Goal: Task Accomplishment & Management: Manage account settings

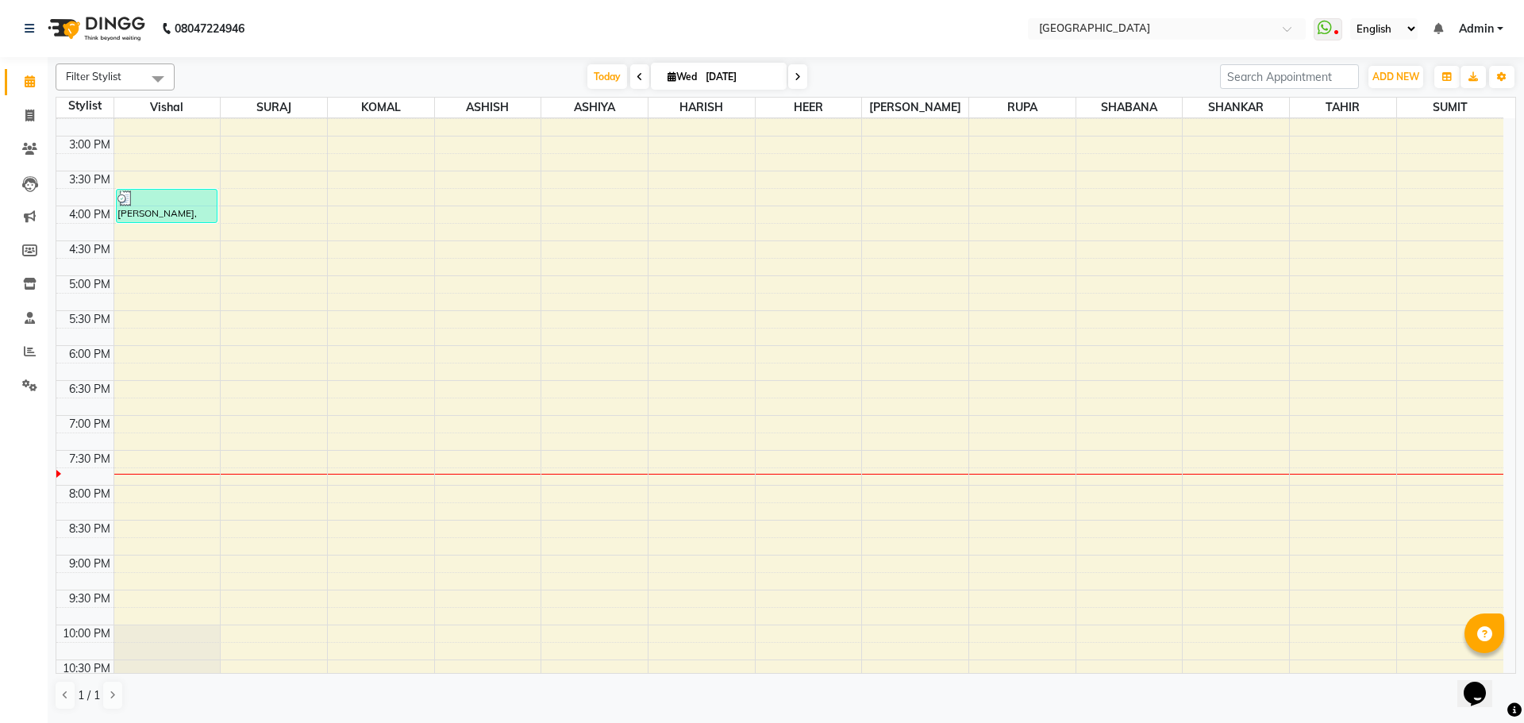
scroll to position [482, 0]
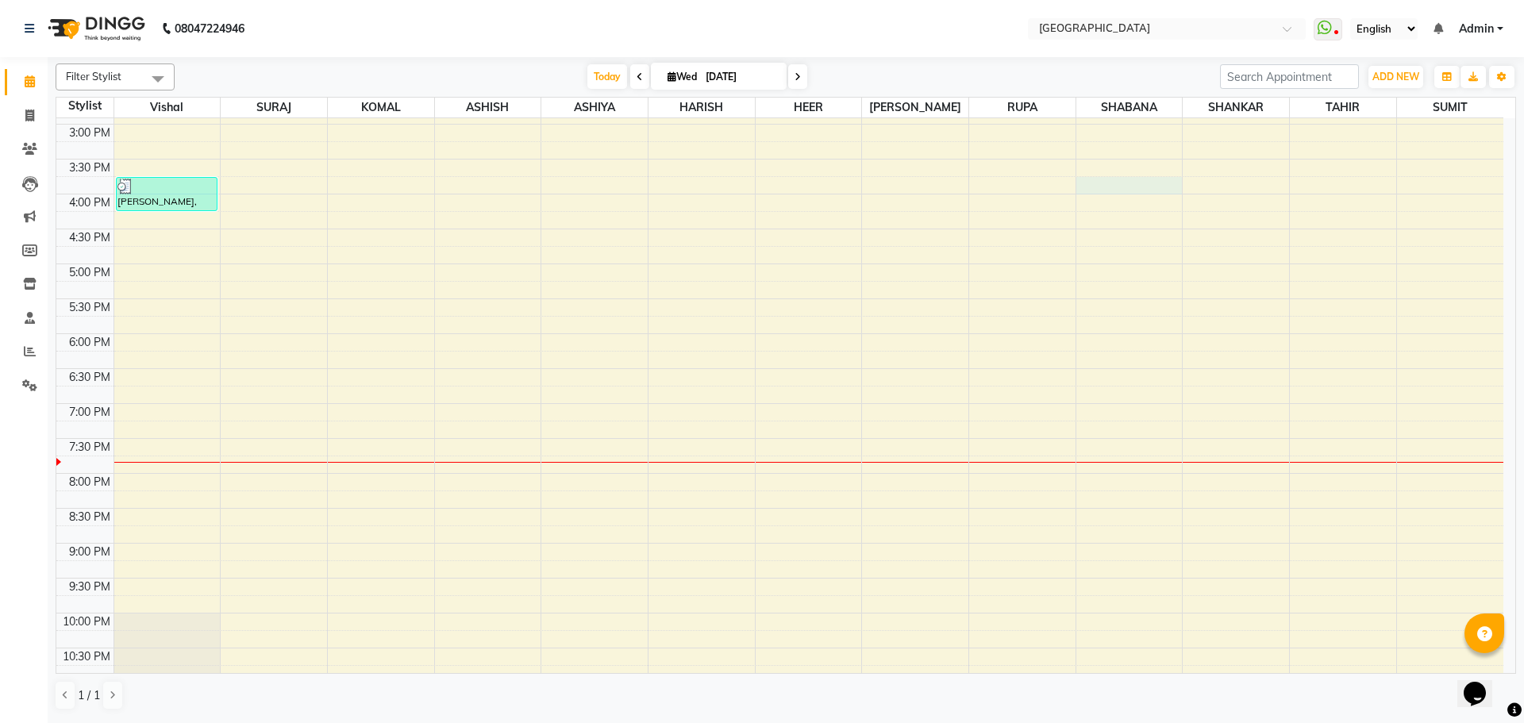
click at [1117, 190] on div "8:00 AM 8:30 AM 9:00 AM 9:30 AM 10:00 AM 10:30 AM 11:00 AM 11:30 AM 12:00 PM 12…" at bounding box center [779, 194] width 1447 height 1117
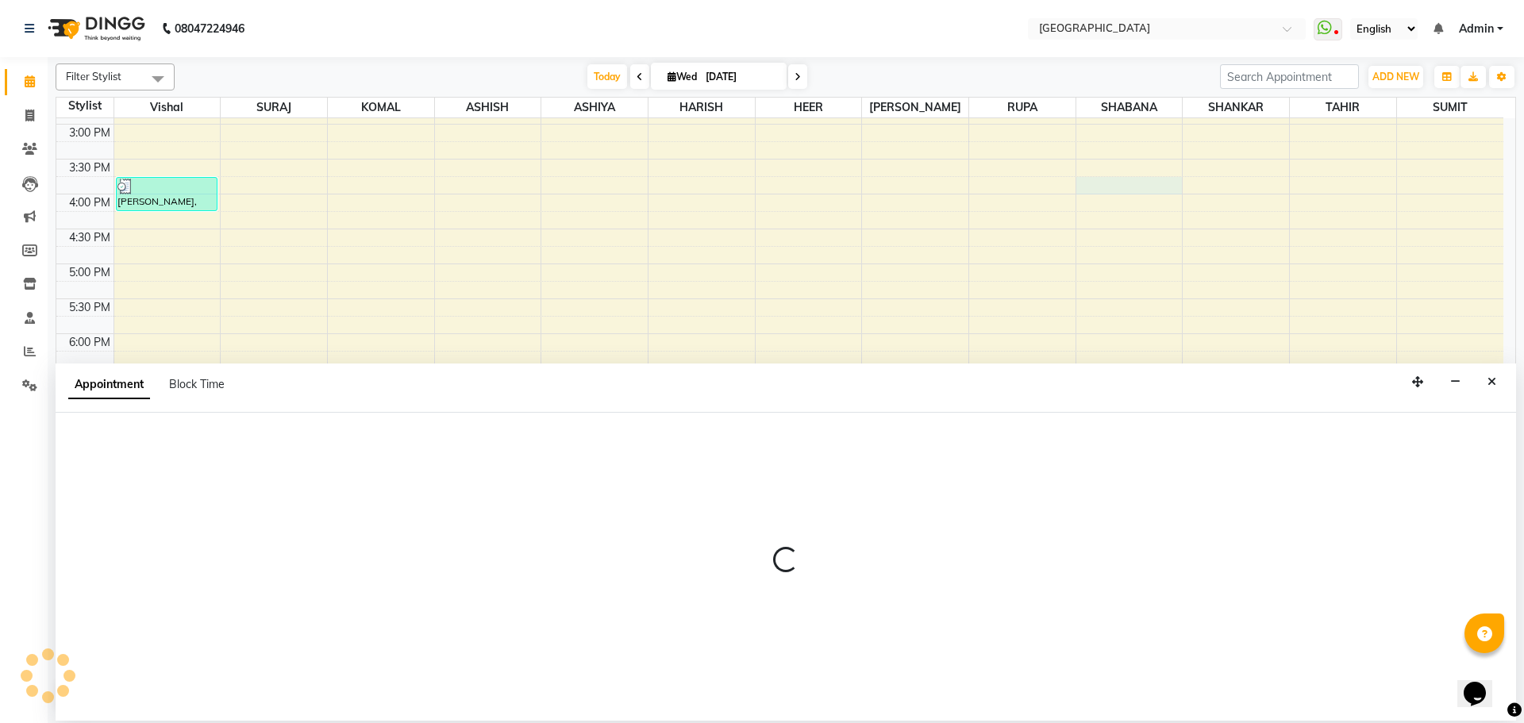
select select "78105"
select select "945"
select select "tentative"
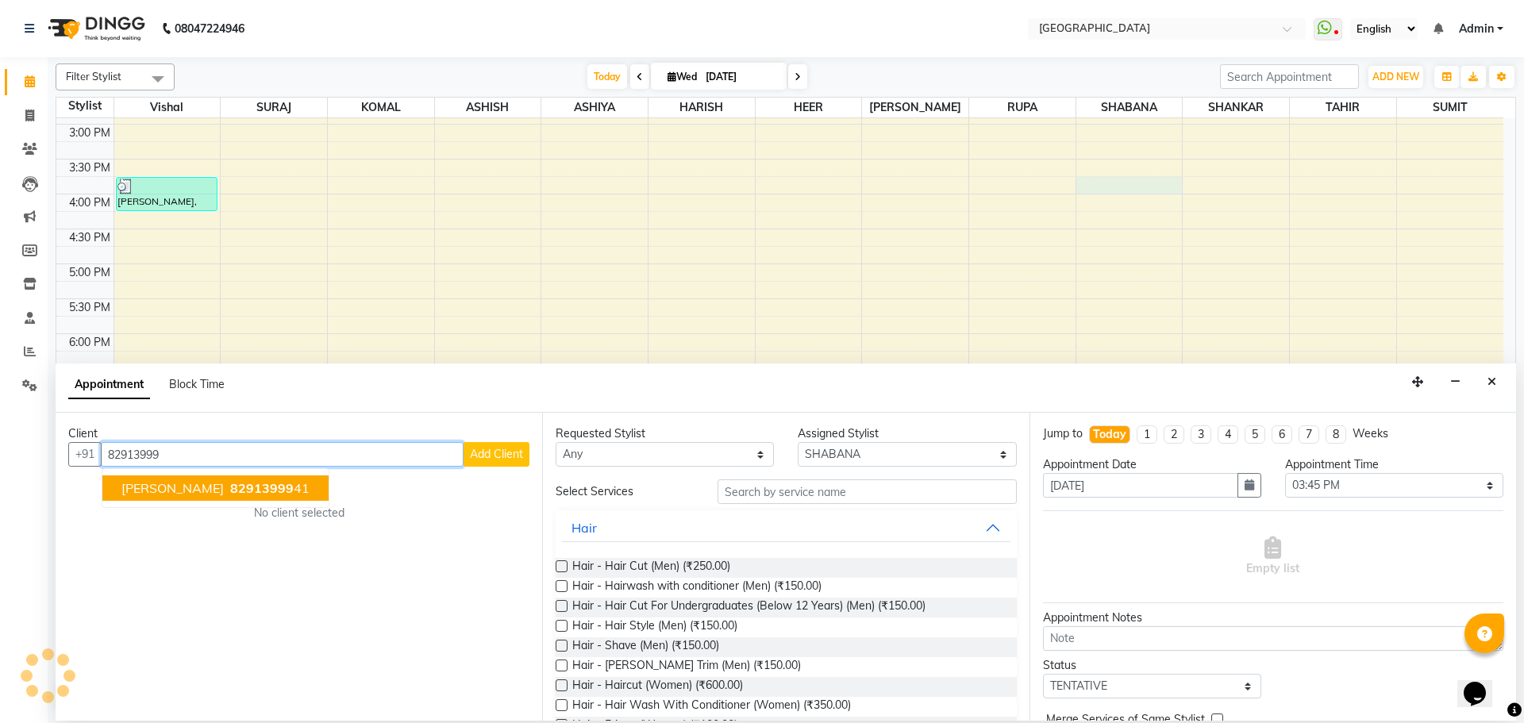
click at [180, 484] on span "[PERSON_NAME]" at bounding box center [172, 488] width 102 height 16
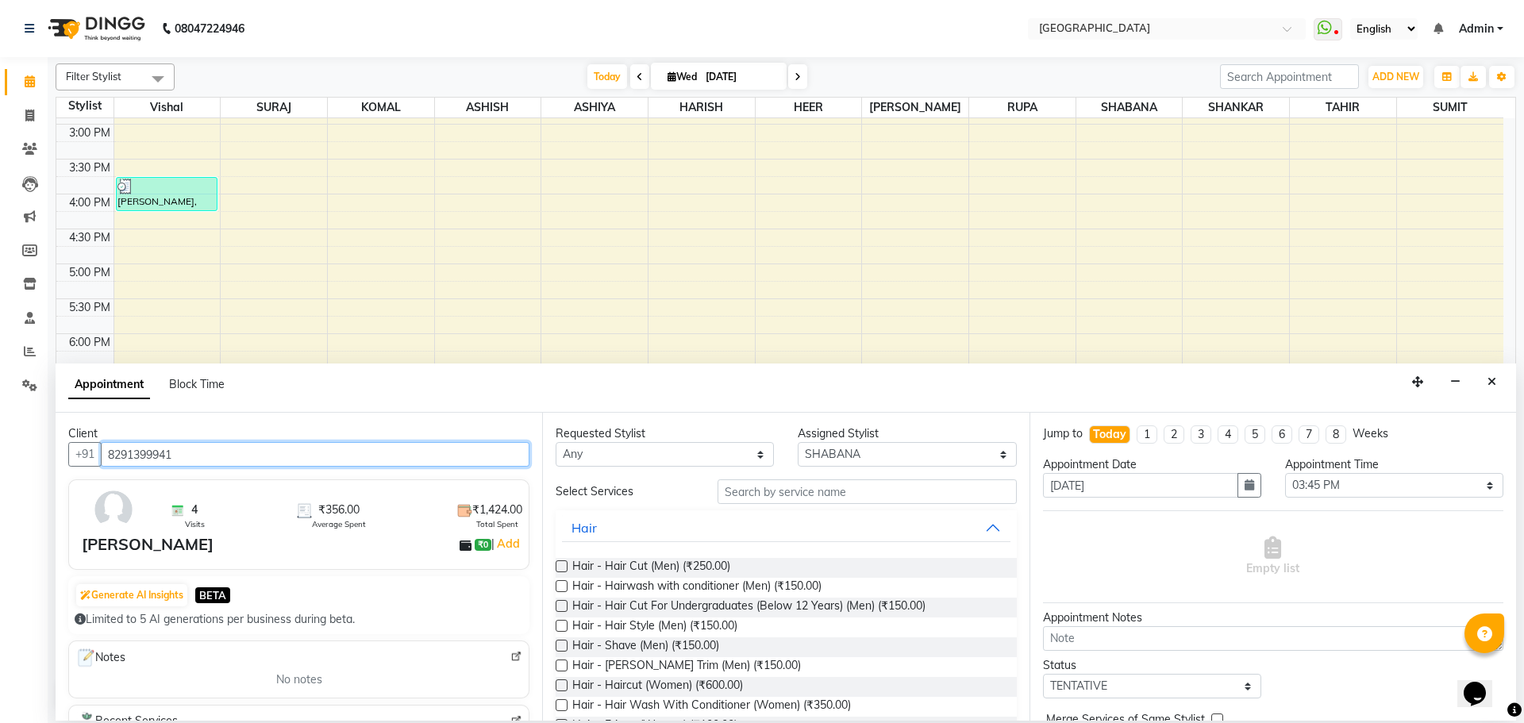
type input "8291399941"
click at [736, 494] on input "text" at bounding box center [866, 491] width 299 height 25
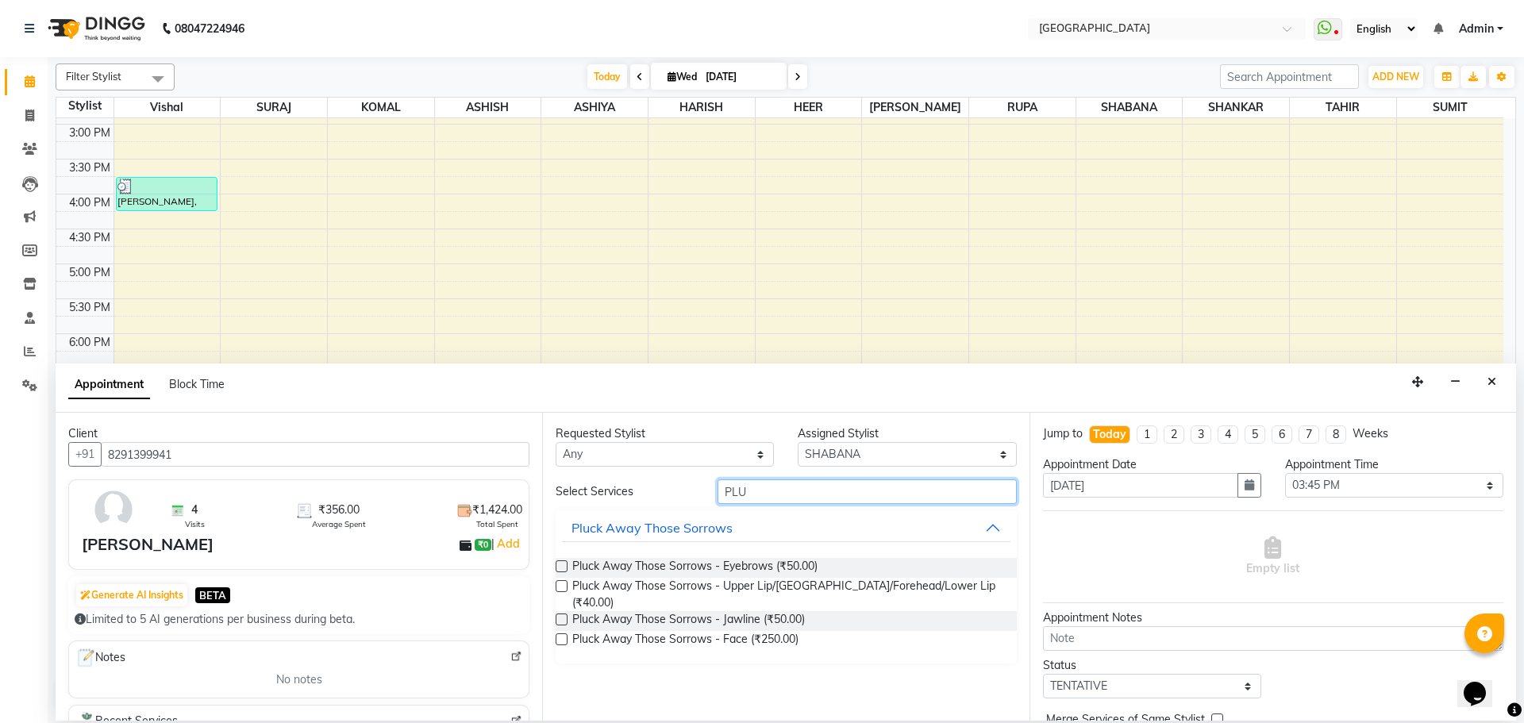
type input "PLU"
click at [561, 583] on label at bounding box center [561, 586] width 12 height 12
click at [561, 583] on input "checkbox" at bounding box center [560, 587] width 10 height 10
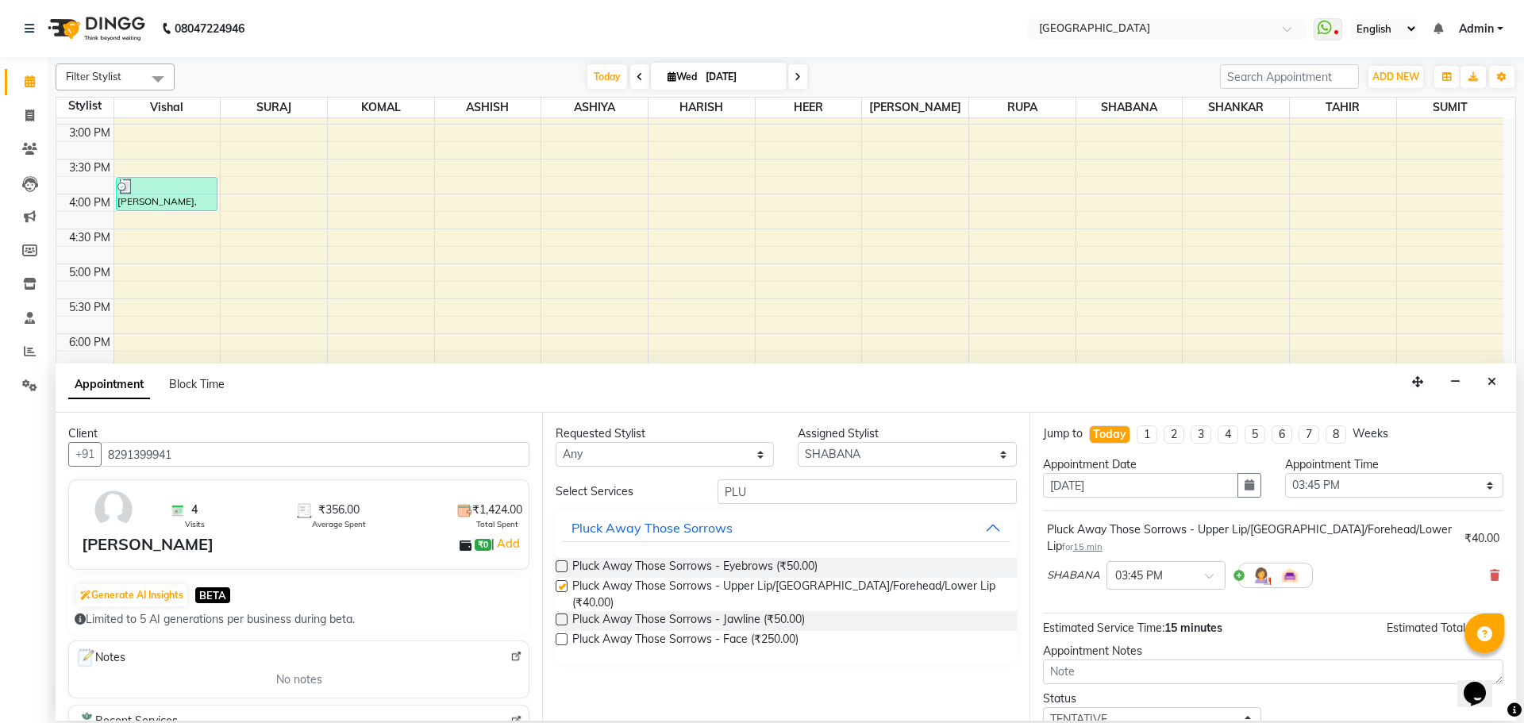
checkbox input "false"
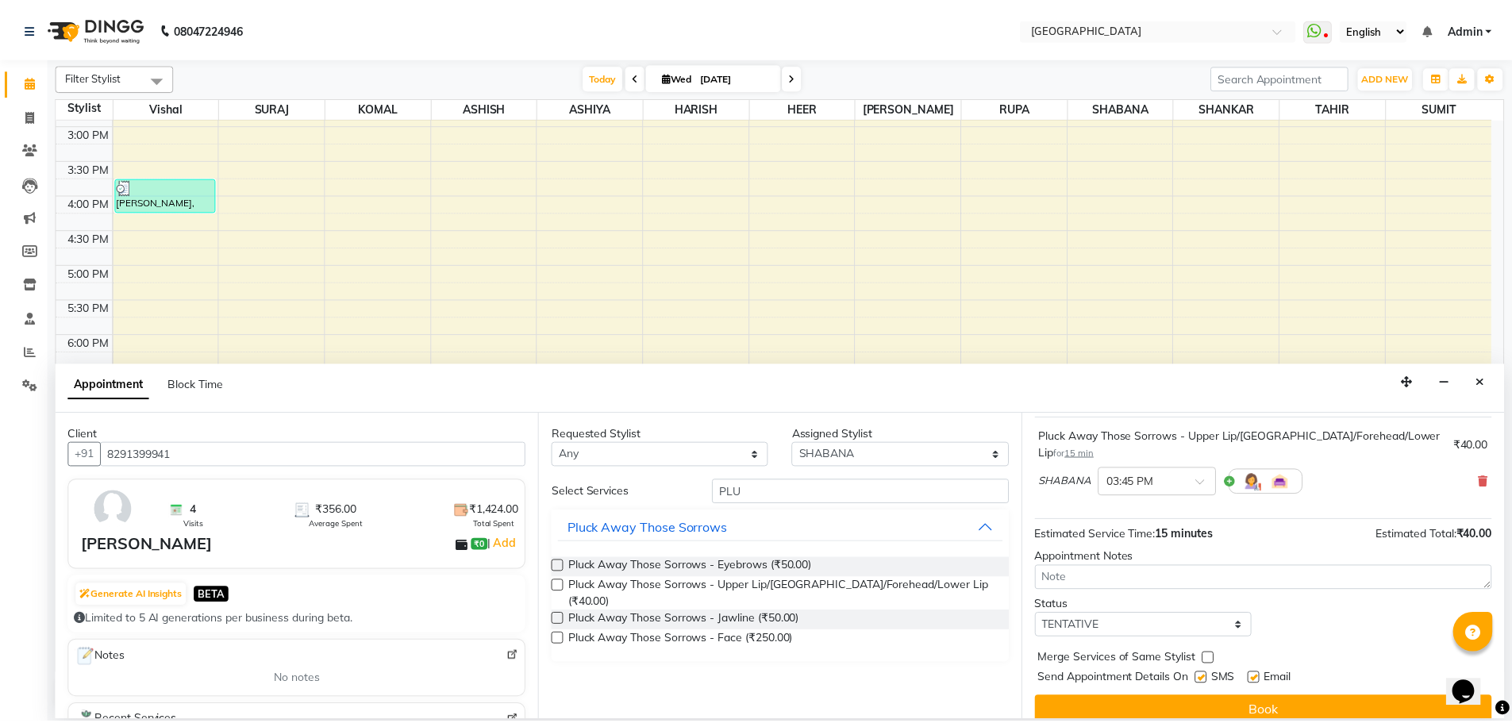
scroll to position [94, 0]
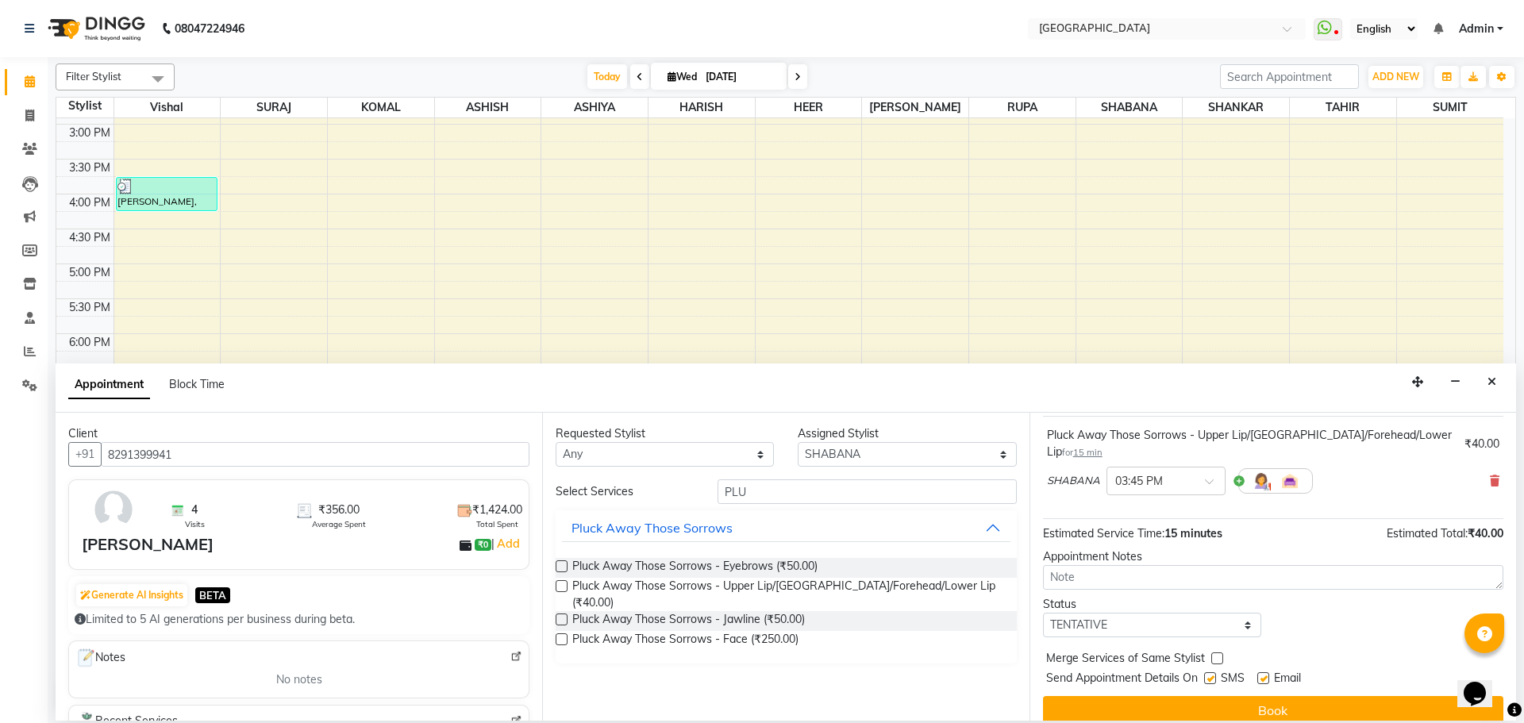
click at [1212, 652] on label at bounding box center [1217, 658] width 12 height 12
click at [1212, 655] on input "checkbox" at bounding box center [1216, 660] width 10 height 10
checkbox input "true"
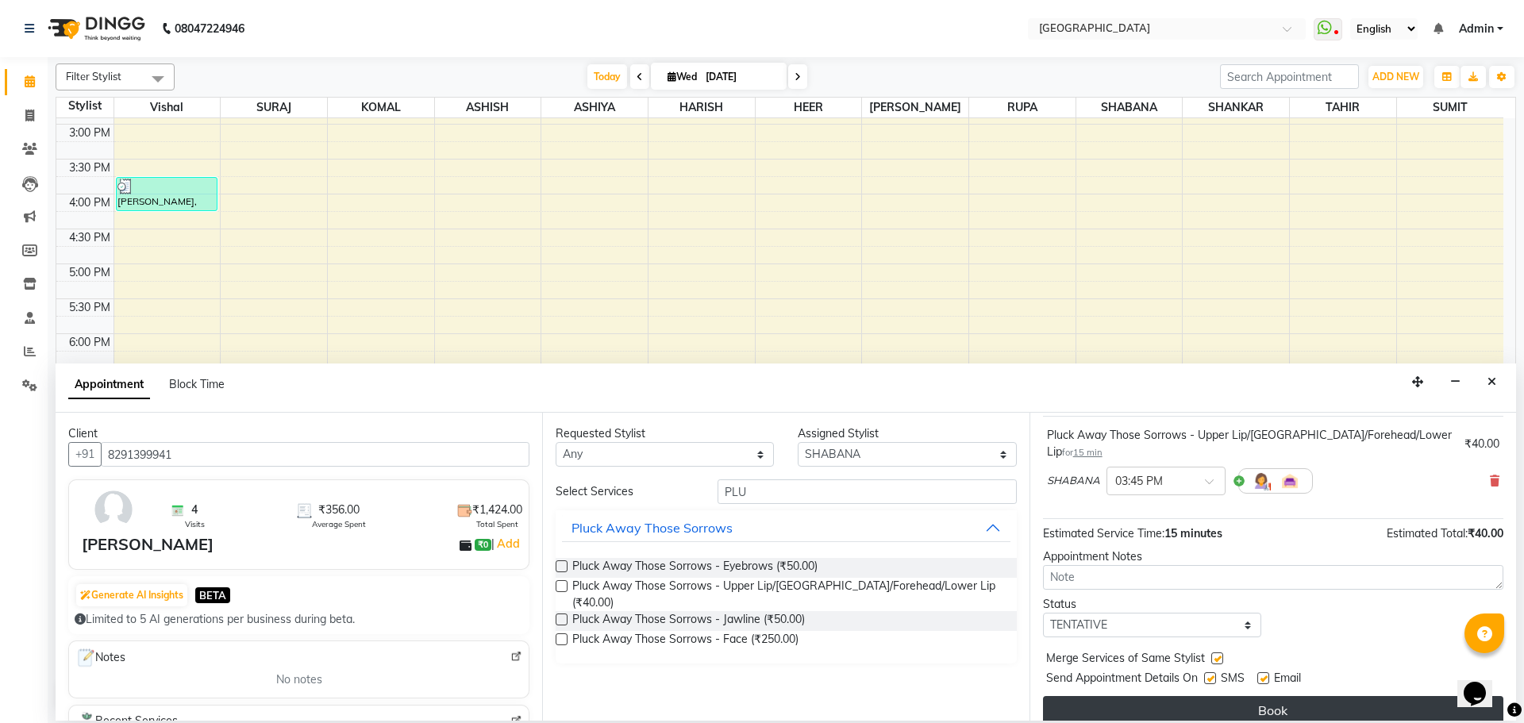
click at [1266, 698] on button "Book" at bounding box center [1273, 710] width 460 height 29
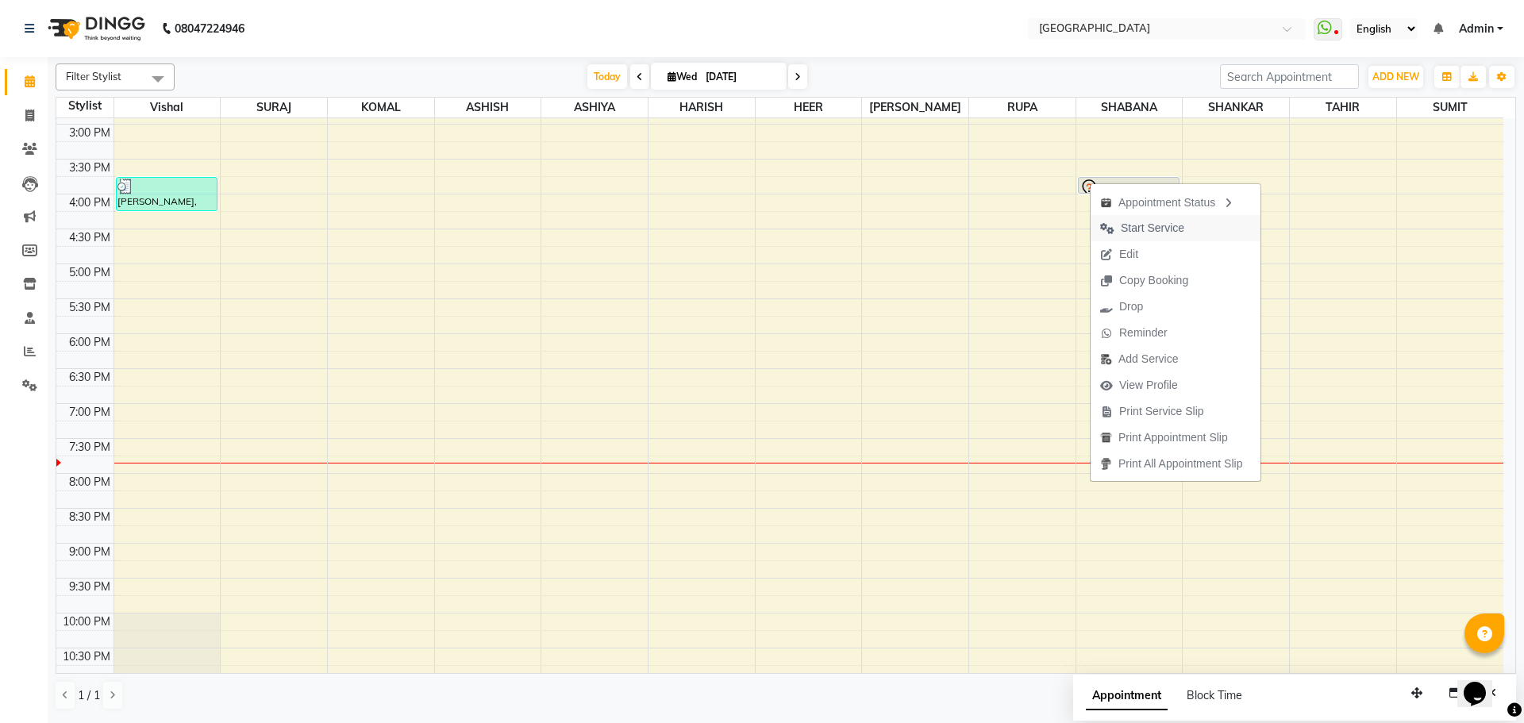
click at [1148, 229] on span "Start Service" at bounding box center [1151, 228] width 63 height 17
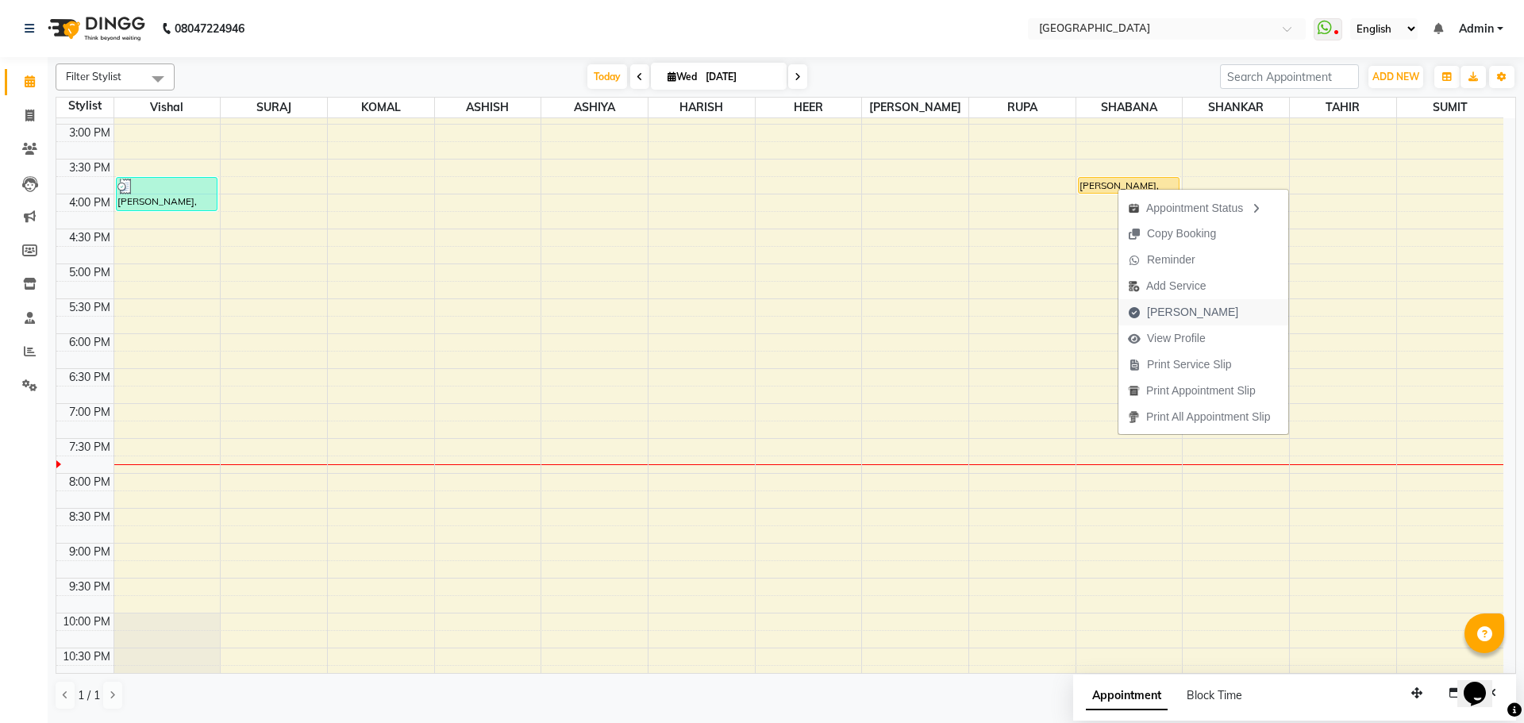
click at [1159, 312] on span "[PERSON_NAME]" at bounding box center [1192, 312] width 91 height 17
select select "service"
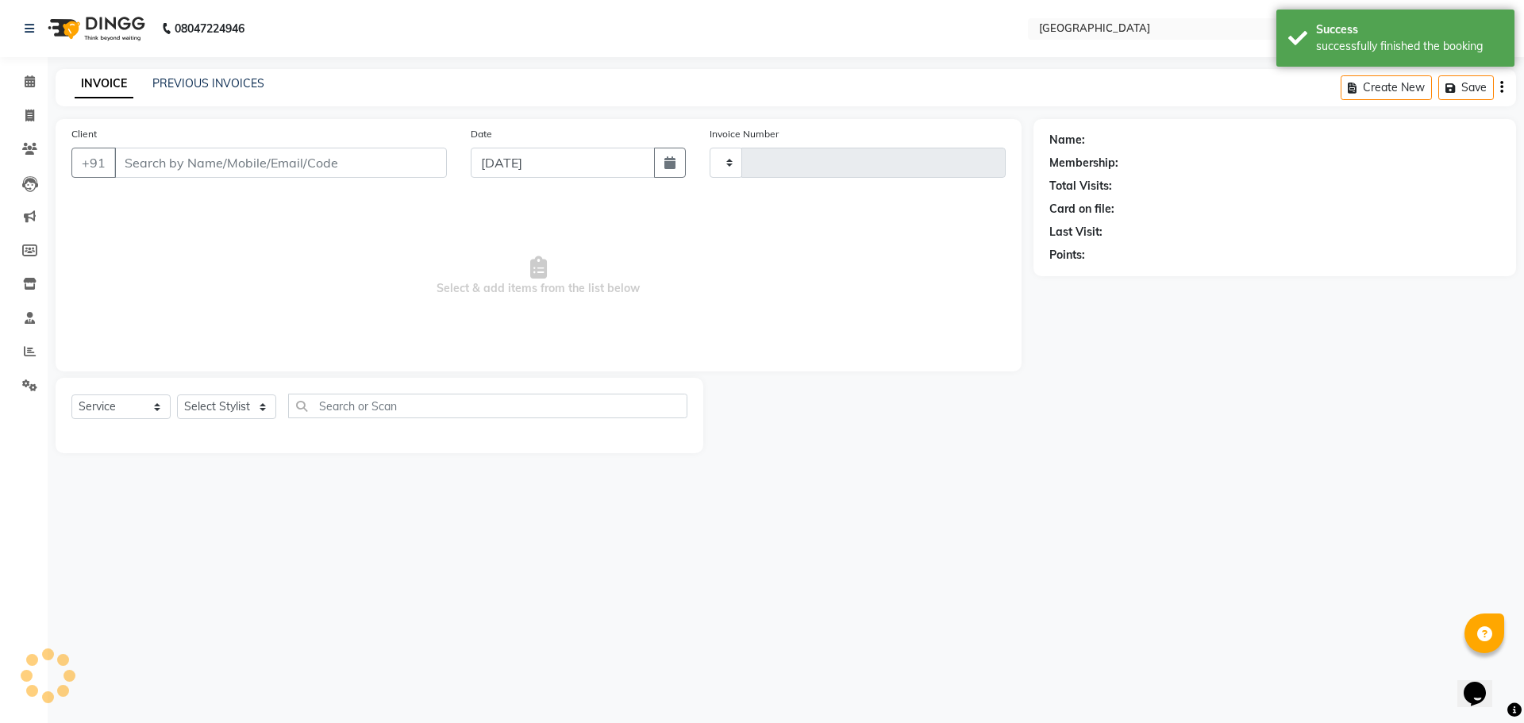
type input "4911"
select select "508"
type input "8291399941"
select select "78105"
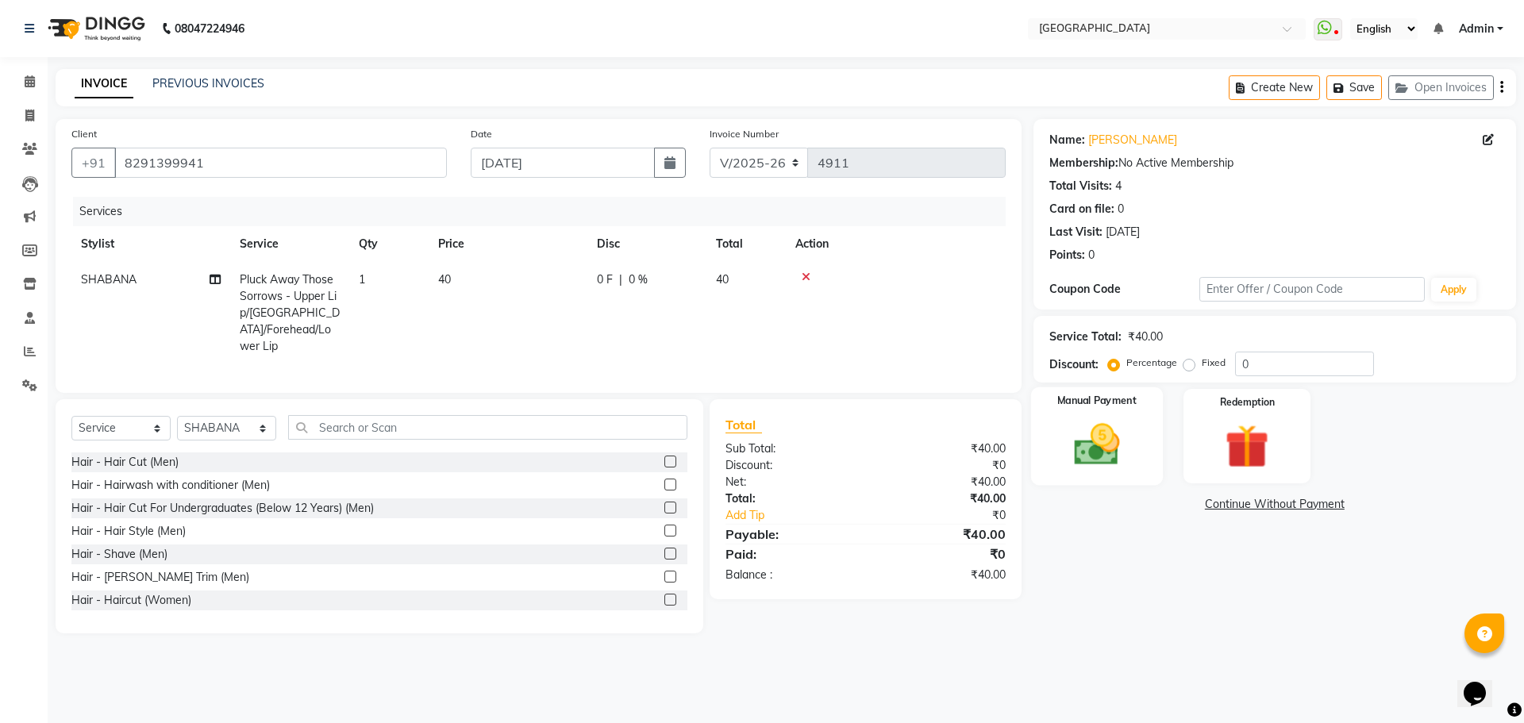
click at [1092, 458] on img at bounding box center [1096, 444] width 74 height 52
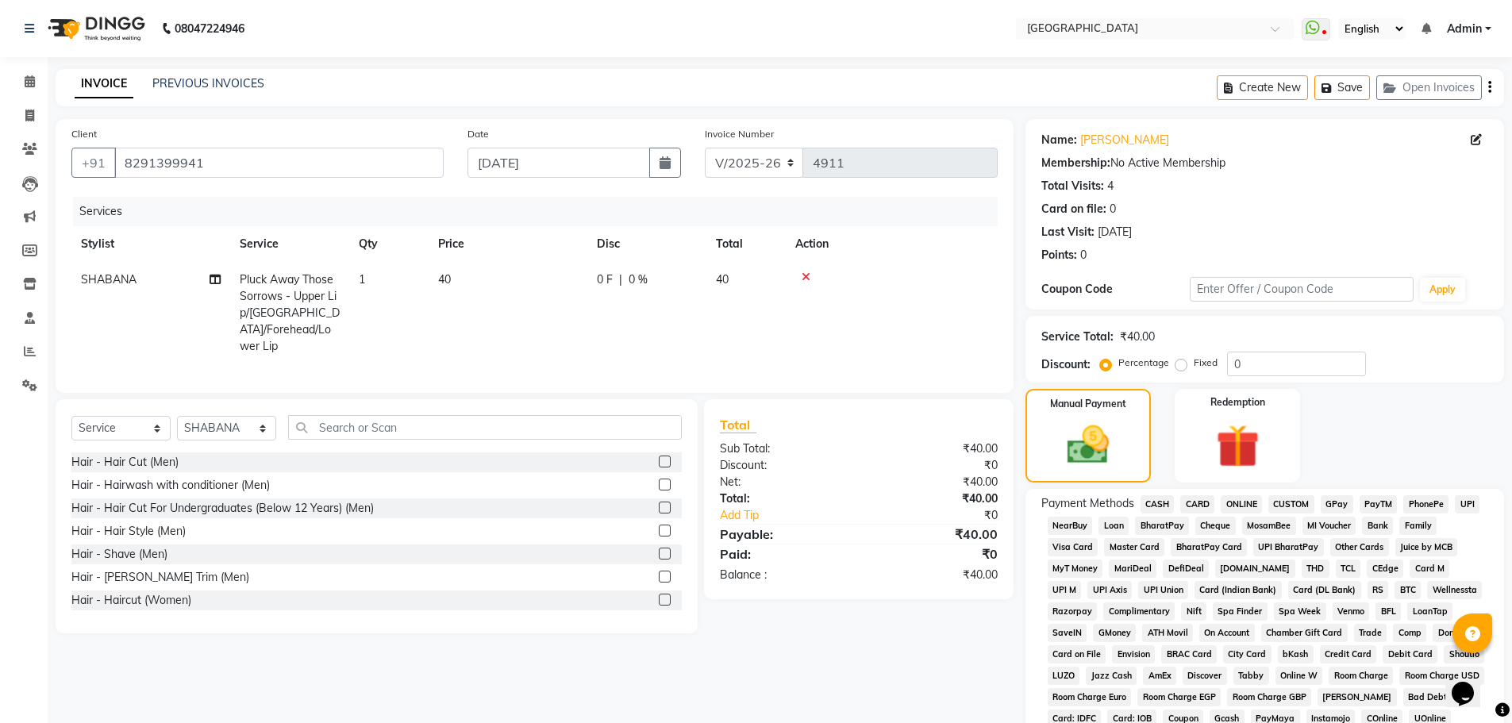
click at [1335, 503] on span "GPay" at bounding box center [1336, 504] width 33 height 18
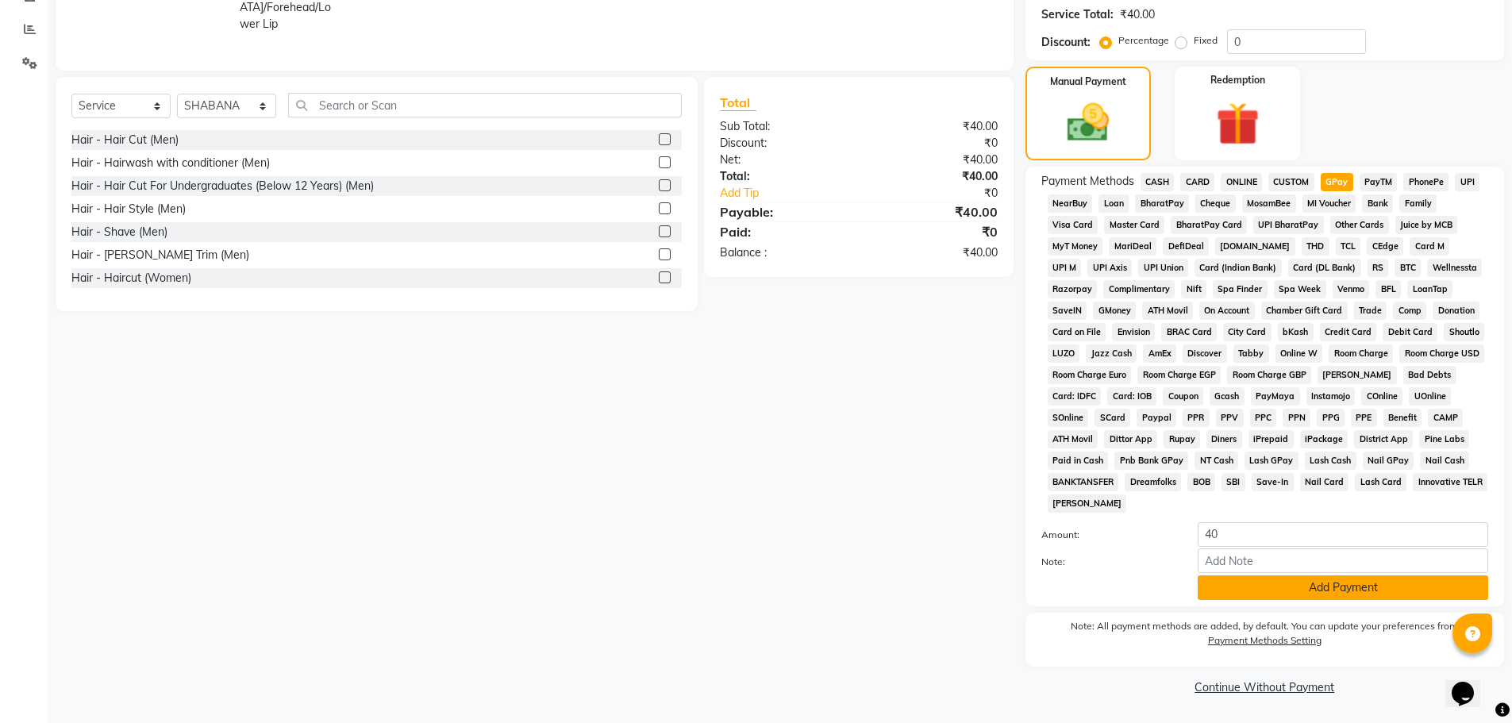
click at [1318, 590] on button "Add Payment" at bounding box center [1342, 587] width 290 height 25
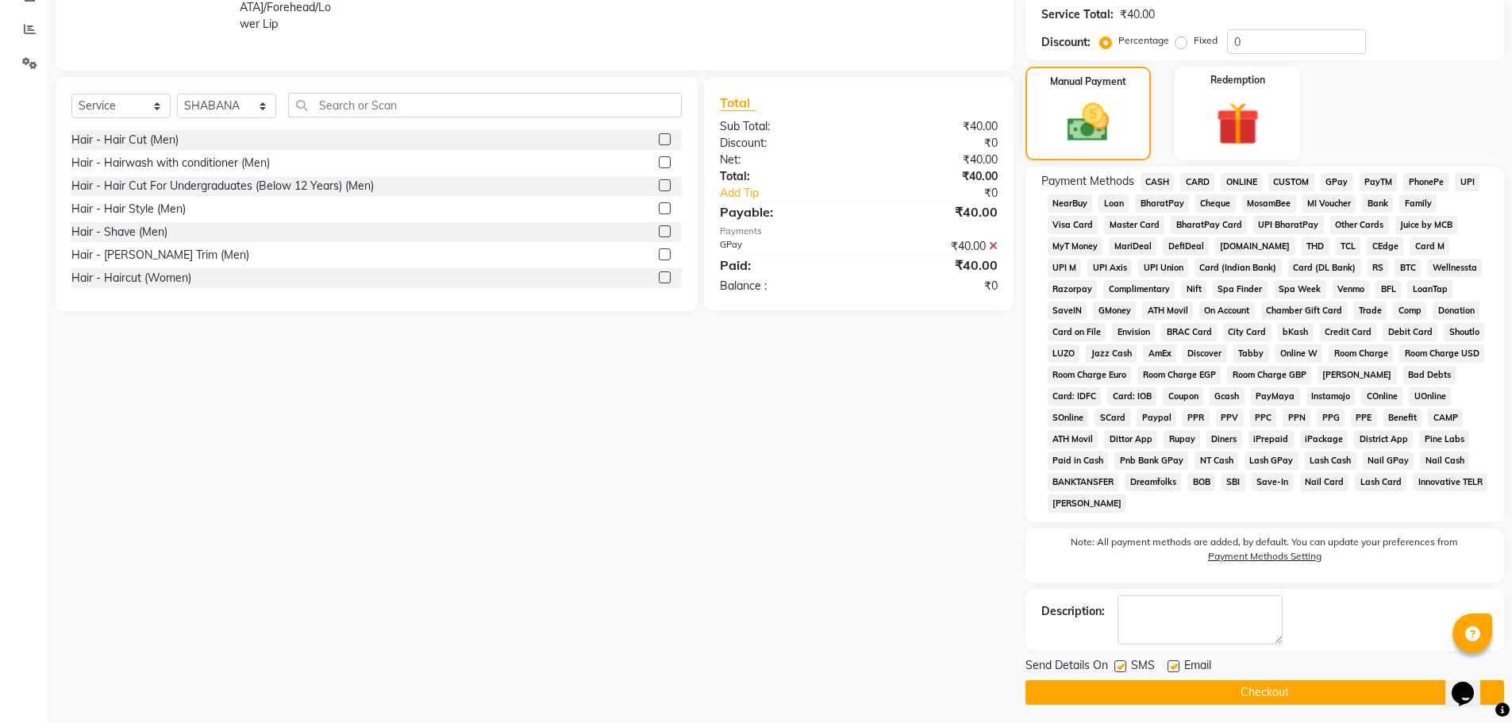
click at [1256, 692] on button "Checkout" at bounding box center [1264, 692] width 479 height 25
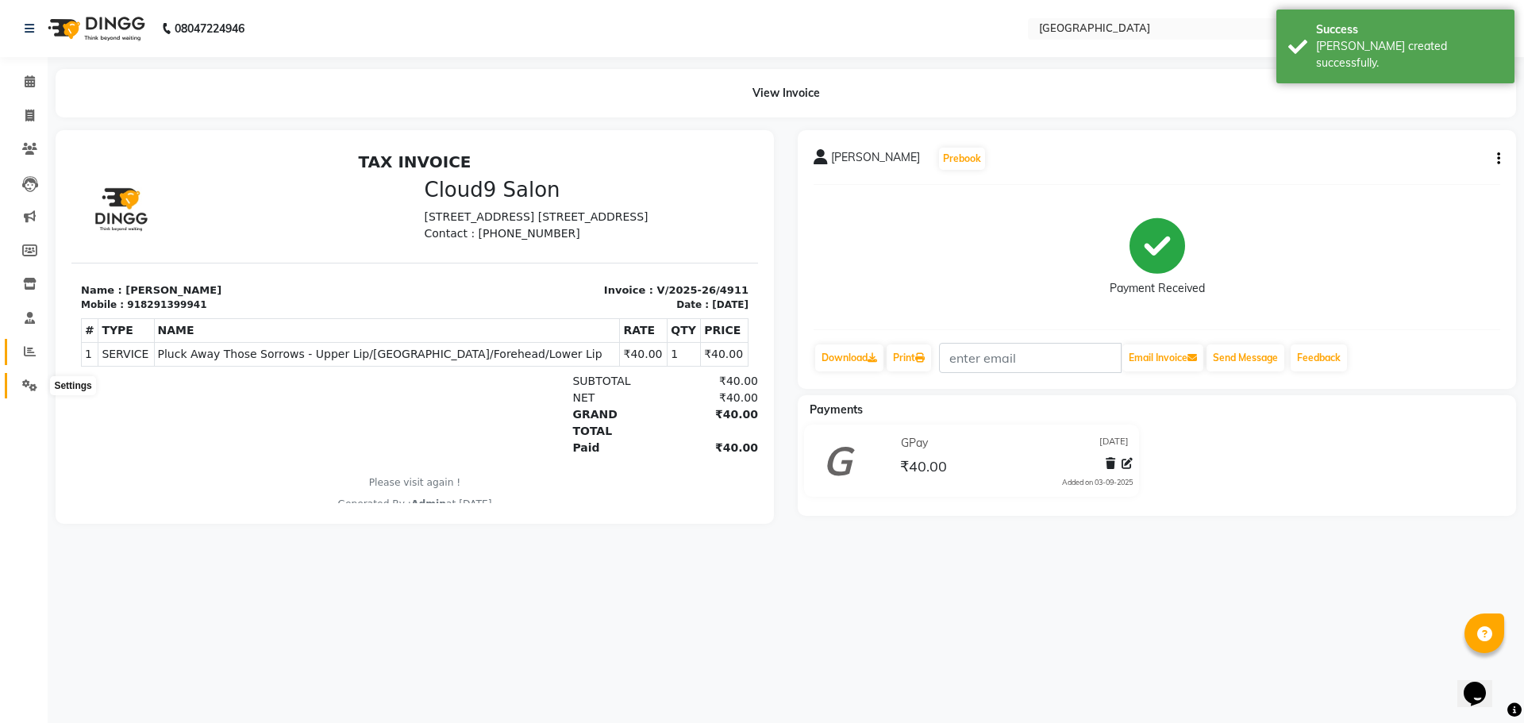
drag, startPoint x: 25, startPoint y: 382, endPoint x: 24, endPoint y: 349, distance: 32.5
click at [25, 382] on icon at bounding box center [29, 385] width 15 height 12
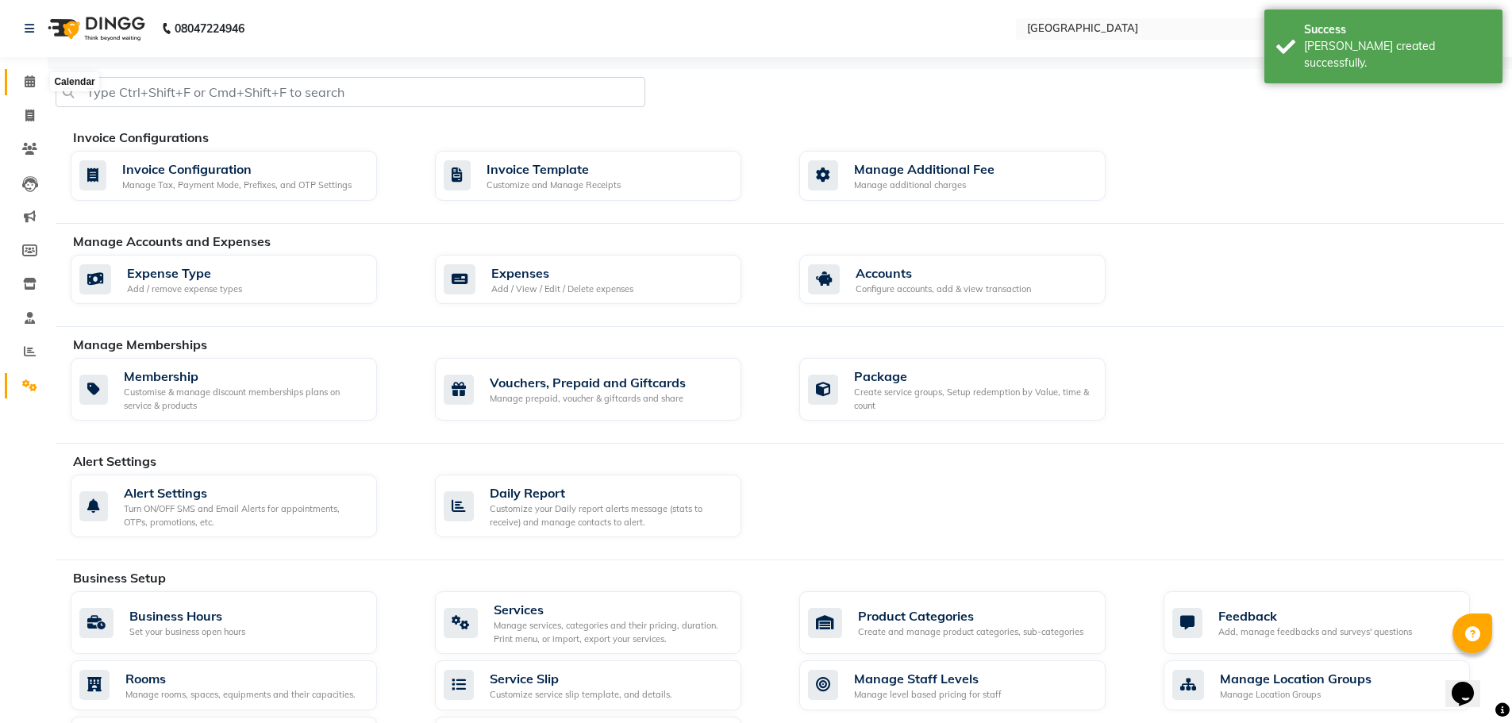
click at [29, 79] on icon at bounding box center [30, 81] width 10 height 12
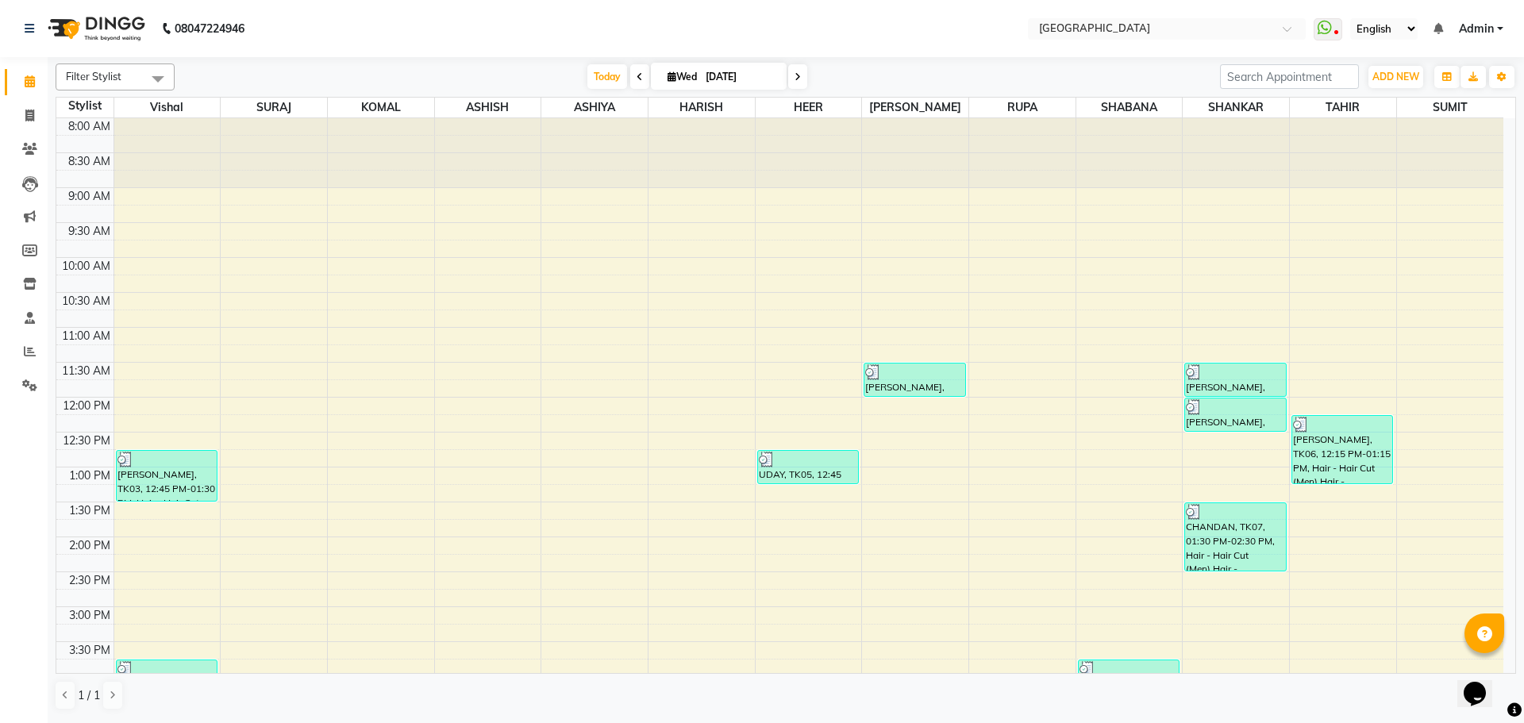
scroll to position [317, 0]
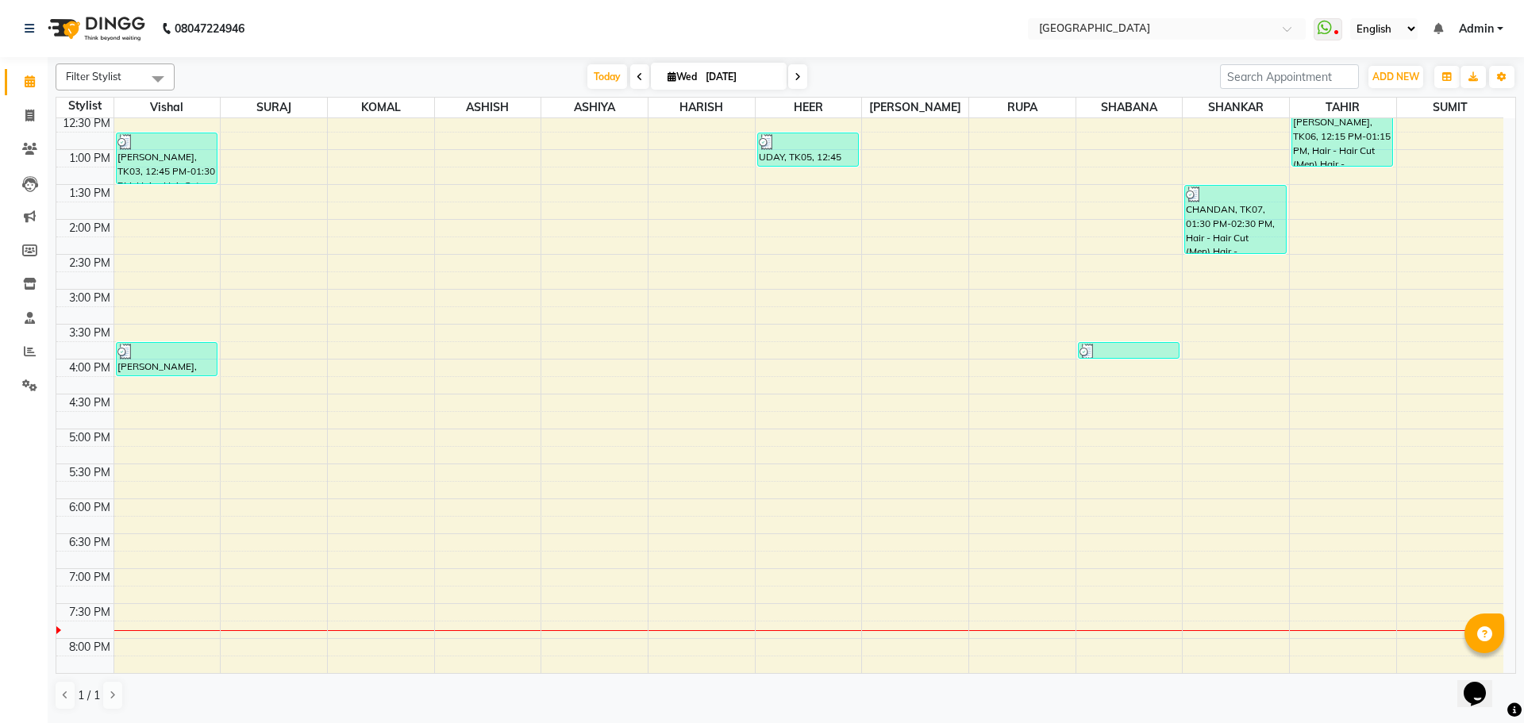
drag, startPoint x: 1120, startPoint y: 415, endPoint x: 0, endPoint y: 458, distance: 1121.3
click at [0, 458] on div "Calendar Invoice Clients Leads Marketing Members Inventory Staff Reports Settin…" at bounding box center [107, 372] width 214 height 654
click at [1113, 391] on div "8:00 AM 8:30 AM 9:00 AM 9:30 AM 10:00 AM 10:30 AM 11:00 AM 11:30 AM 12:00 PM 12…" at bounding box center [779, 359] width 1447 height 1117
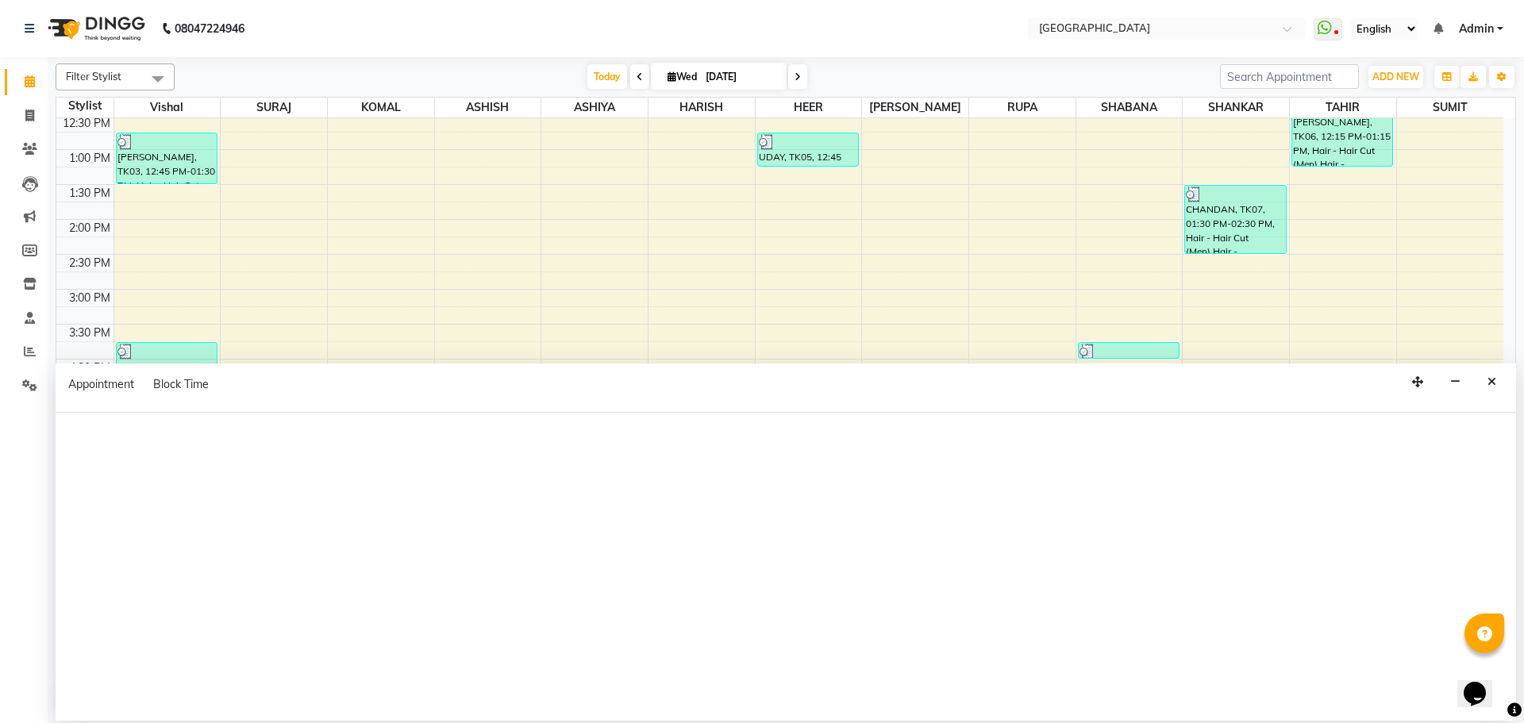
select select "78105"
select select "tentative"
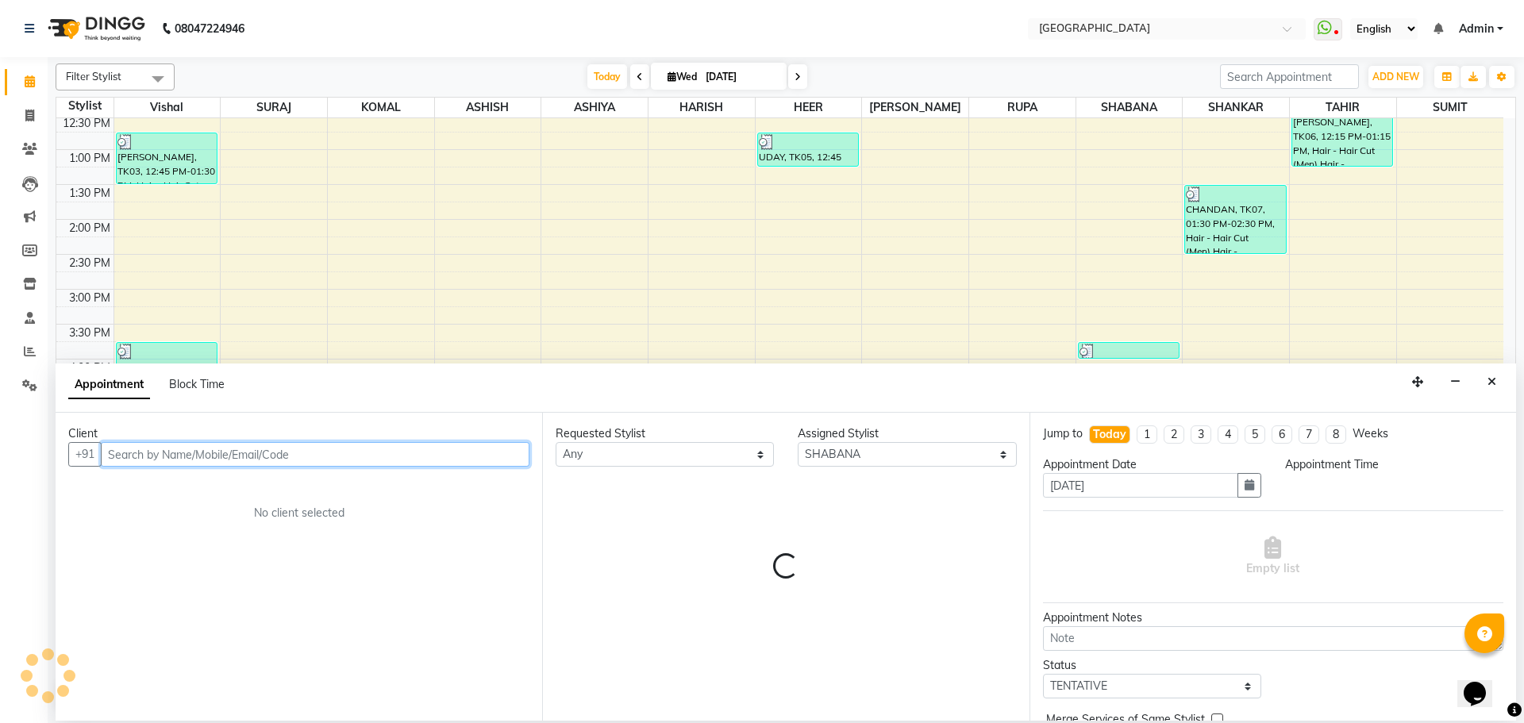
select select "975"
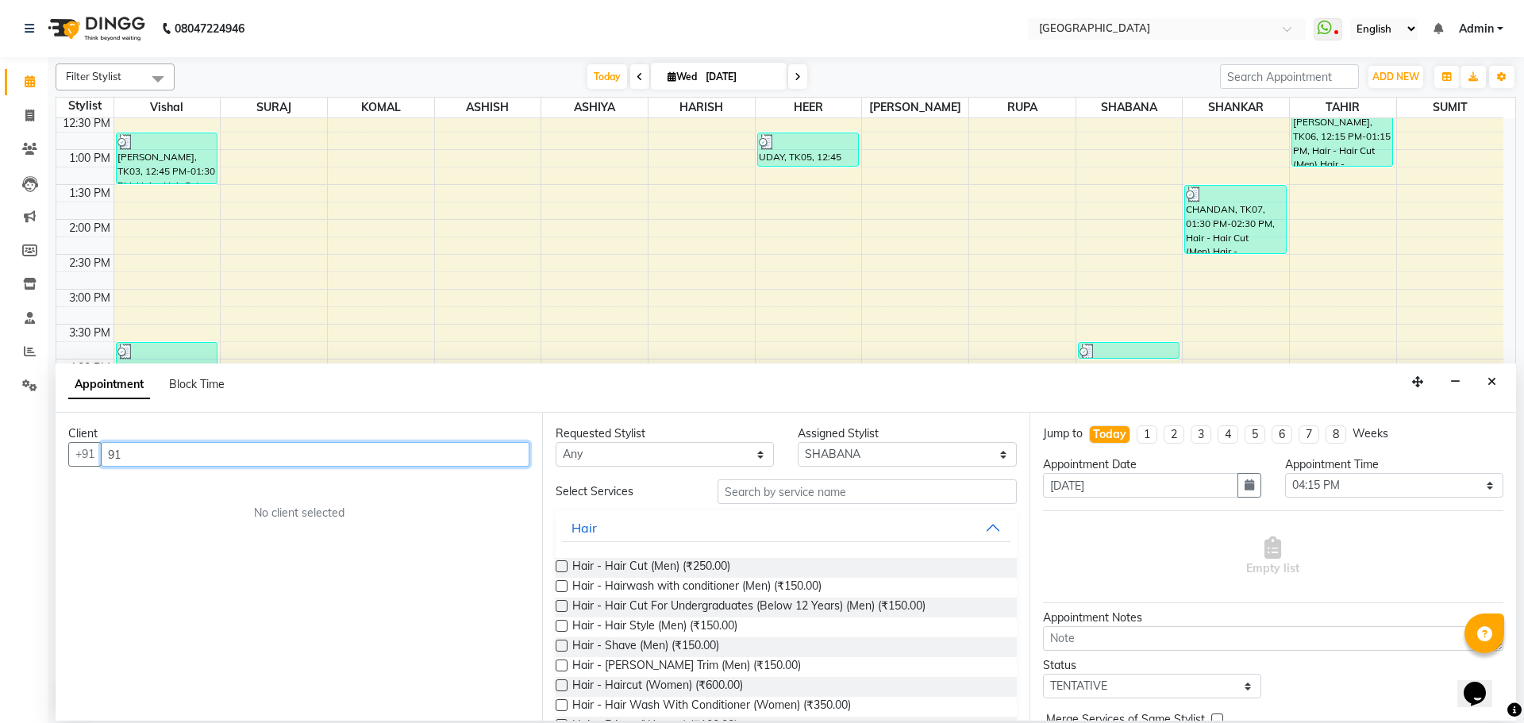
type input "9"
type input "A"
type input "9"
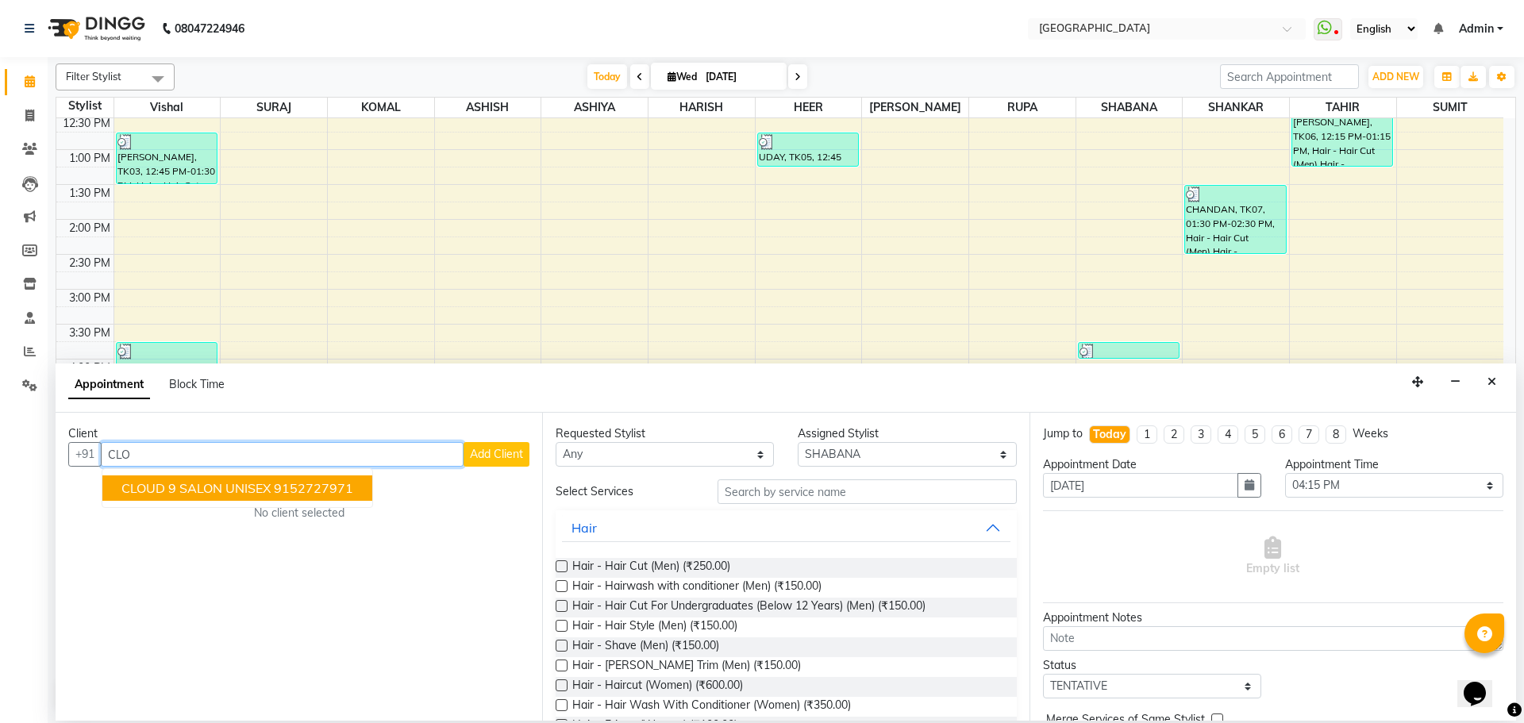
click at [169, 488] on span "CLOUD 9 SALON UNISEX" at bounding box center [195, 488] width 149 height 16
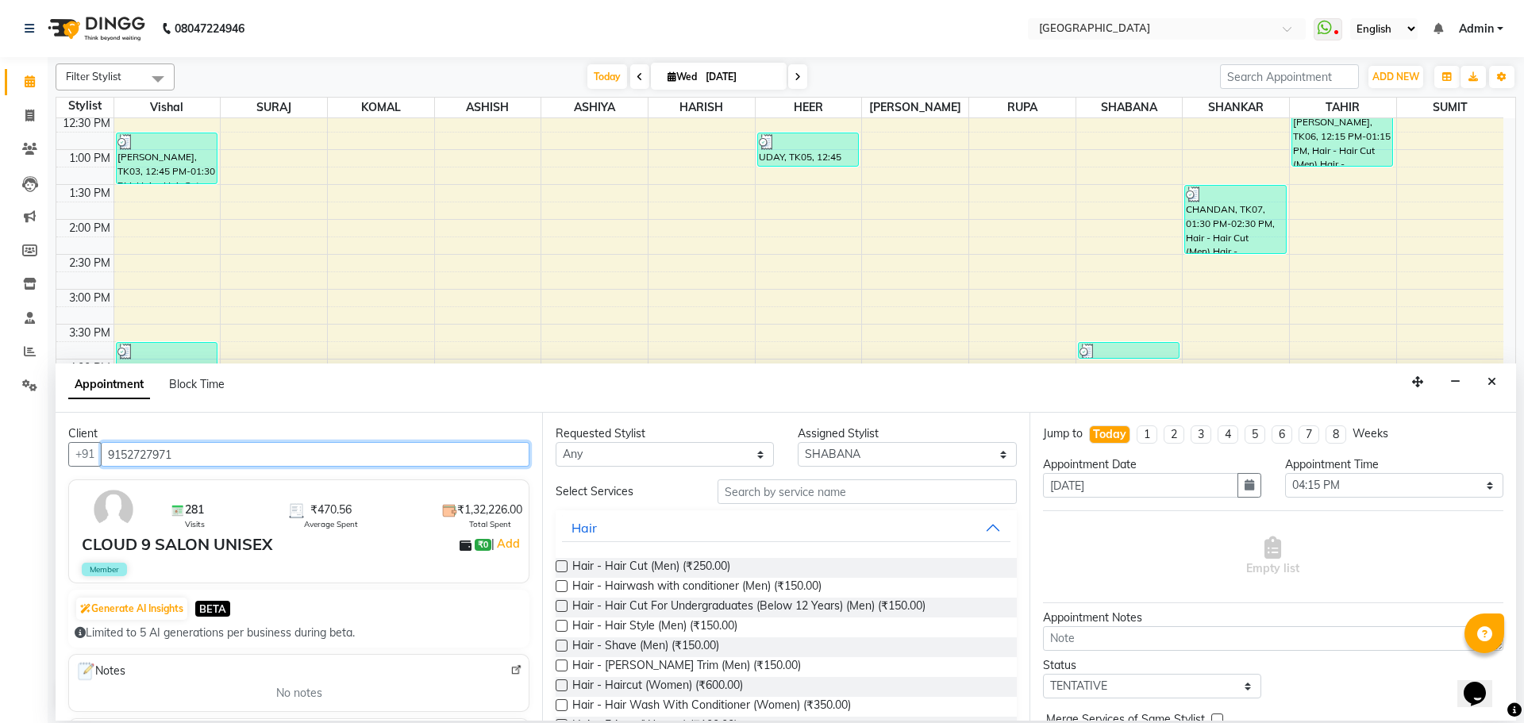
type input "9152727971"
click at [746, 497] on input "text" at bounding box center [866, 491] width 299 height 25
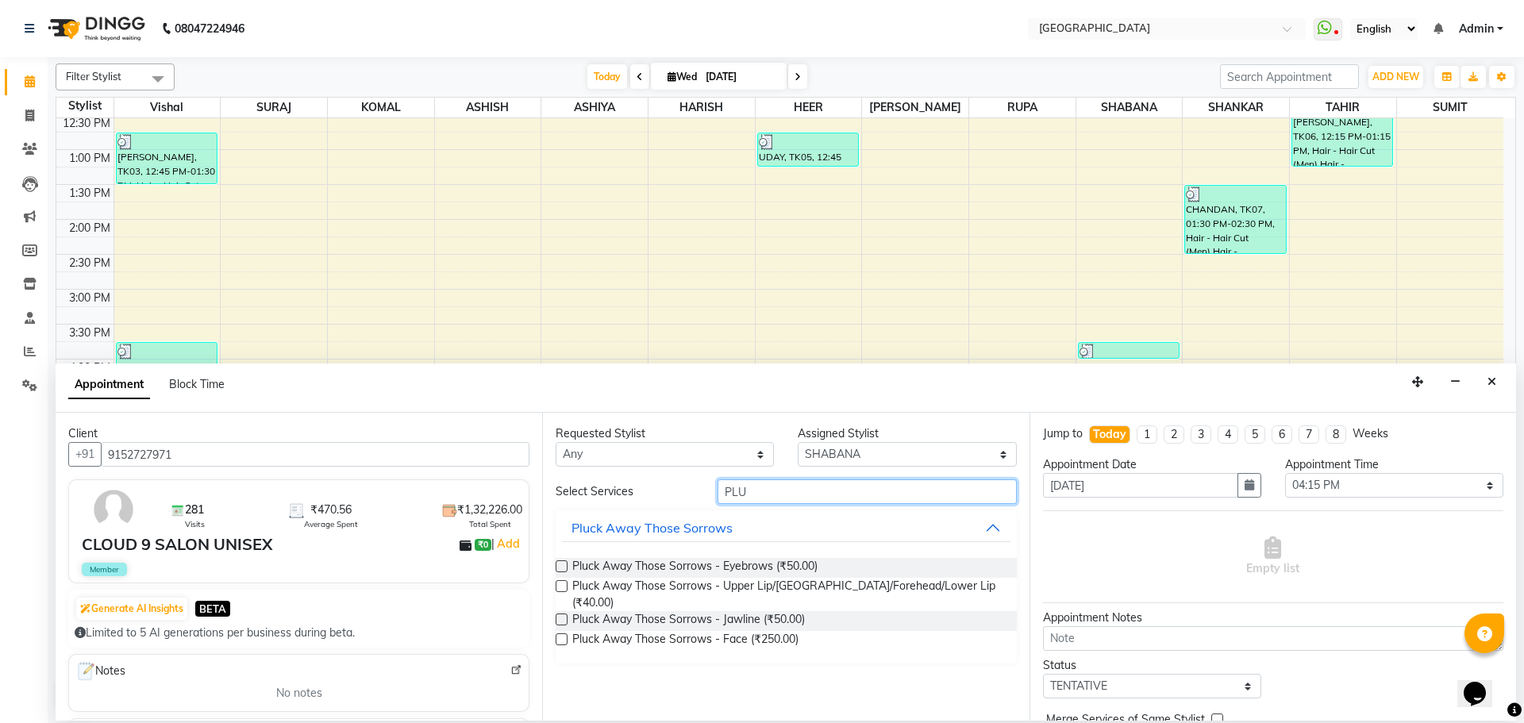
type input "PLU"
click at [562, 560] on label at bounding box center [561, 566] width 12 height 12
click at [562, 563] on input "checkbox" at bounding box center [560, 568] width 10 height 10
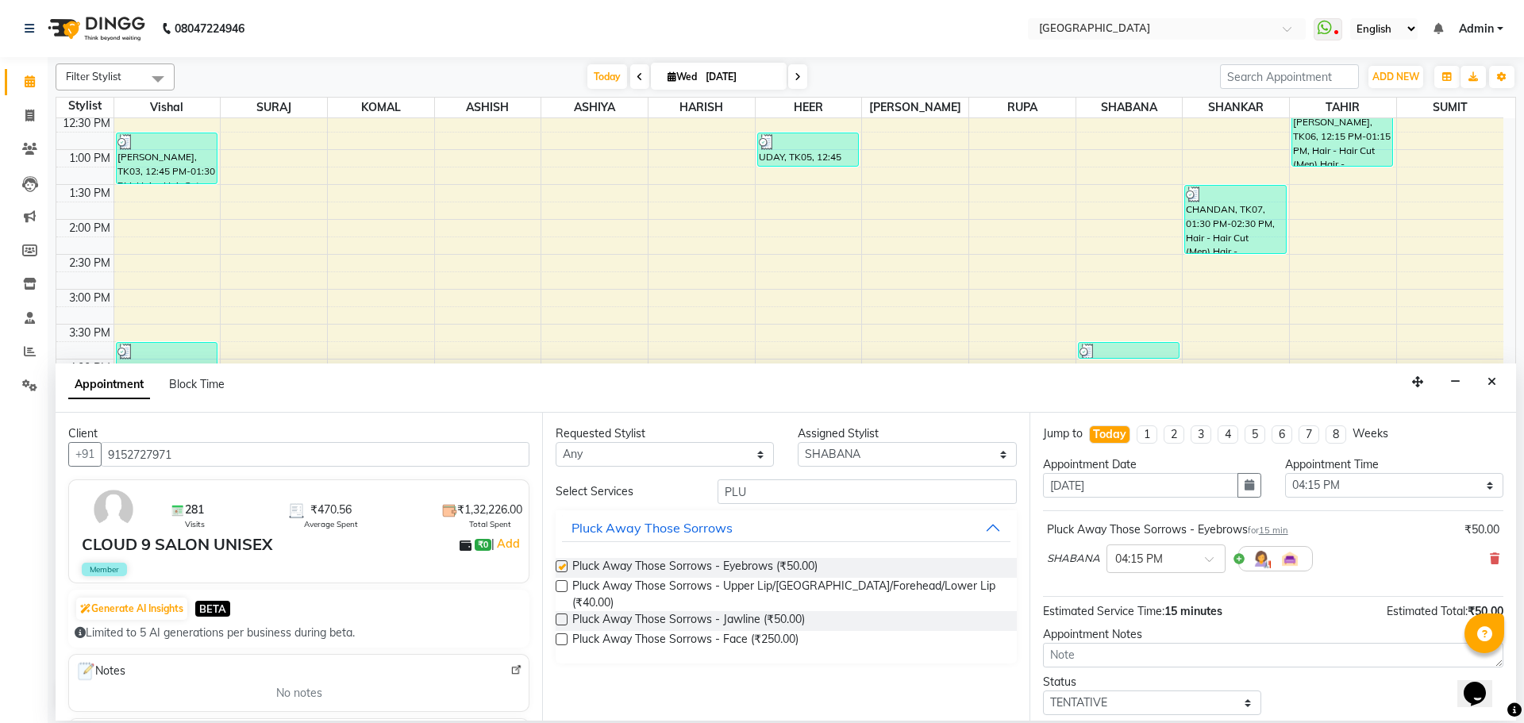
checkbox input "false"
click at [755, 488] on input "PLU" at bounding box center [866, 491] width 299 height 25
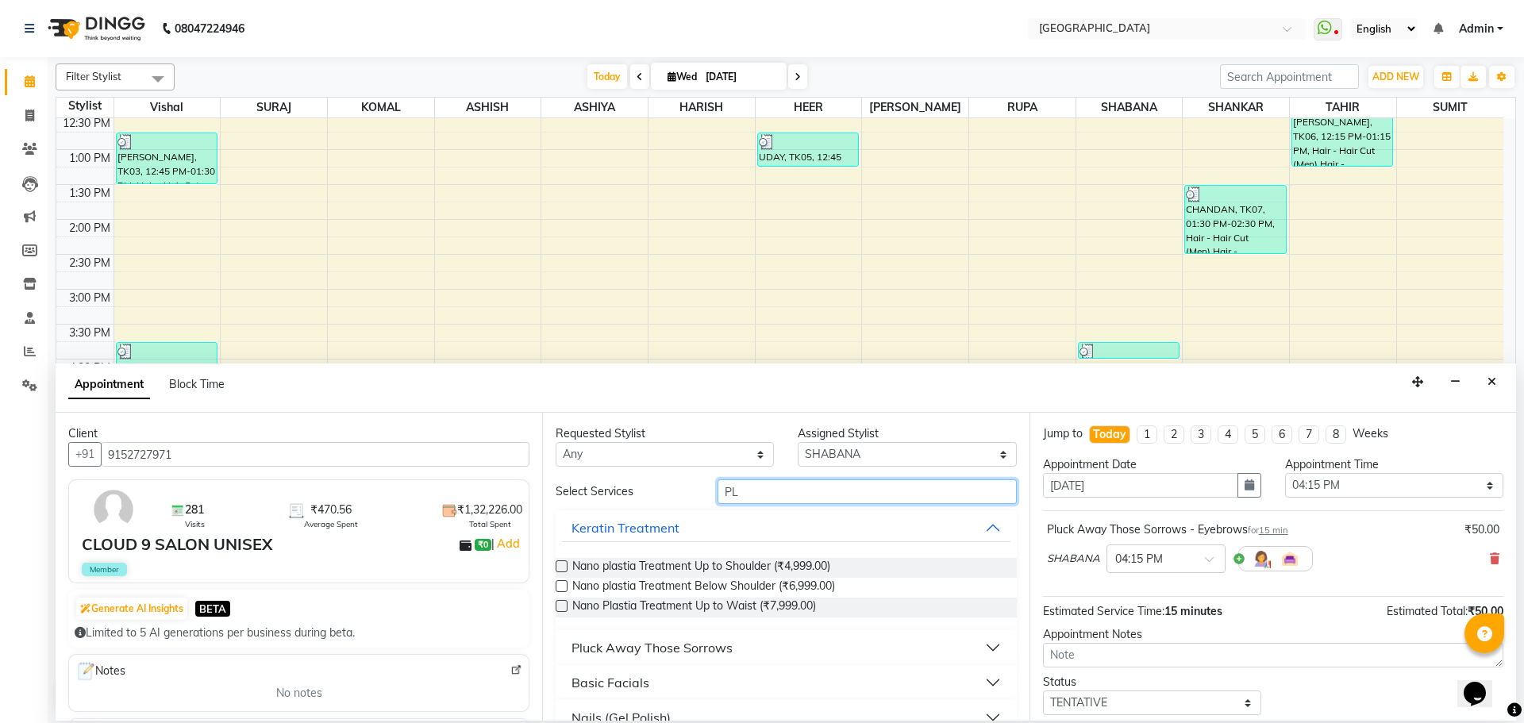
type input "P"
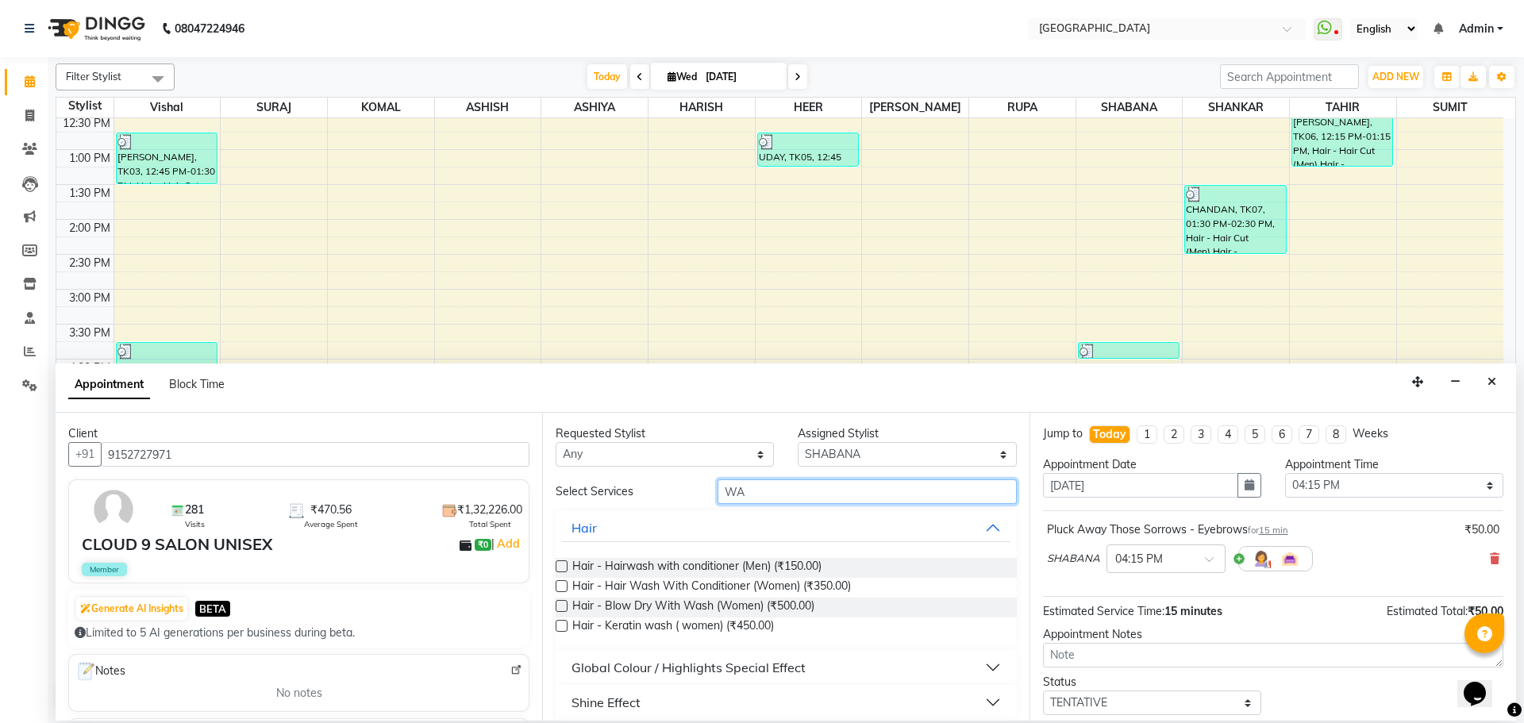
type input "W"
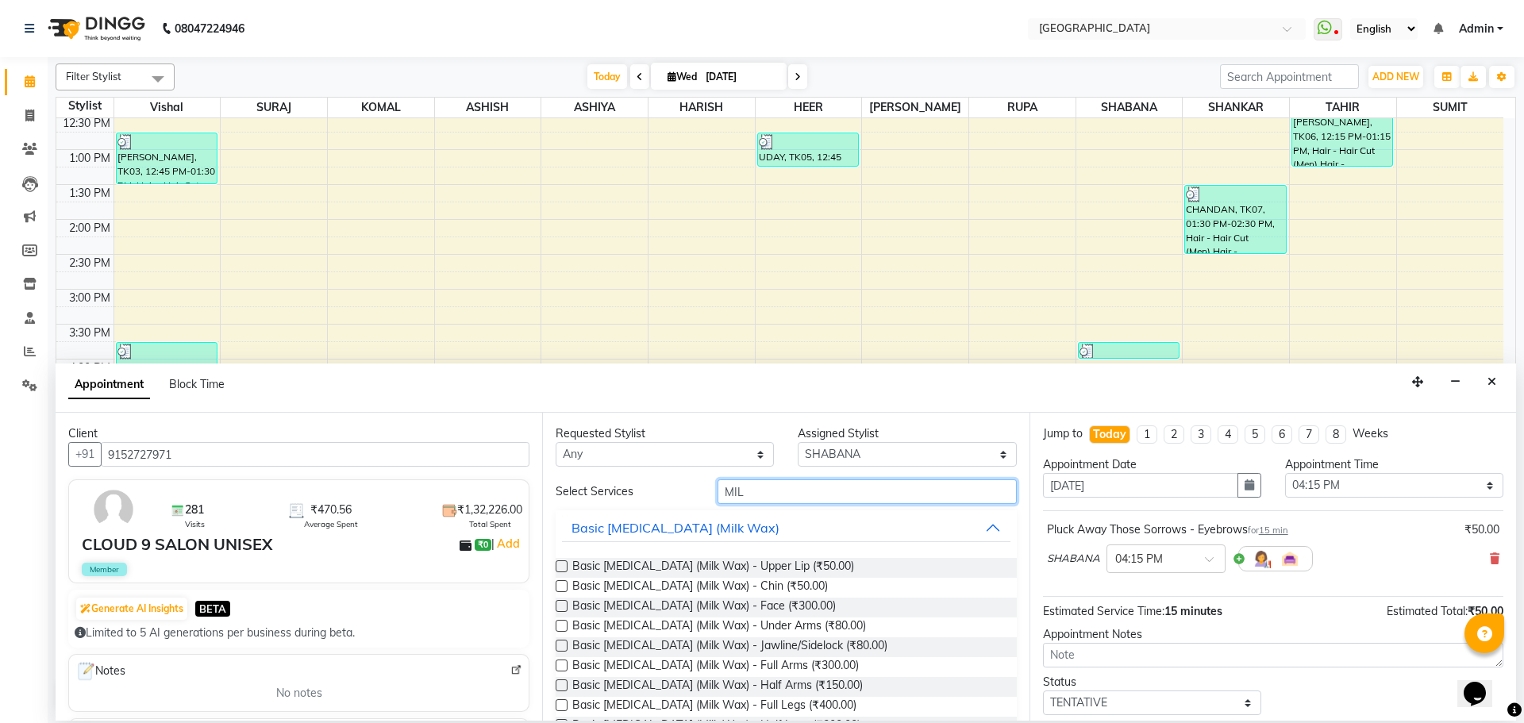
type input "MIL"
click at [560, 630] on label at bounding box center [561, 626] width 12 height 12
click at [560, 630] on input "checkbox" at bounding box center [560, 627] width 10 height 10
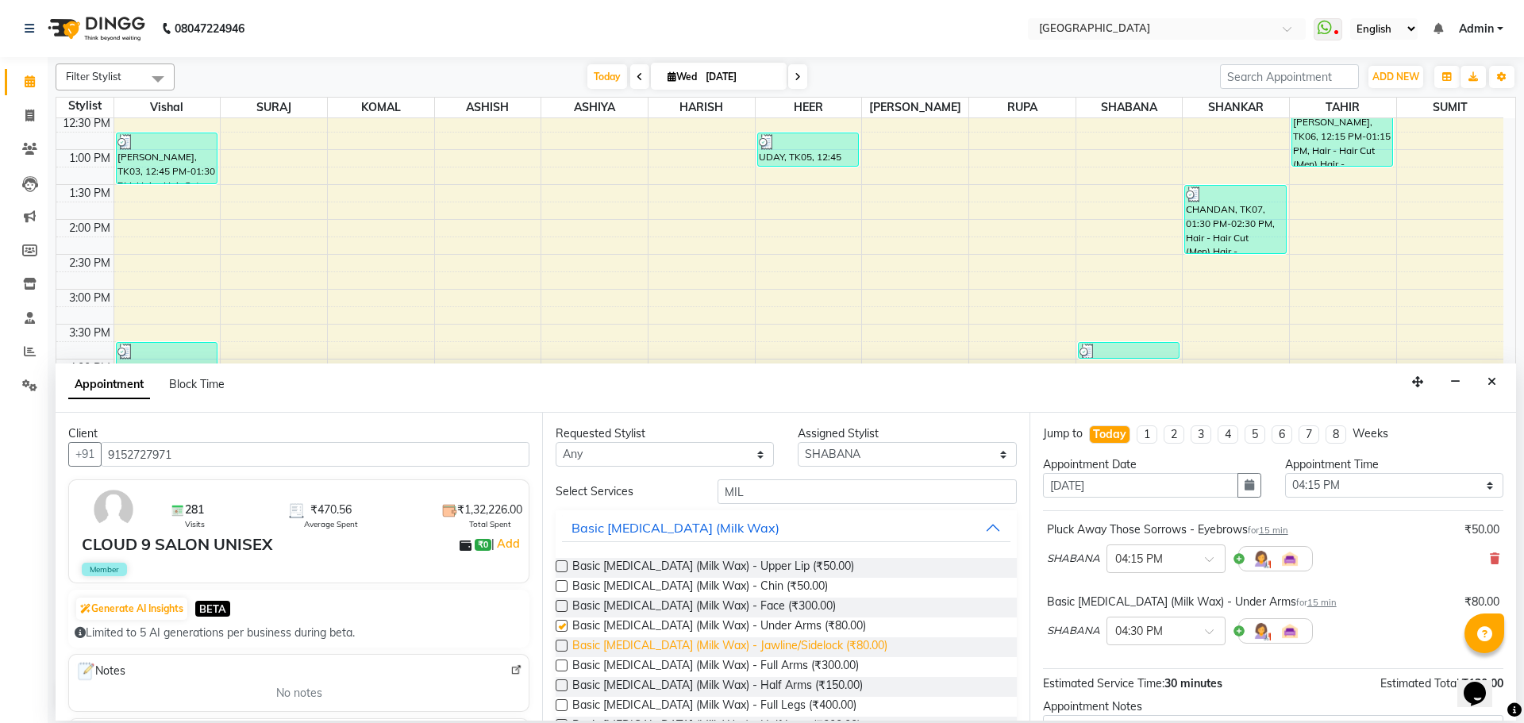
checkbox input "false"
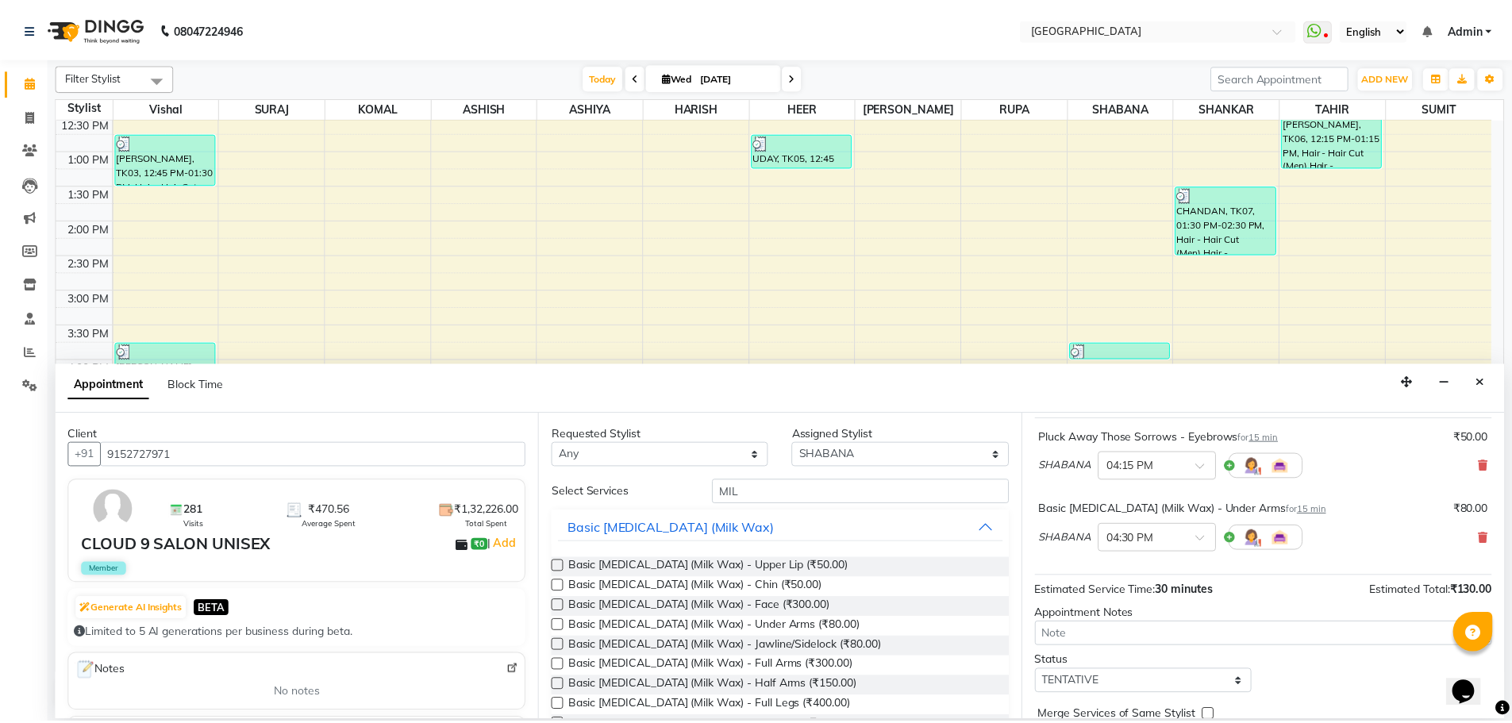
scroll to position [167, 0]
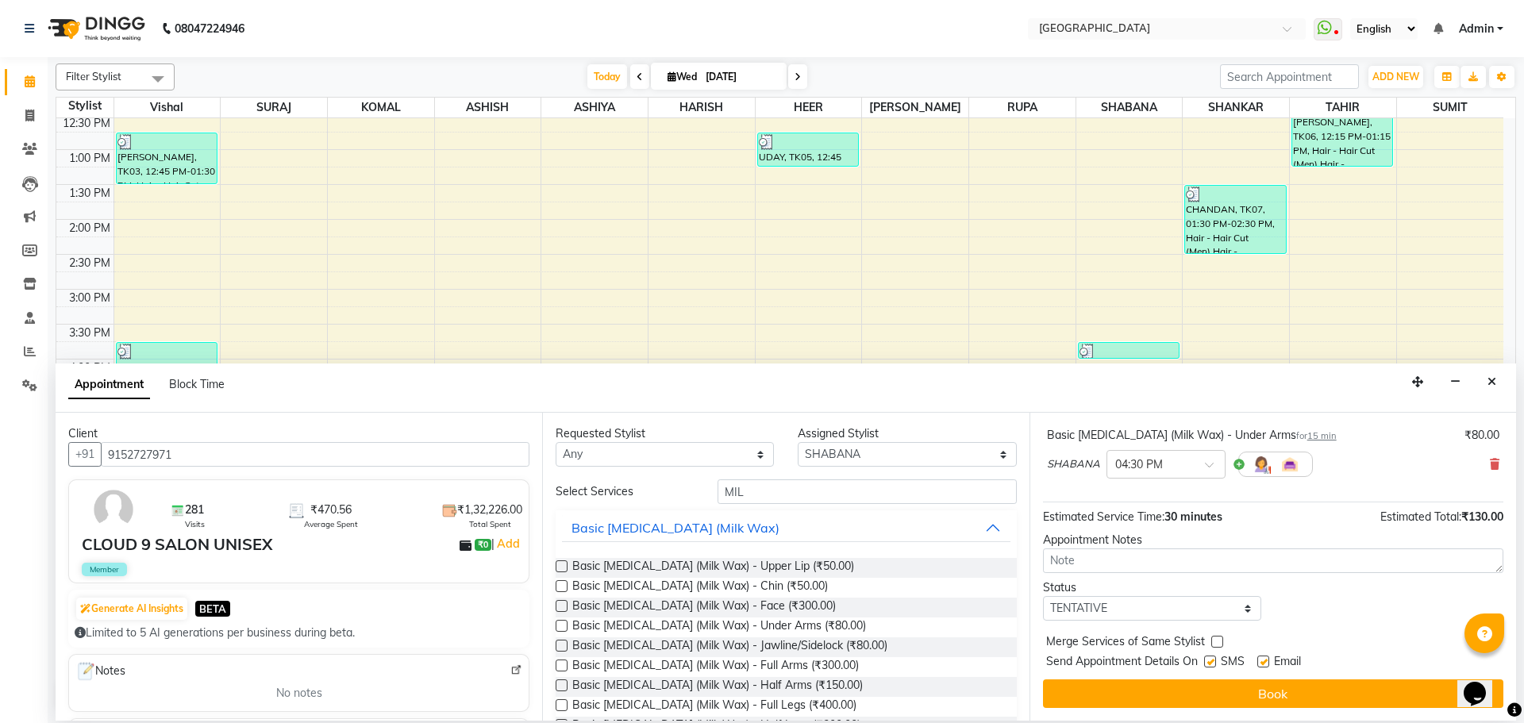
click at [1217, 643] on label at bounding box center [1217, 642] width 12 height 12
click at [1217, 643] on input "checkbox" at bounding box center [1216, 643] width 10 height 10
checkbox input "true"
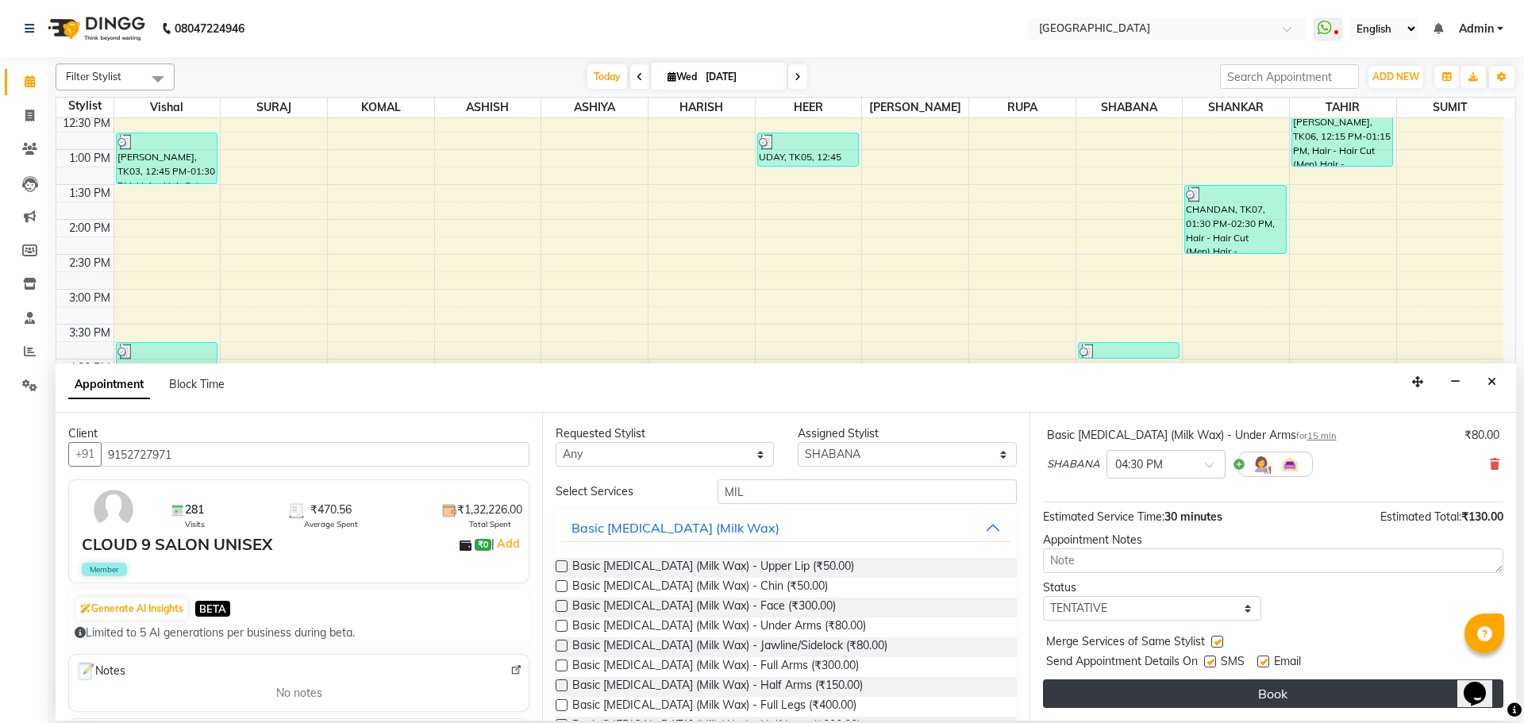
click at [1234, 688] on button "Book" at bounding box center [1273, 693] width 460 height 29
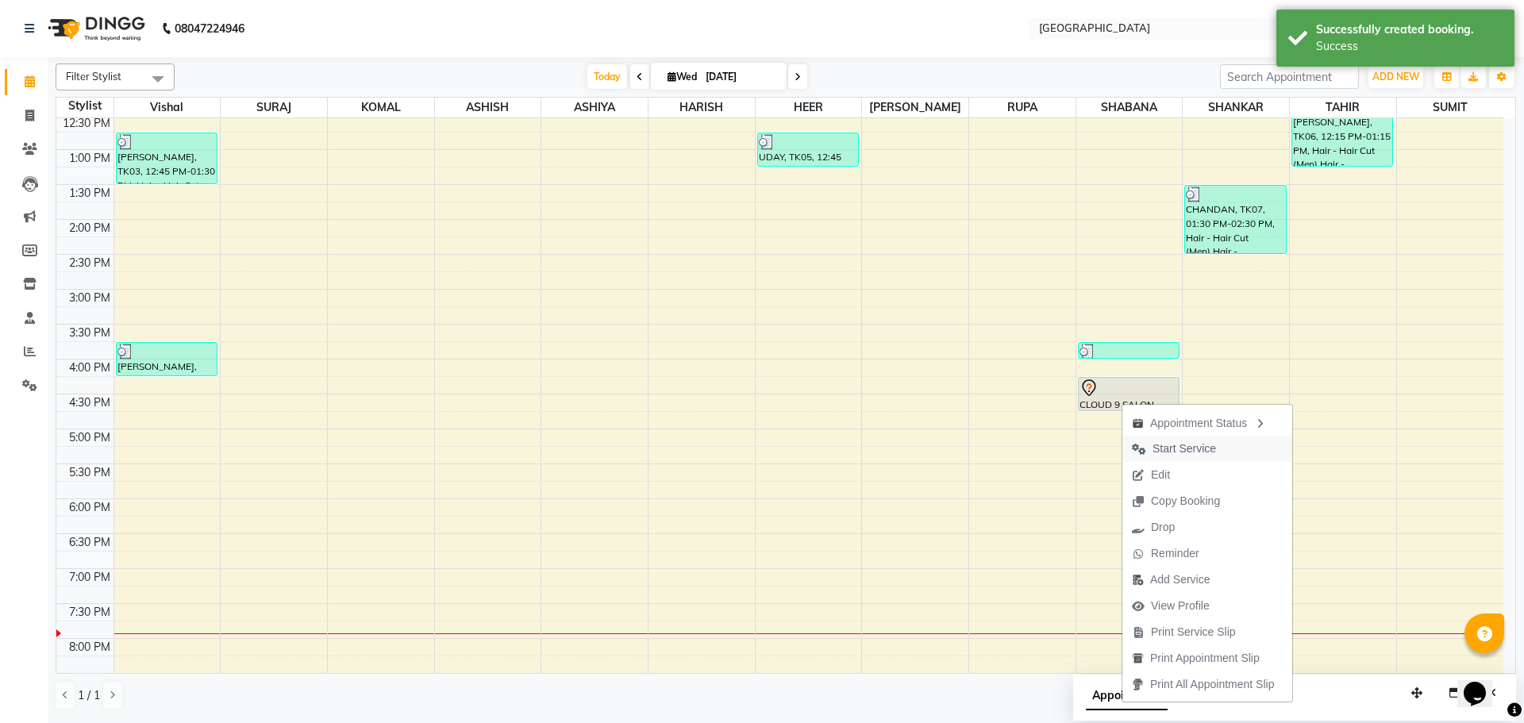
click at [1171, 450] on span "Start Service" at bounding box center [1183, 448] width 63 height 17
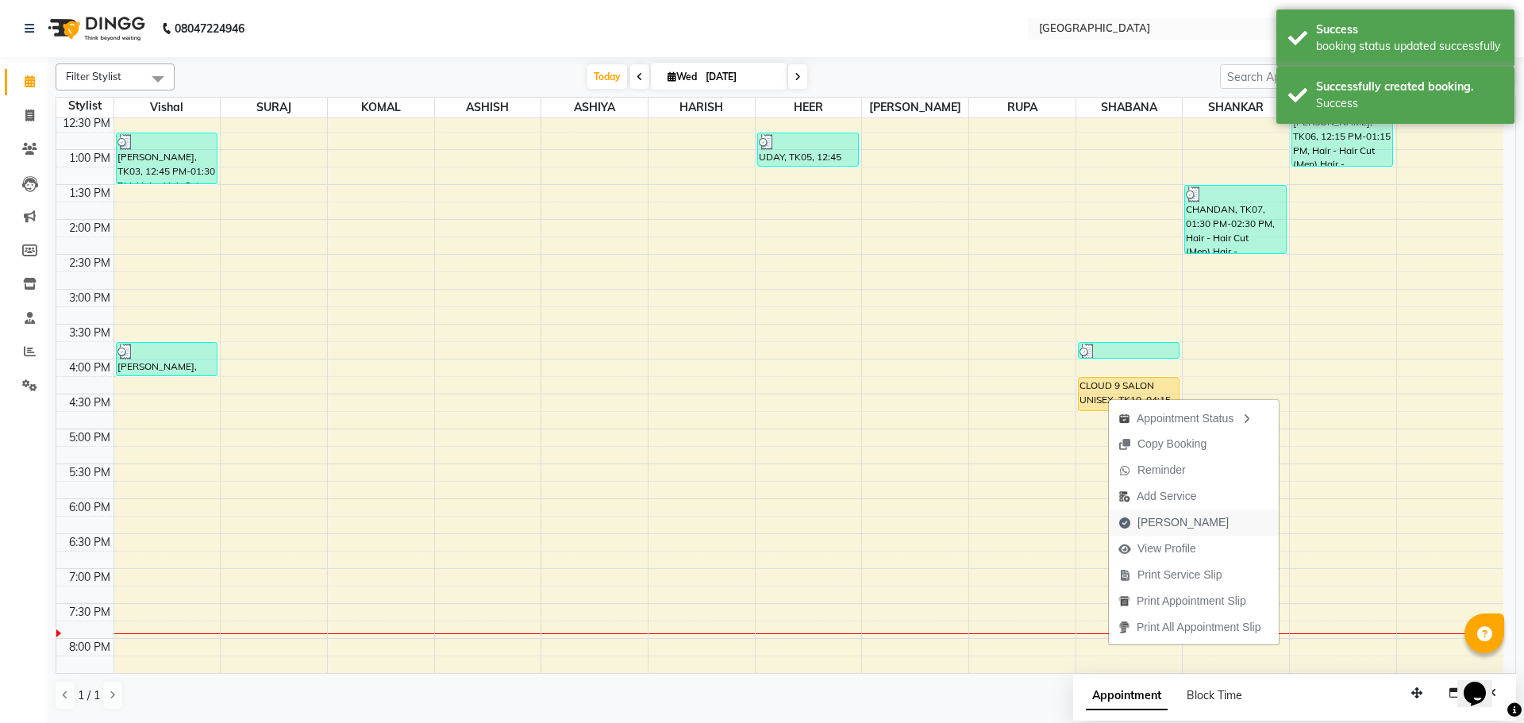
click at [1160, 520] on span "[PERSON_NAME]" at bounding box center [1182, 522] width 91 height 17
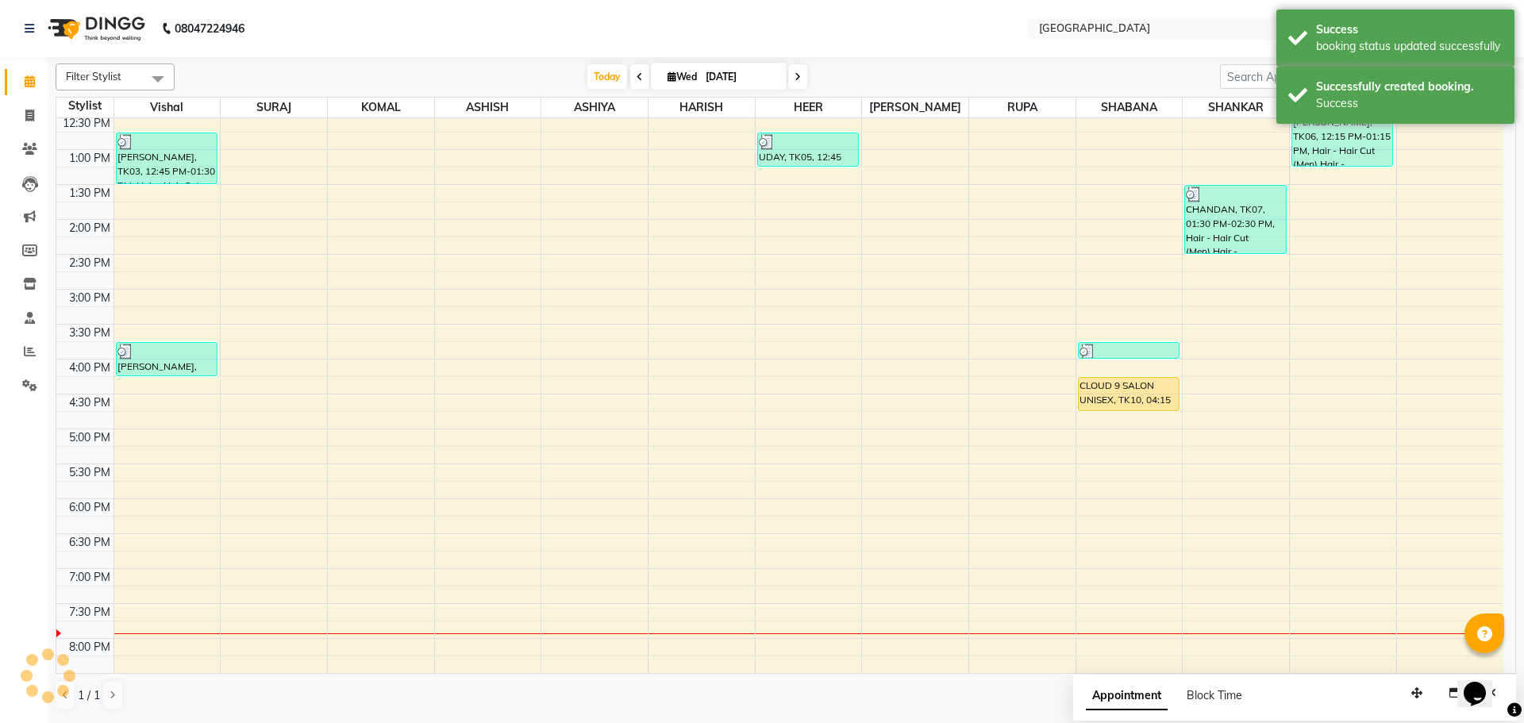
select select "508"
select select "service"
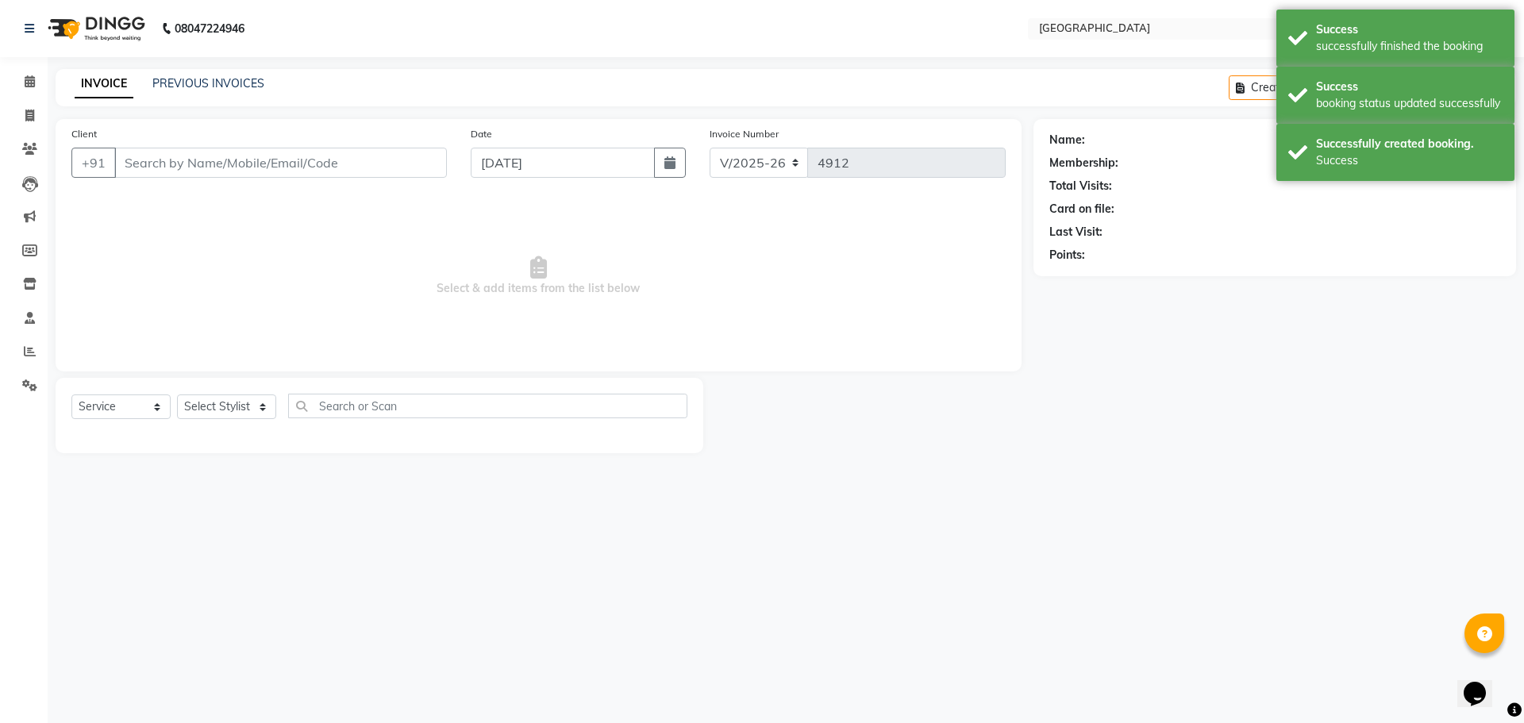
type input "9152727971"
select select "78105"
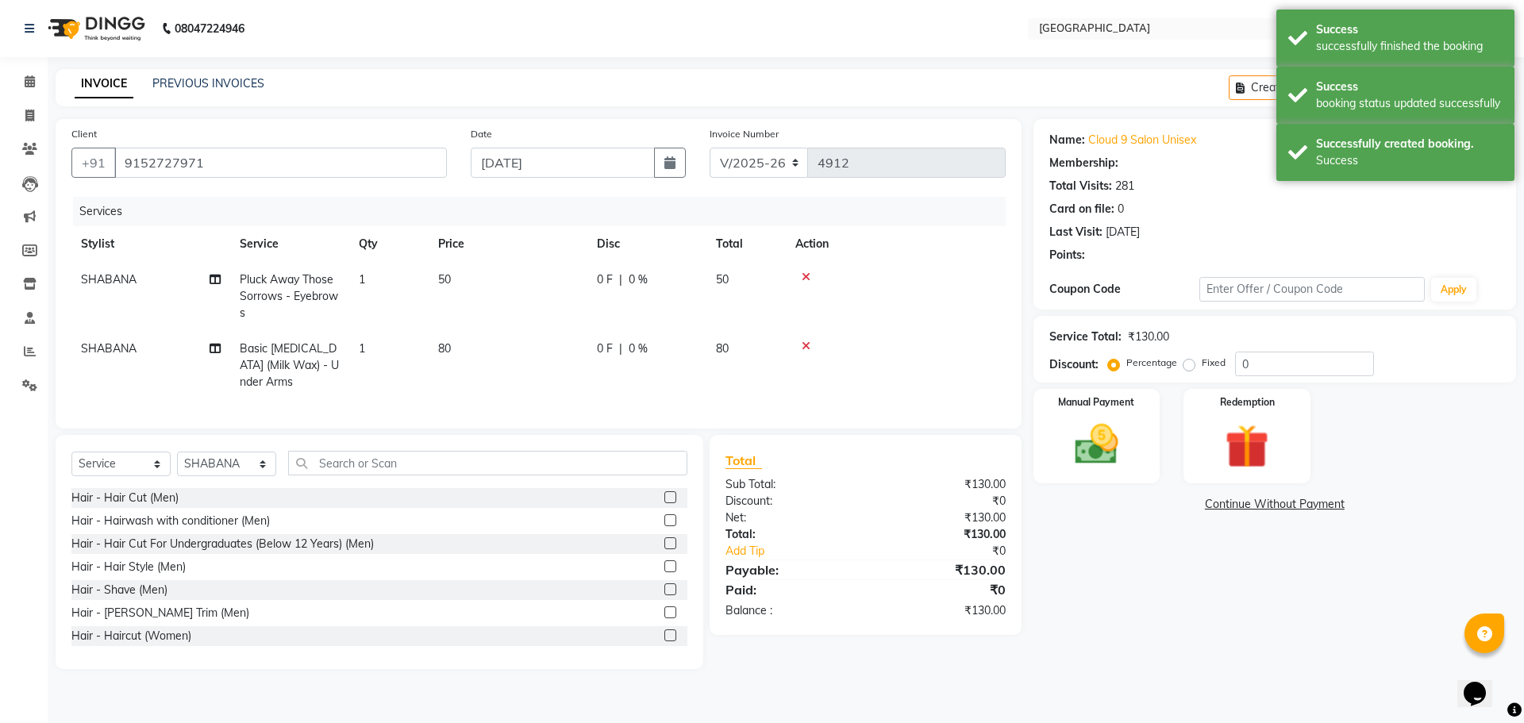
type input "20"
select select "1: Object"
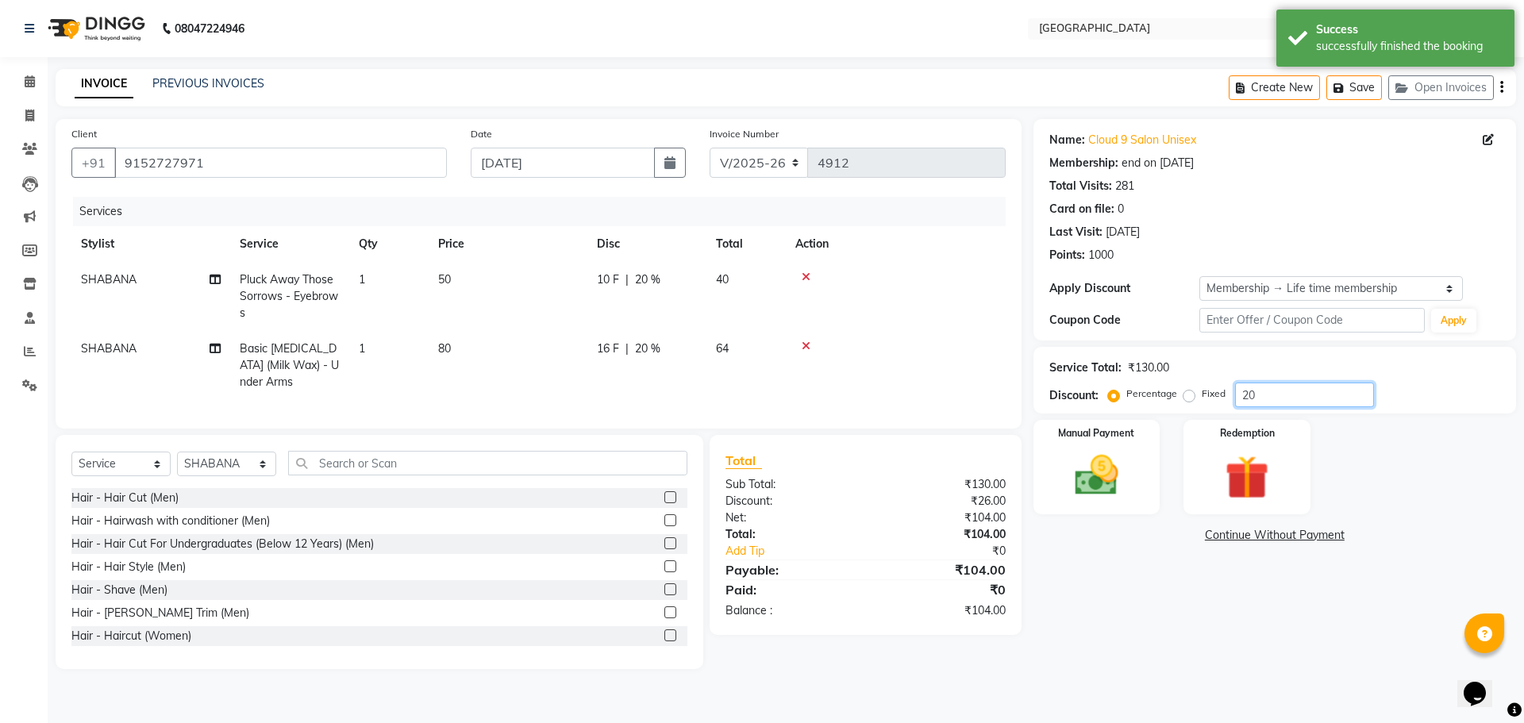
click at [1259, 394] on input "20" at bounding box center [1304, 394] width 139 height 25
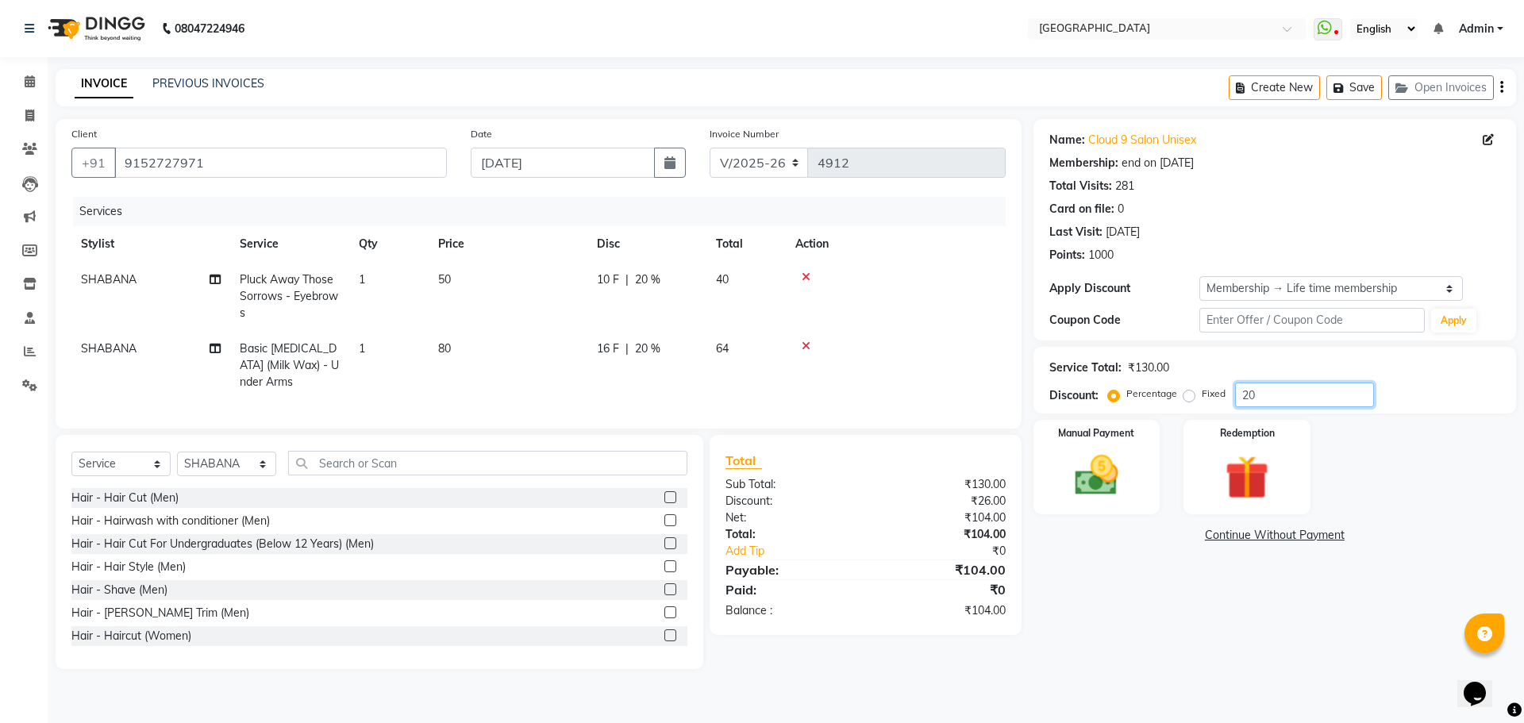
type input "2"
click at [1224, 644] on div "Name: Cloud 9 Salon Unisex Membership: end on [DATE] Total Visits: 281 Card on …" at bounding box center [1280, 394] width 494 height 550
click at [1092, 489] on img at bounding box center [1096, 475] width 74 height 52
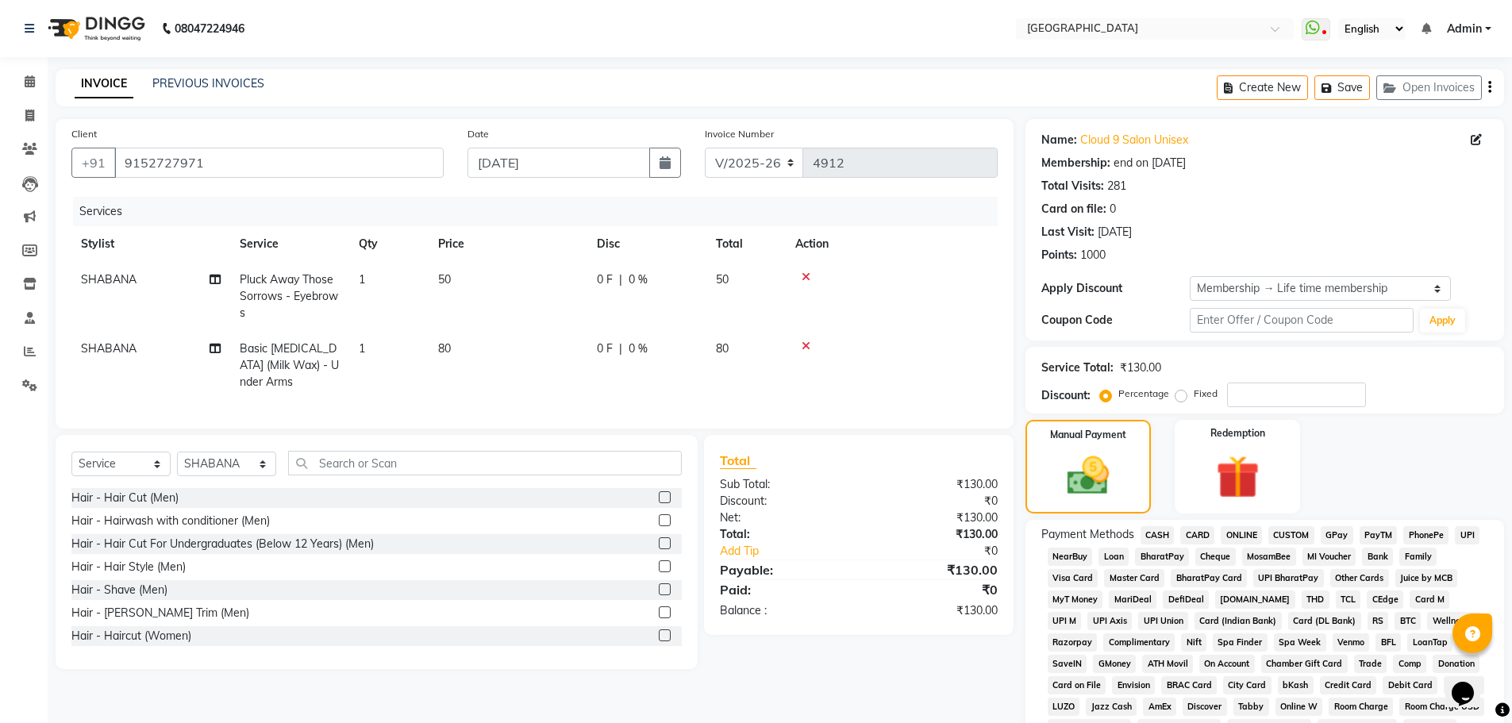
click at [1340, 536] on span "GPay" at bounding box center [1336, 535] width 33 height 18
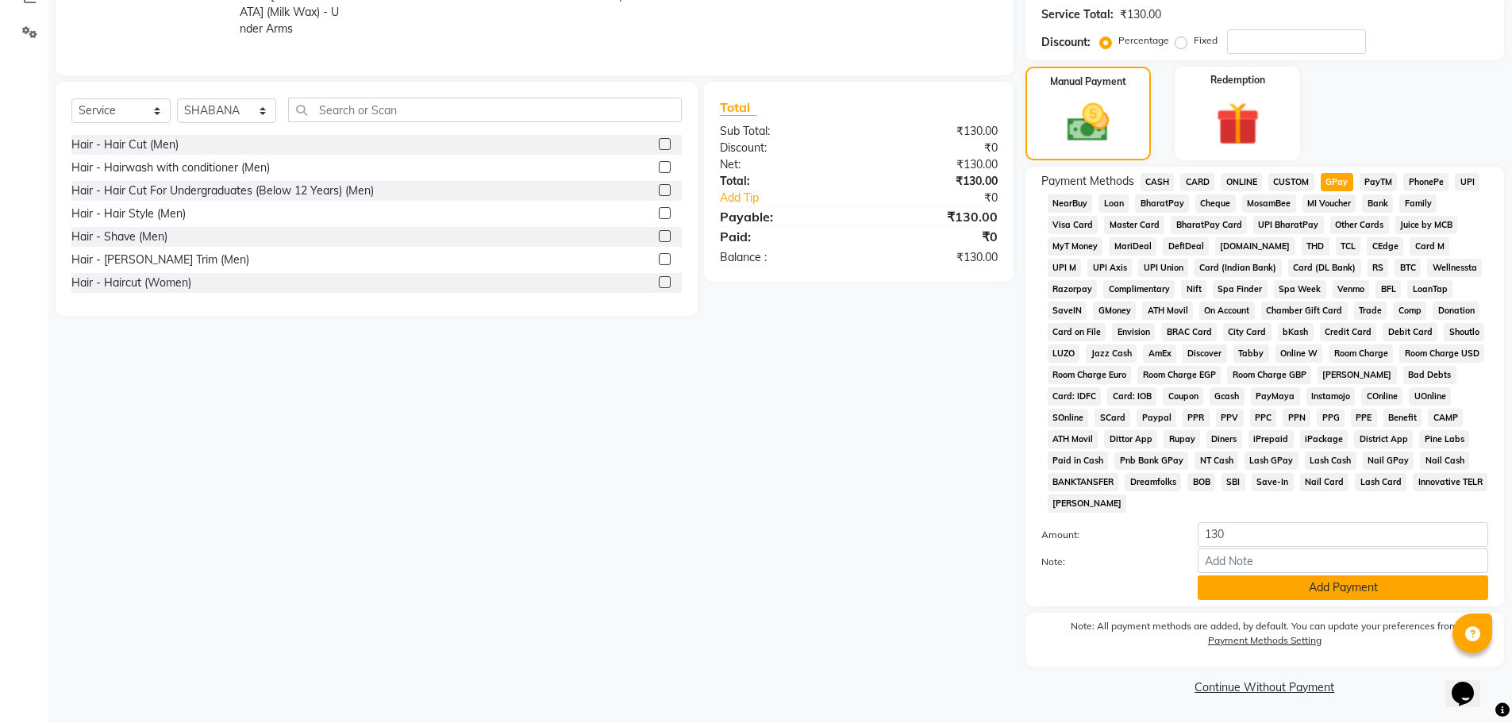
click at [1315, 586] on button "Add Payment" at bounding box center [1342, 587] width 290 height 25
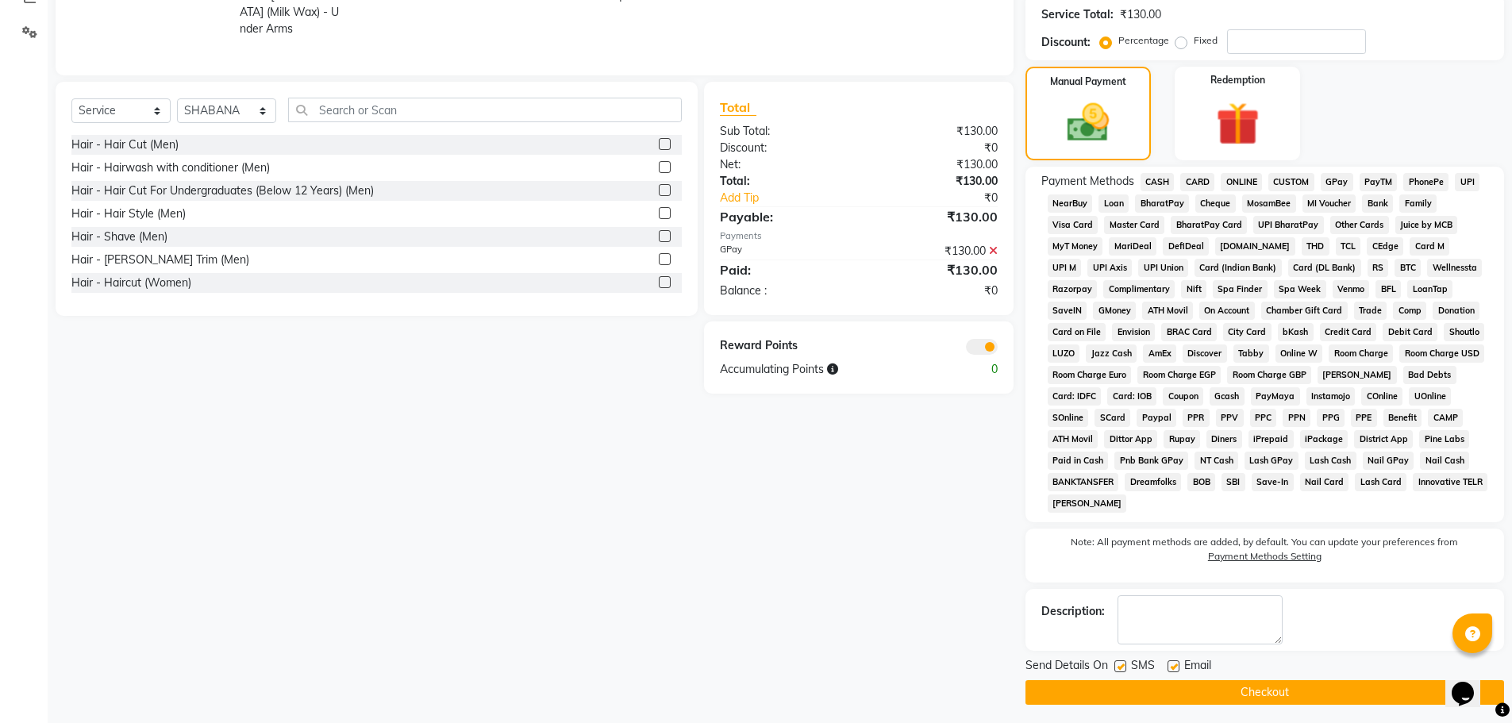
click at [1255, 691] on button "Checkout" at bounding box center [1264, 692] width 479 height 25
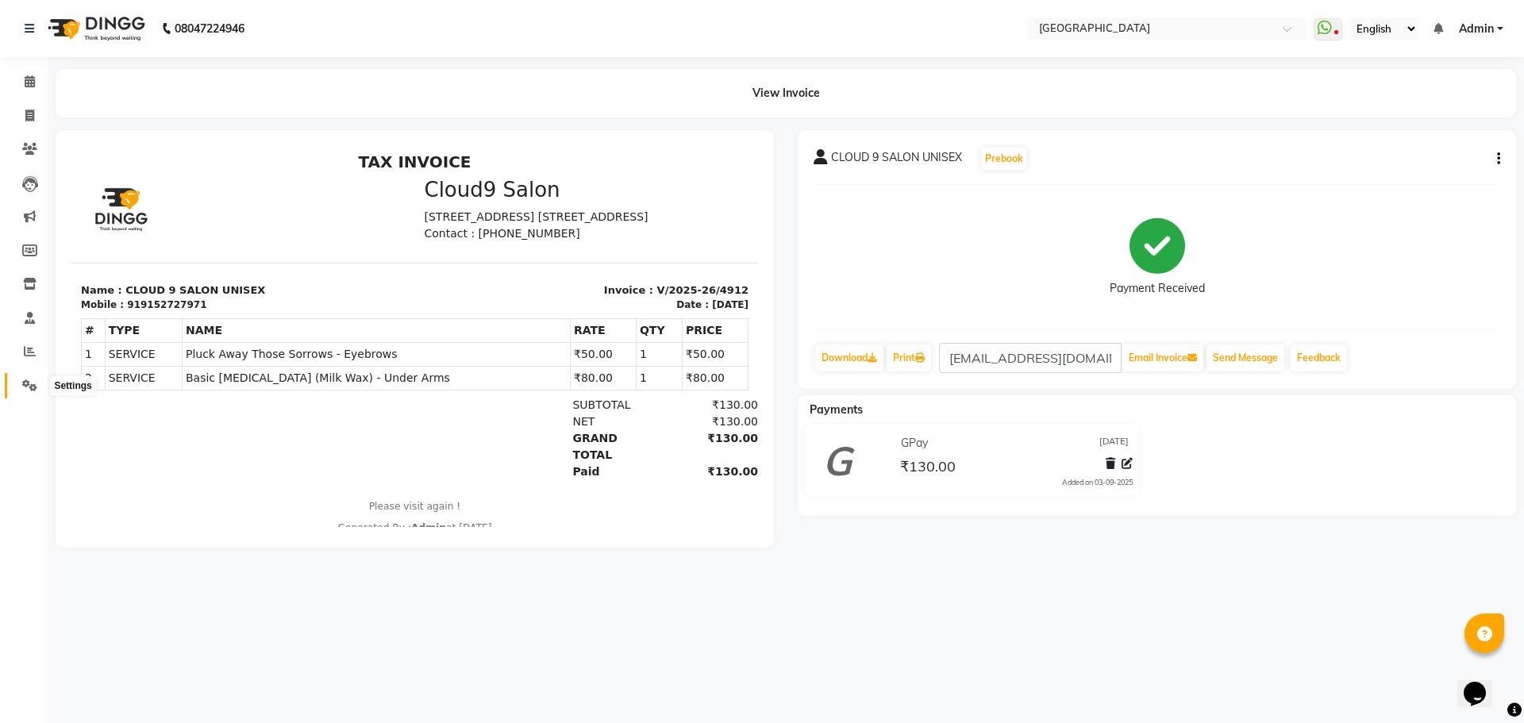
click at [27, 383] on icon at bounding box center [29, 385] width 15 height 12
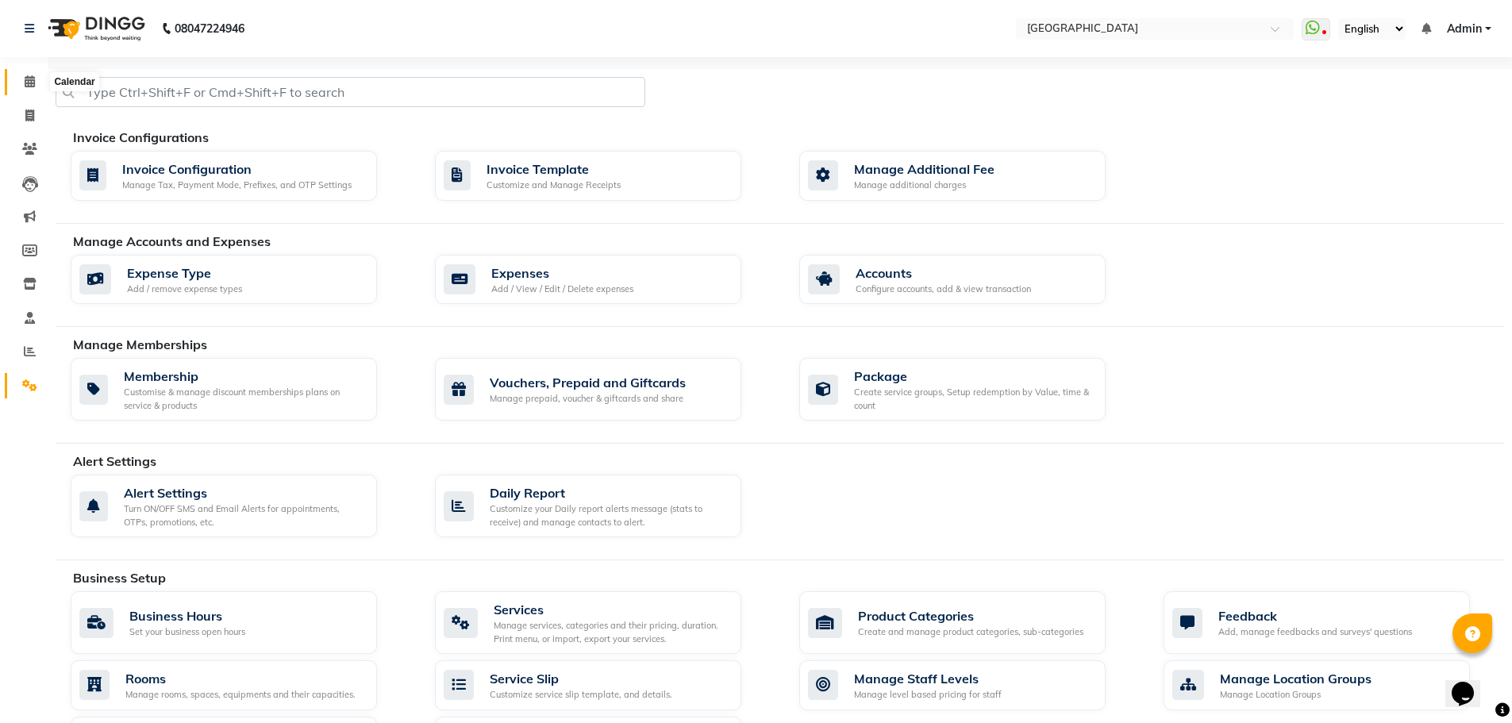
click at [26, 83] on icon at bounding box center [30, 81] width 10 height 12
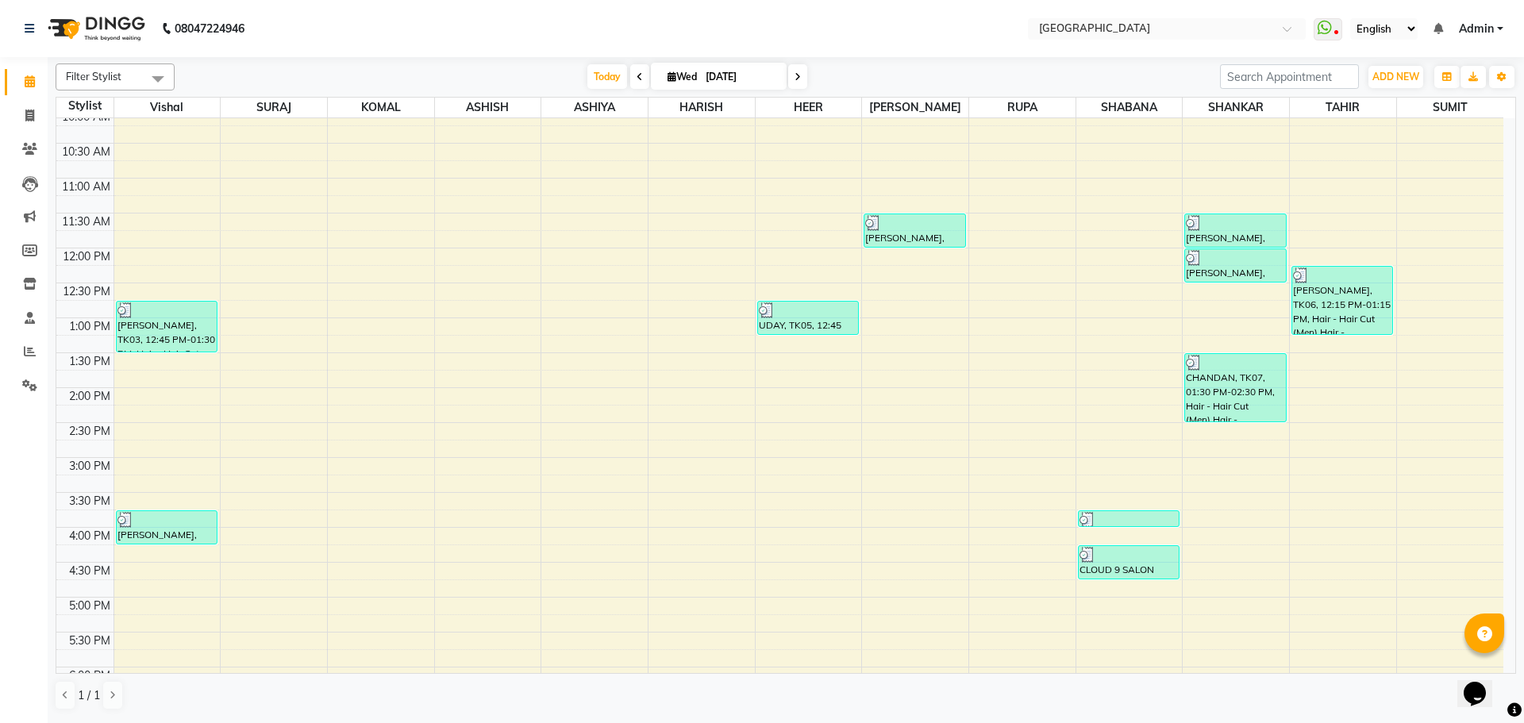
scroll to position [317, 0]
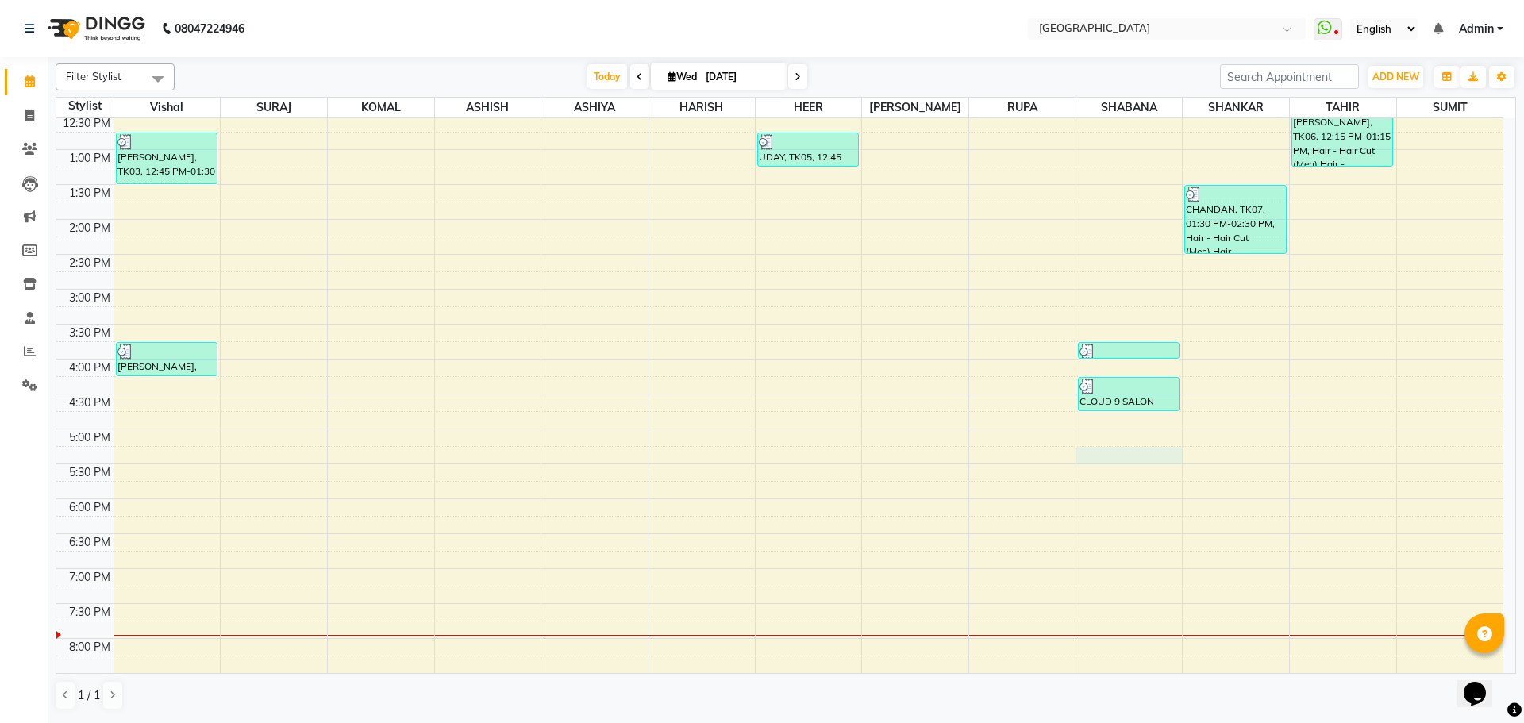
click at [1117, 456] on div "8:00 AM 8:30 AM 9:00 AM 9:30 AM 10:00 AM 10:30 AM 11:00 AM 11:30 AM 12:00 PM 12…" at bounding box center [779, 359] width 1447 height 1117
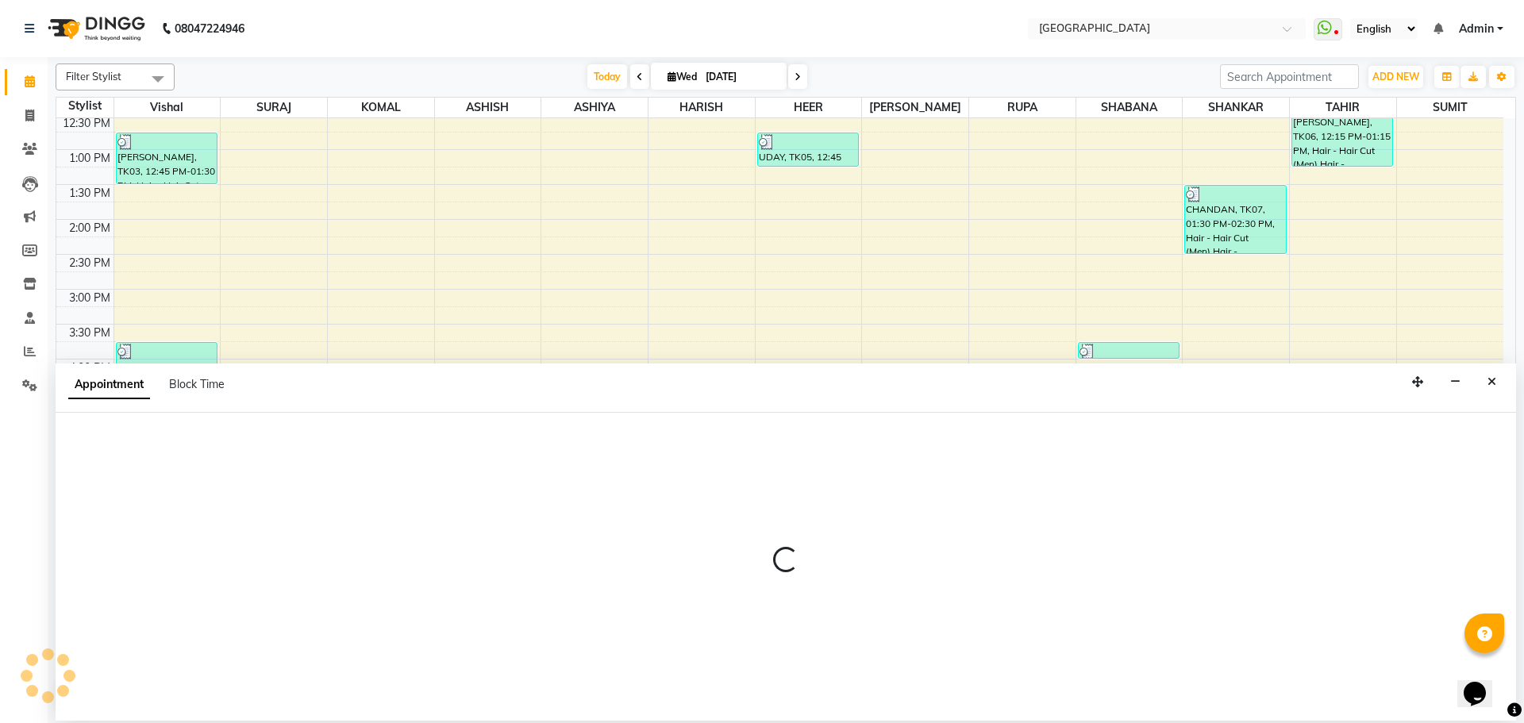
select select "78105"
select select "1035"
select select "tentative"
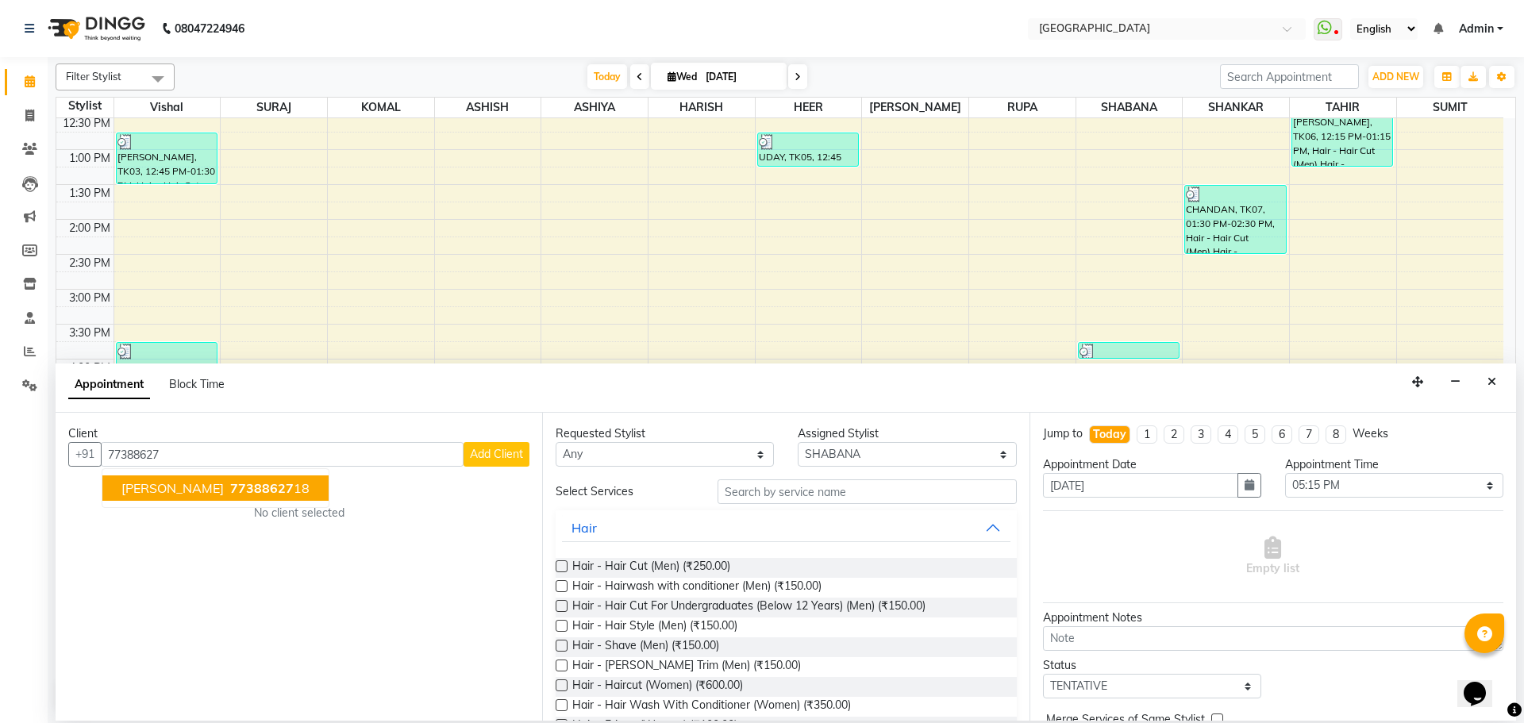
click at [230, 482] on span "77388627" at bounding box center [261, 488] width 63 height 16
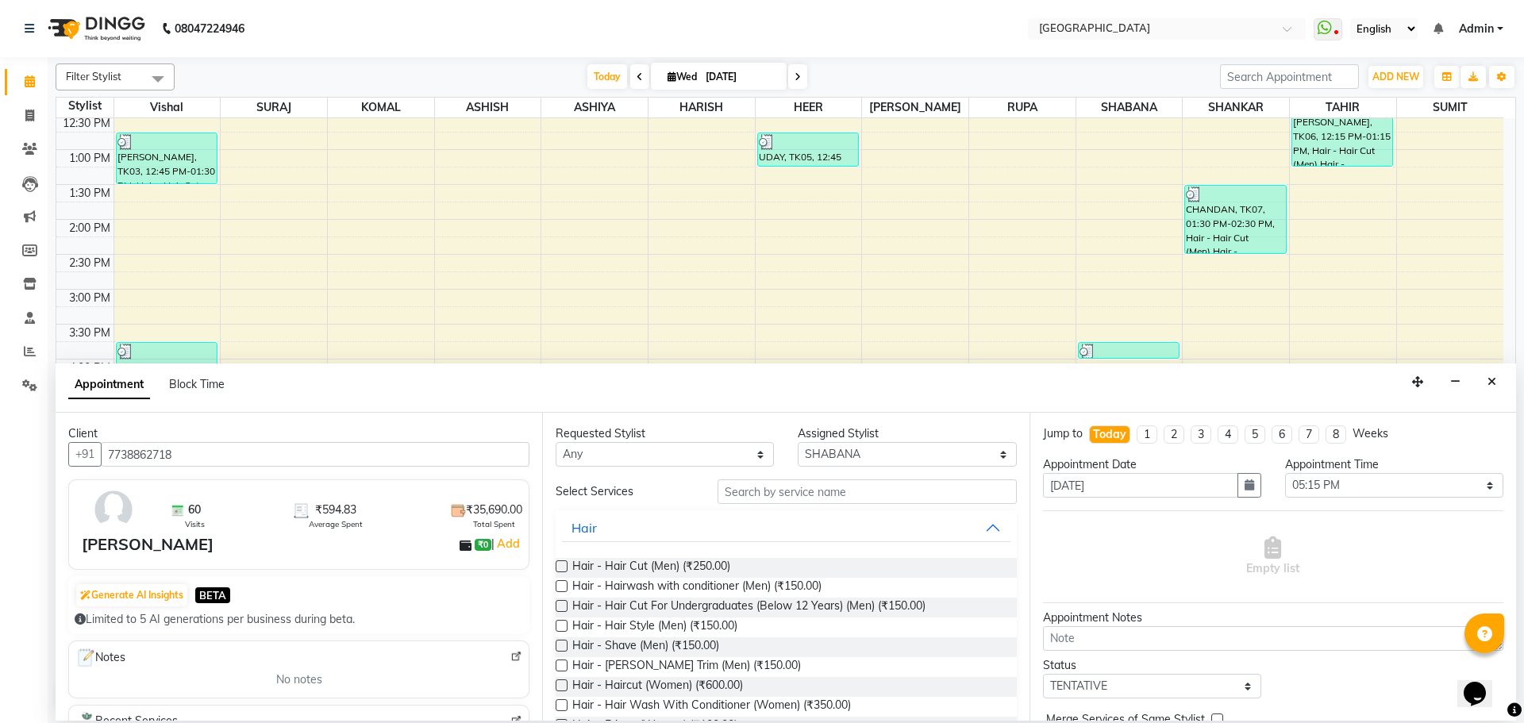
type input "7738862718"
click at [743, 498] on input "text" at bounding box center [866, 491] width 299 height 25
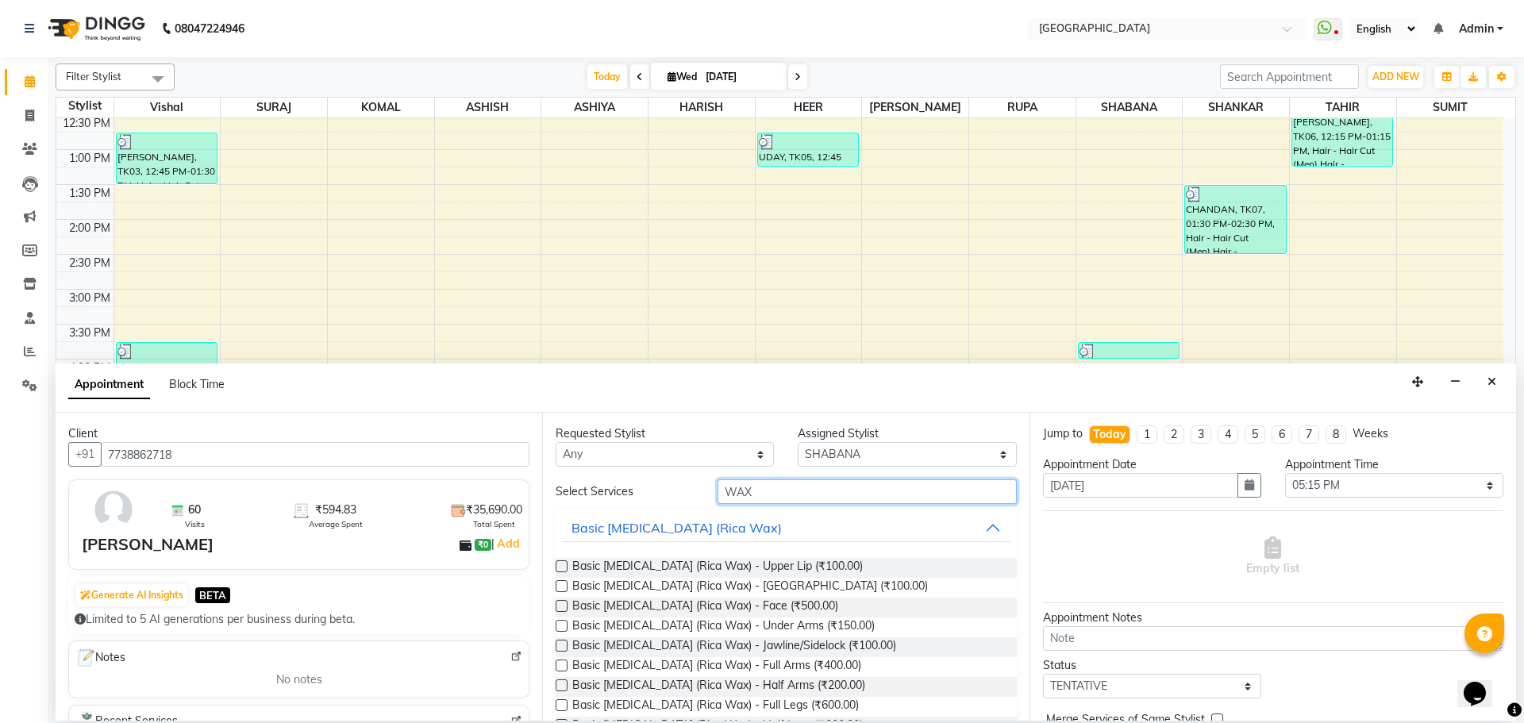
scroll to position [79, 0]
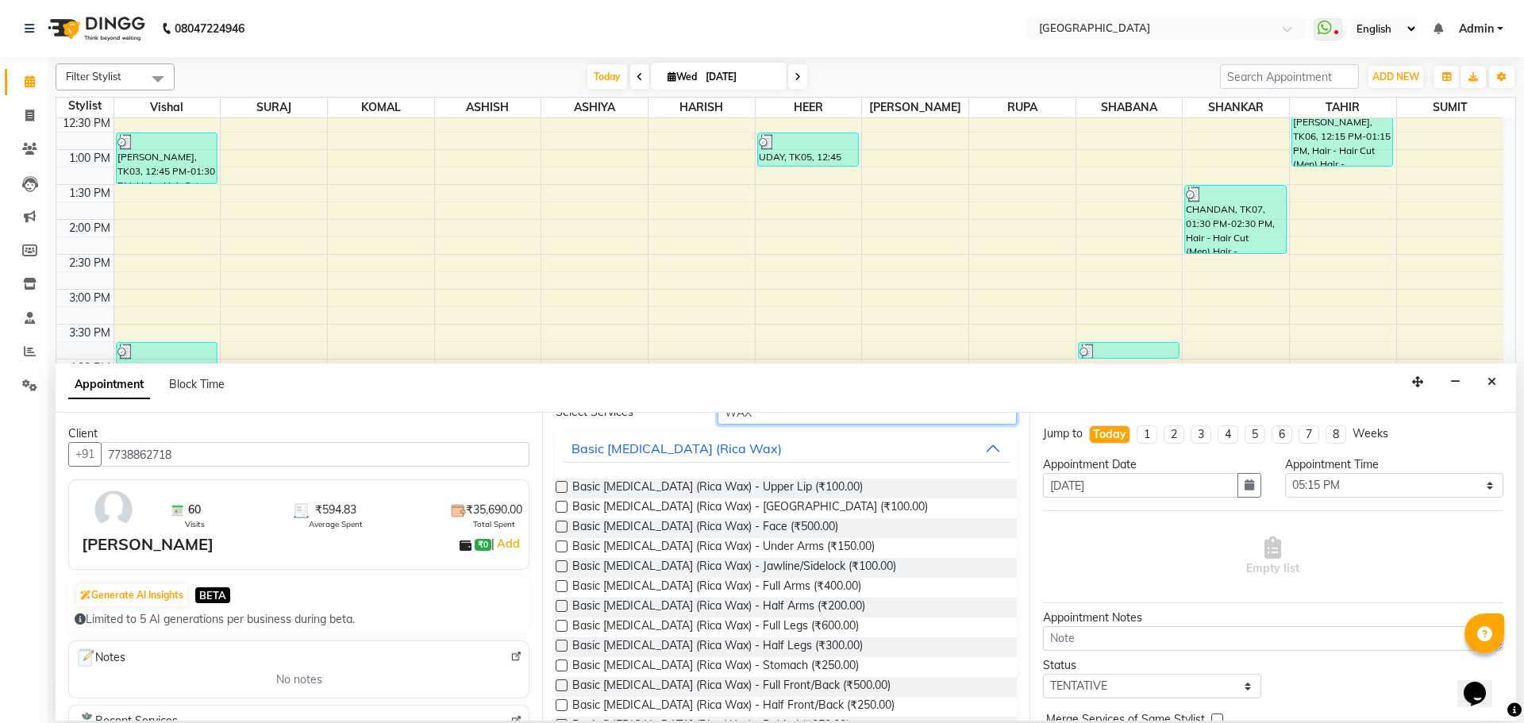
type input "WAX"
click at [559, 544] on label at bounding box center [561, 546] width 12 height 12
click at [559, 544] on input "checkbox" at bounding box center [560, 548] width 10 height 10
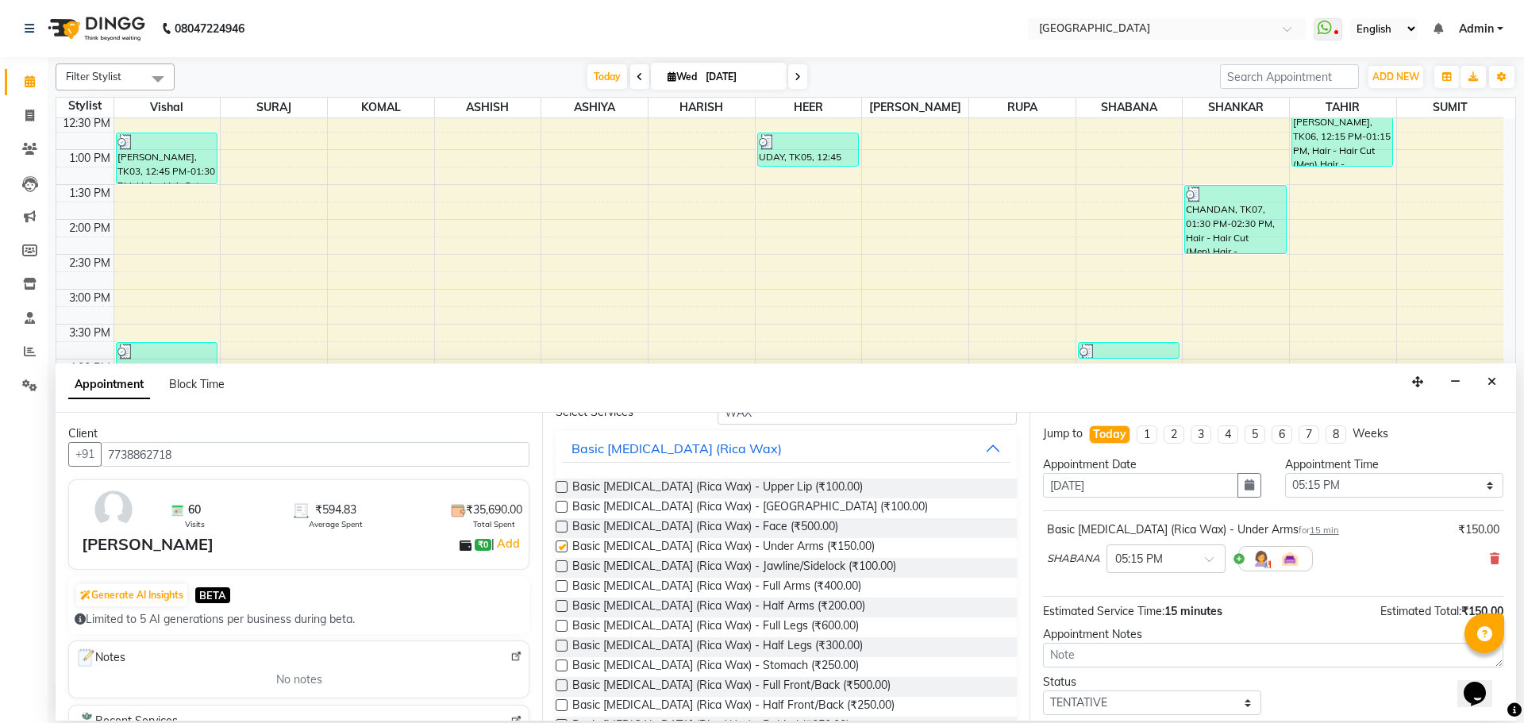
checkbox input "false"
click at [561, 583] on label at bounding box center [561, 586] width 12 height 12
click at [561, 583] on input "checkbox" at bounding box center [560, 587] width 10 height 10
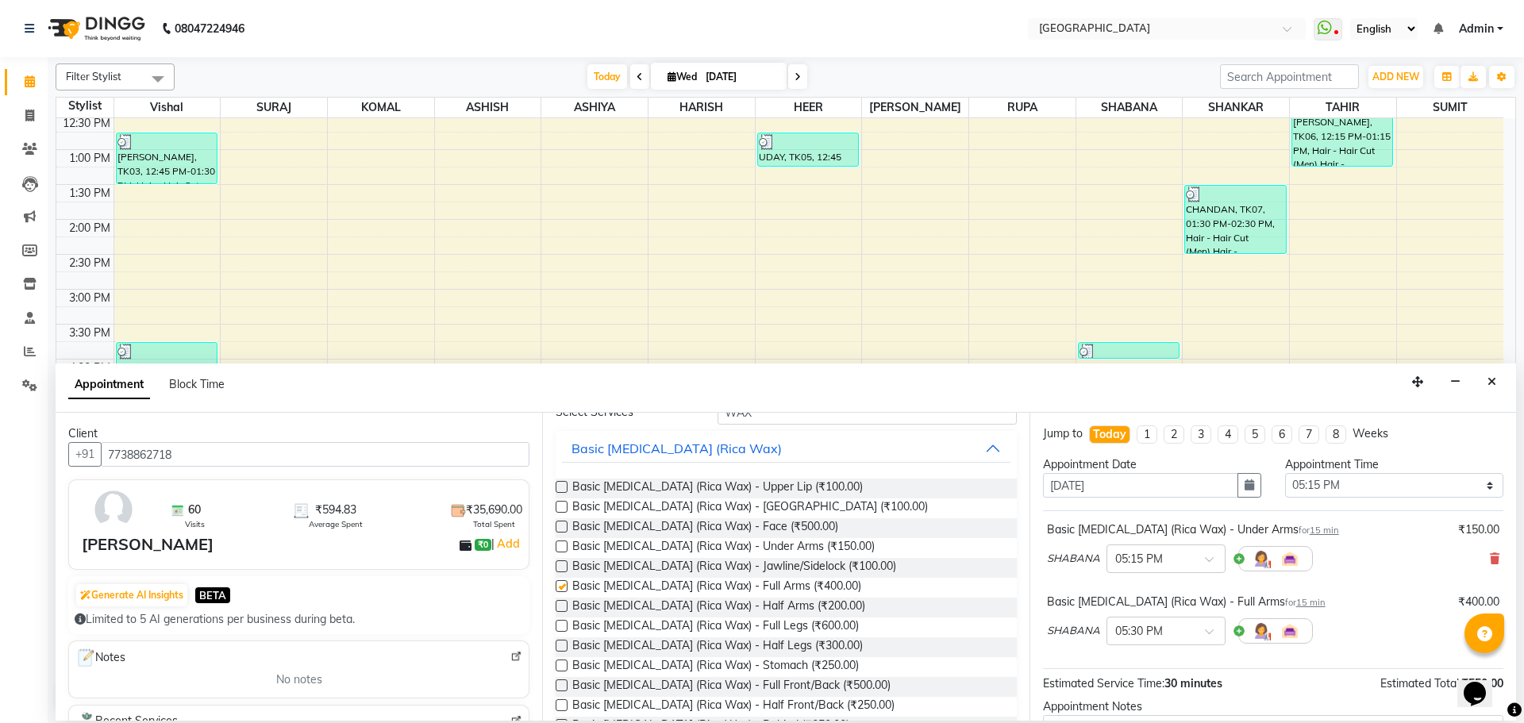
checkbox input "false"
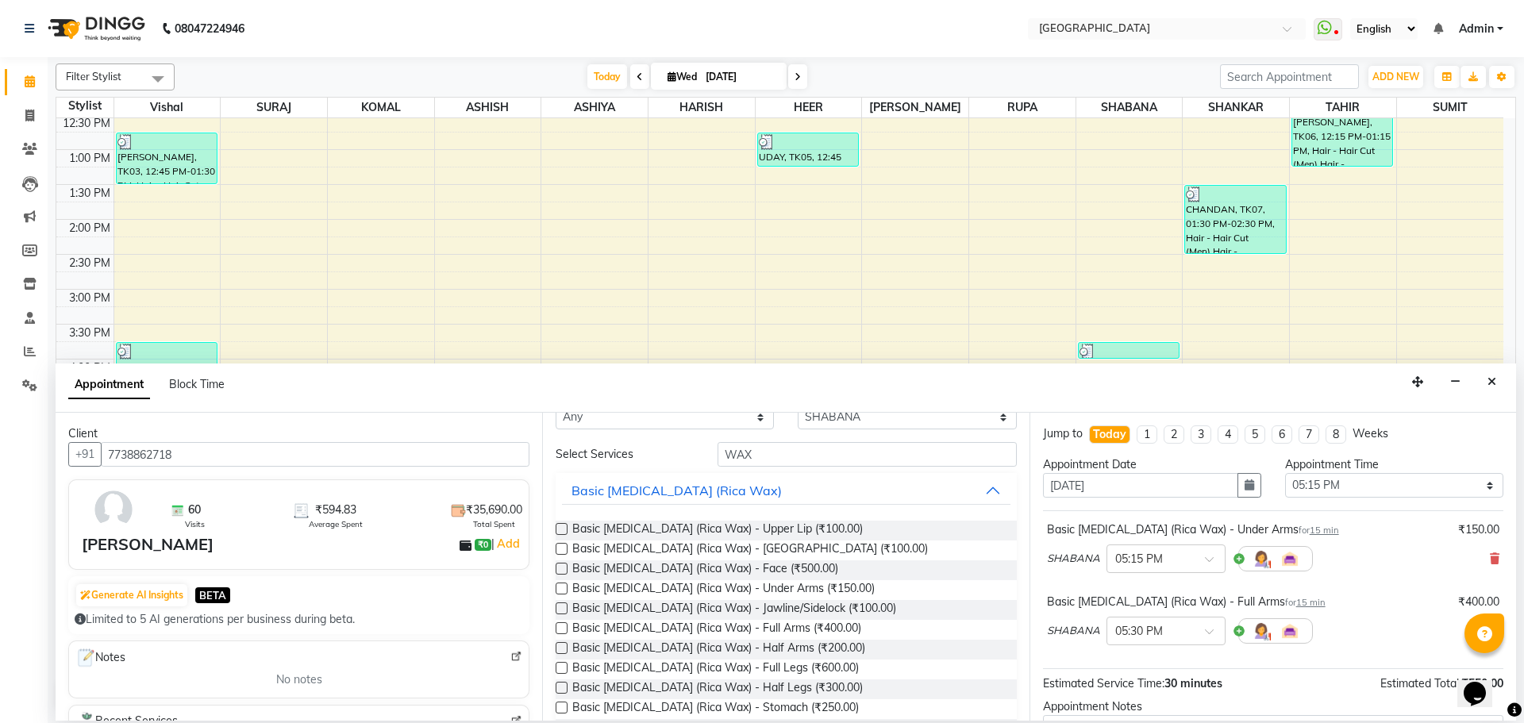
scroll to position [0, 0]
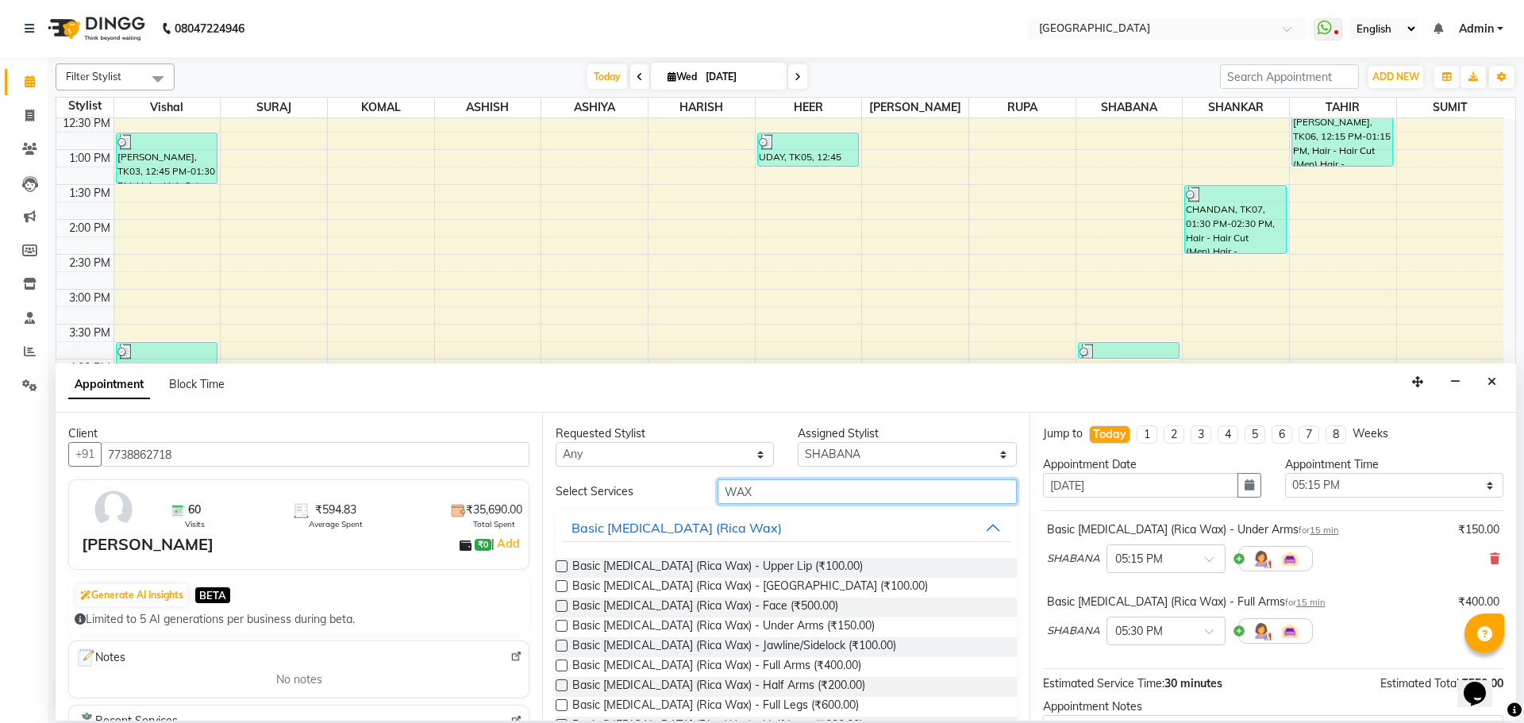
click at [754, 500] on input "WAX" at bounding box center [866, 491] width 299 height 25
type input "W"
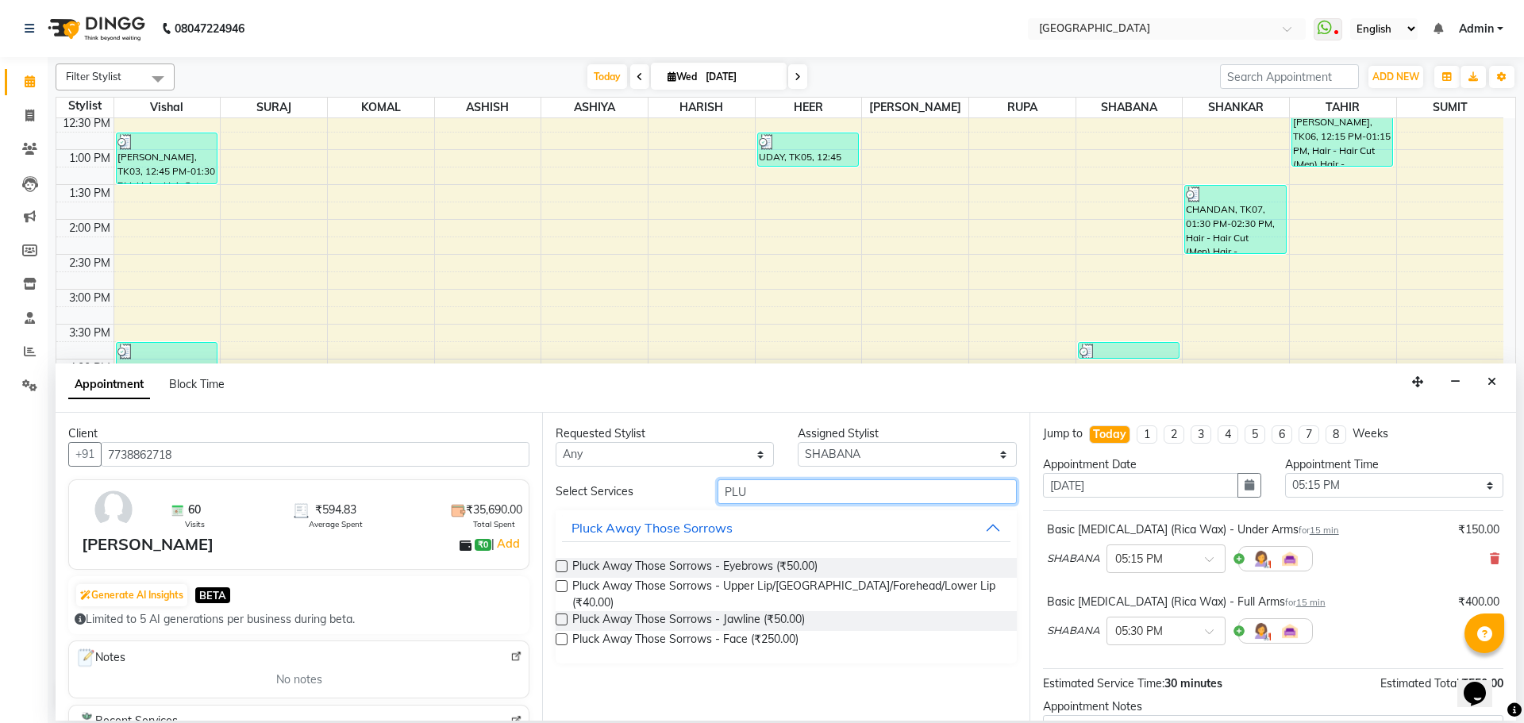
type input "PLU"
click at [556, 565] on label at bounding box center [561, 566] width 12 height 12
click at [556, 565] on input "checkbox" at bounding box center [560, 568] width 10 height 10
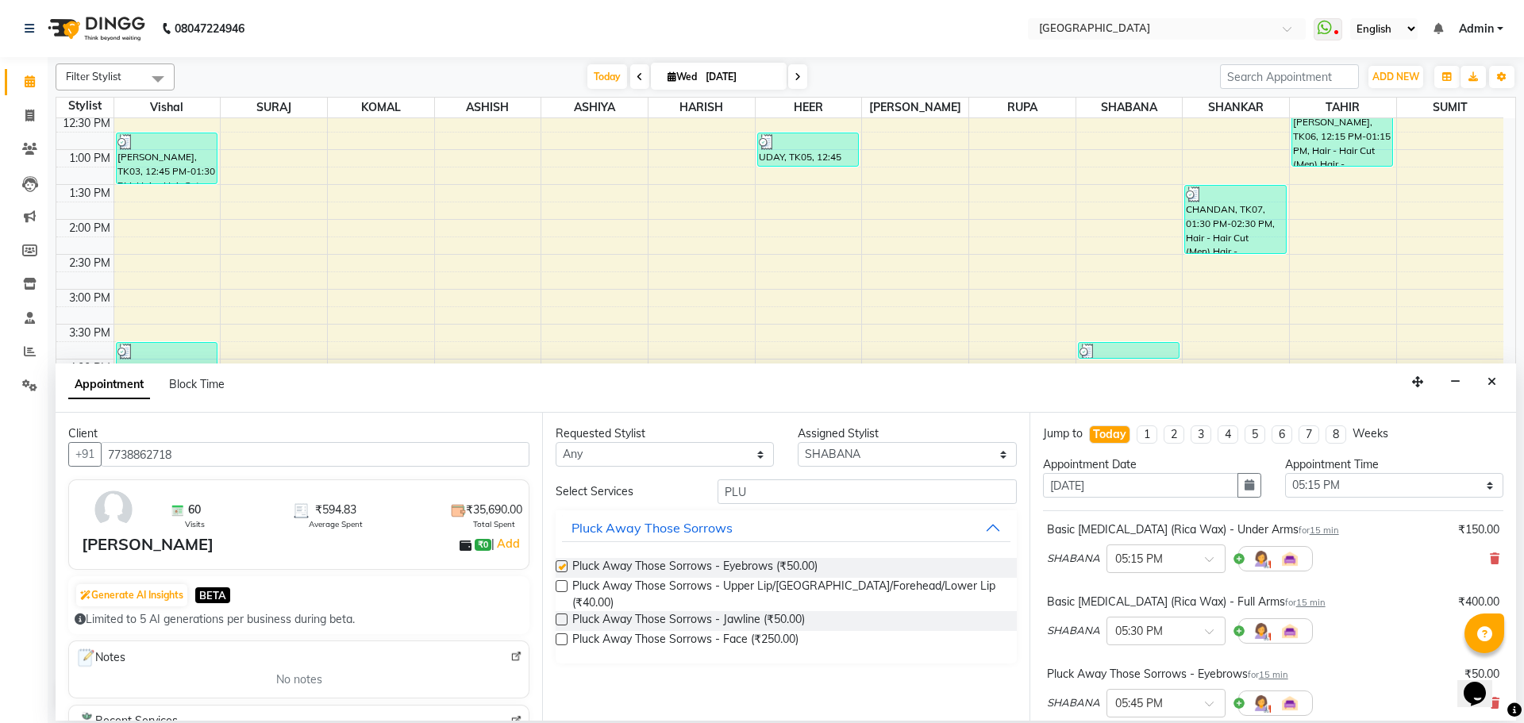
checkbox input "false"
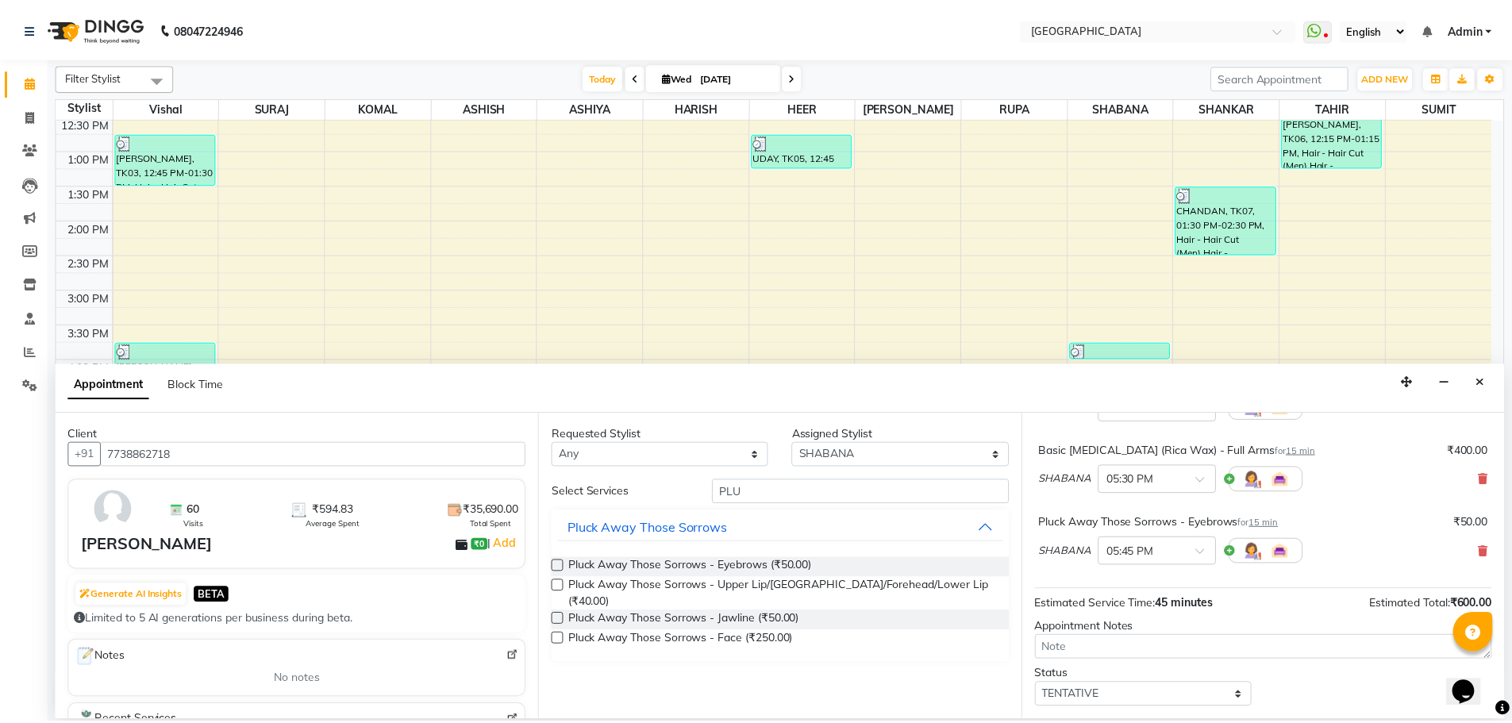
scroll to position [239, 0]
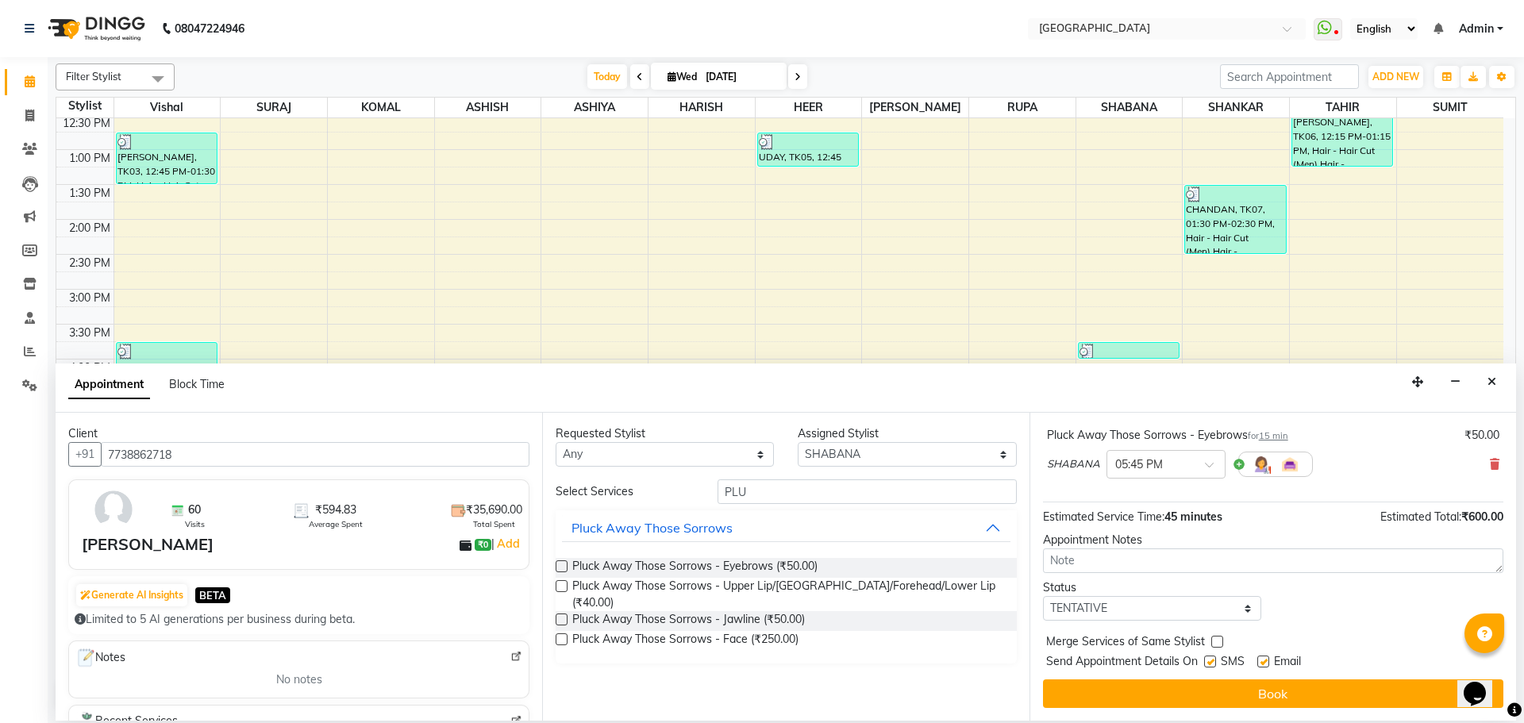
click at [1217, 642] on label at bounding box center [1217, 642] width 12 height 12
click at [1217, 642] on input "checkbox" at bounding box center [1216, 643] width 10 height 10
checkbox input "true"
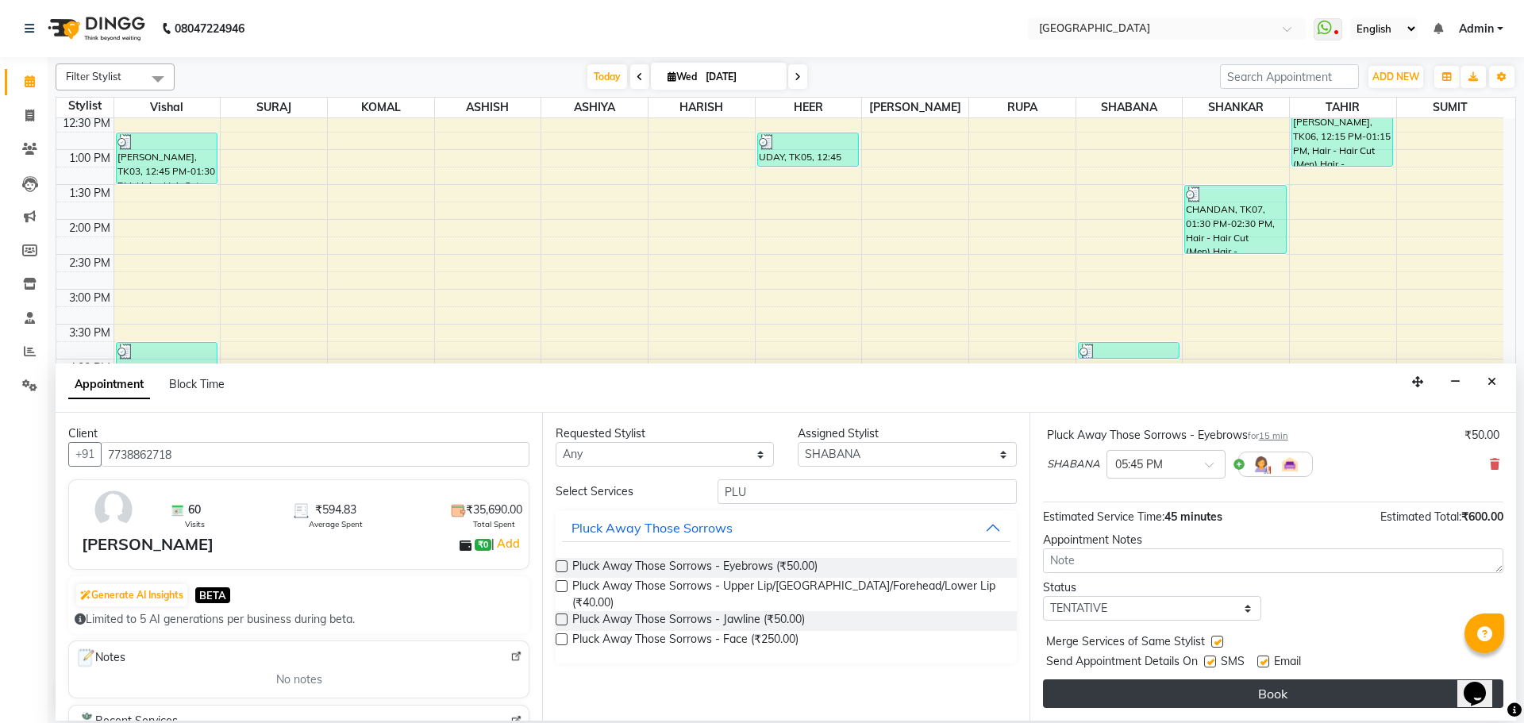
click at [1234, 694] on button "Book" at bounding box center [1273, 693] width 460 height 29
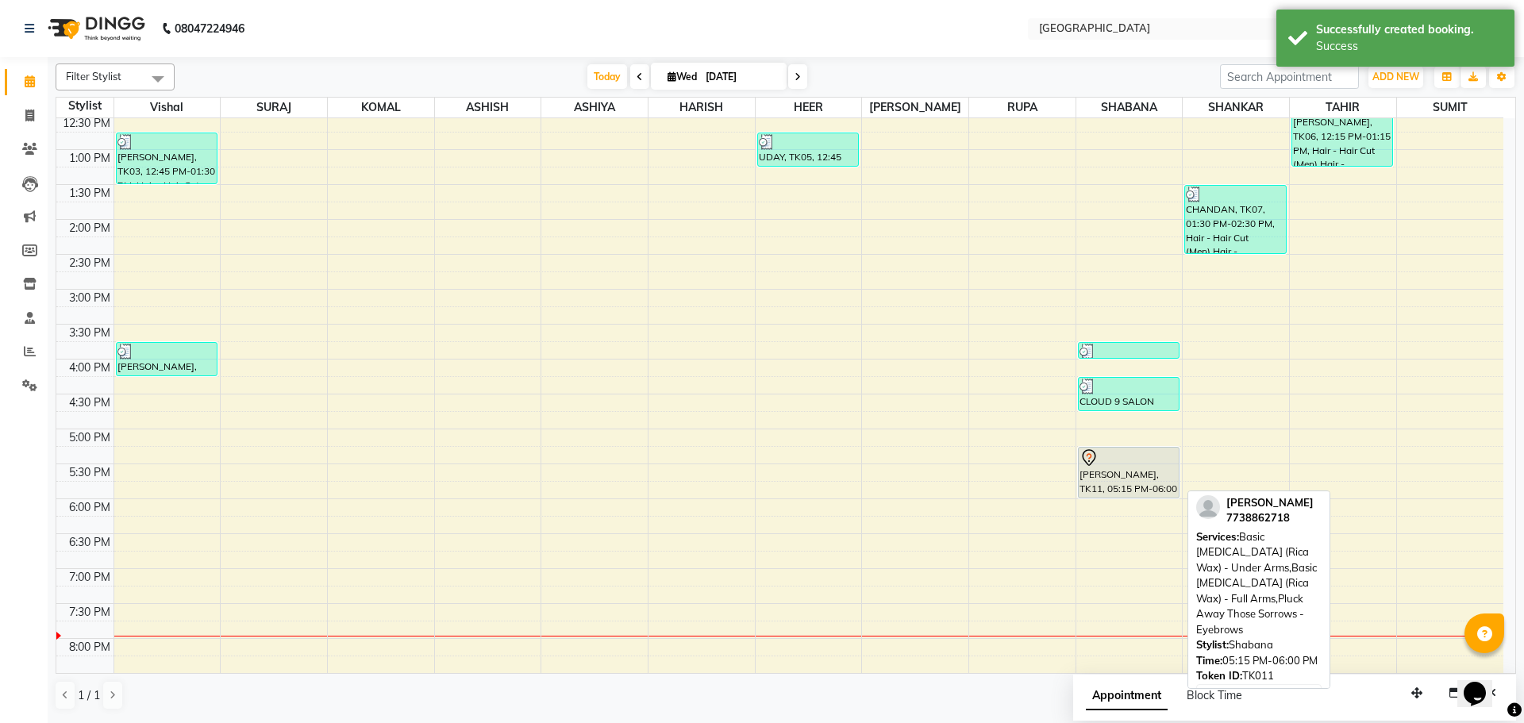
click at [1128, 482] on div "[PERSON_NAME], TK09, 03:45 PM-04:00 PM, Pluck Away Those Sorrows - Upper Lip/[G…" at bounding box center [1129, 359] width 106 height 1117
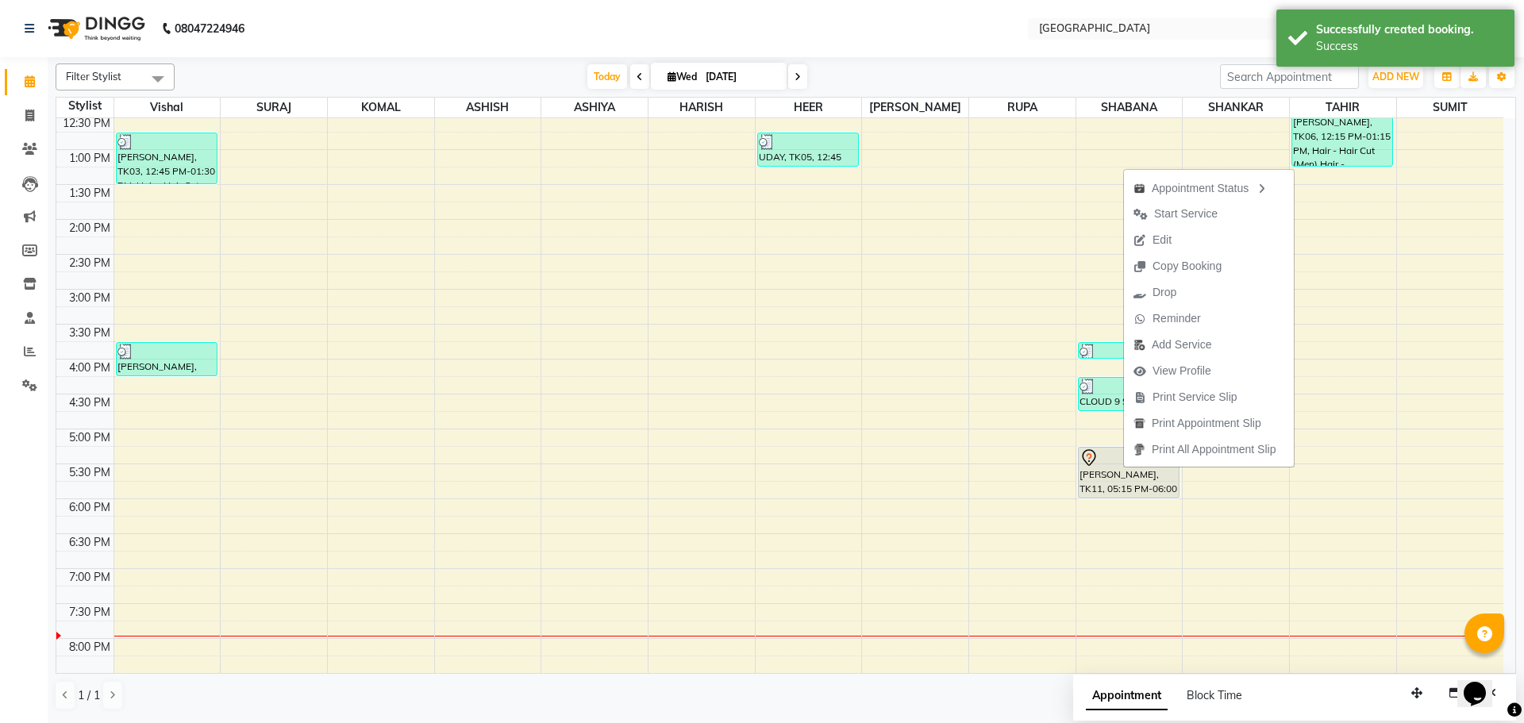
click at [1189, 213] on span "Start Service" at bounding box center [1185, 214] width 63 height 17
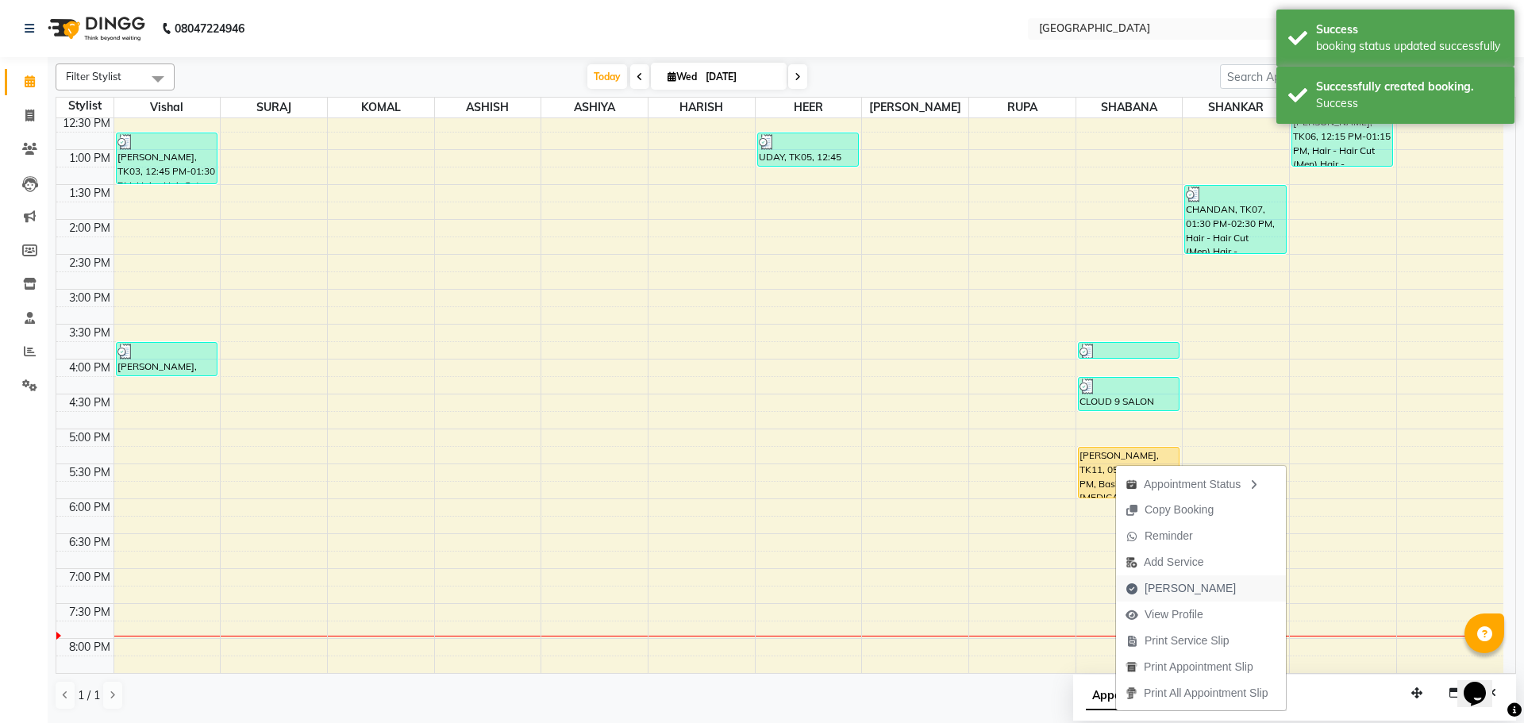
click at [1158, 588] on span "[PERSON_NAME]" at bounding box center [1189, 588] width 91 height 17
select select "service"
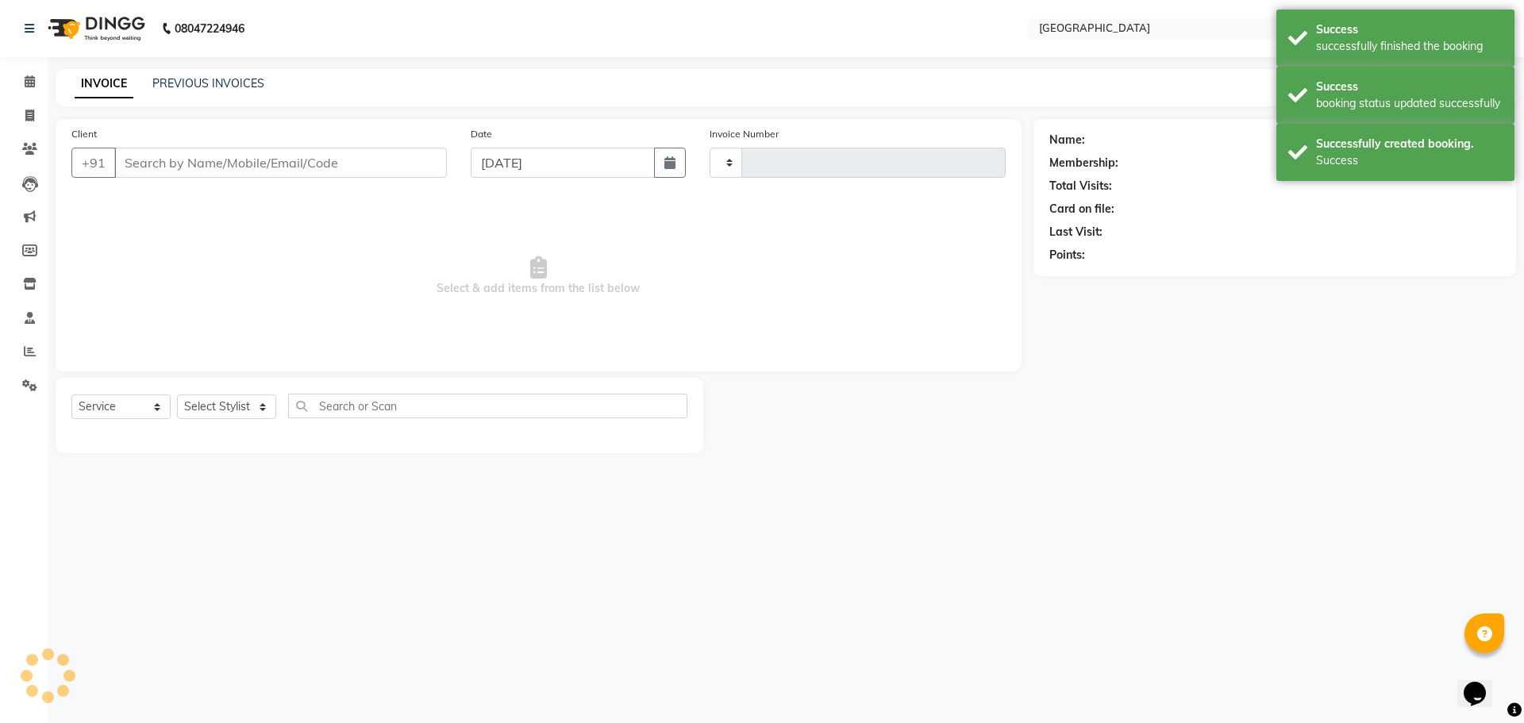
type input "4913"
select select "508"
type input "7738862718"
select select "78105"
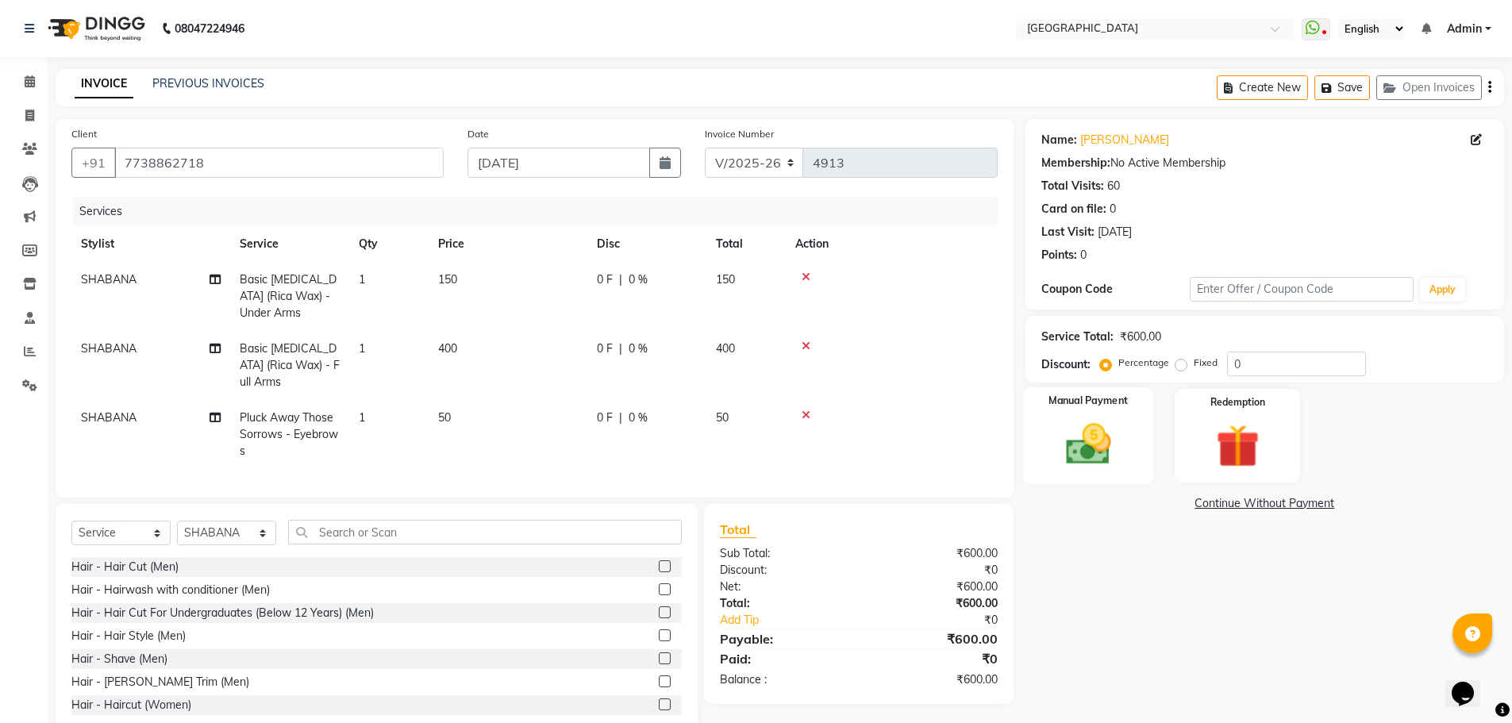
click at [1097, 462] on img at bounding box center [1087, 444] width 73 height 52
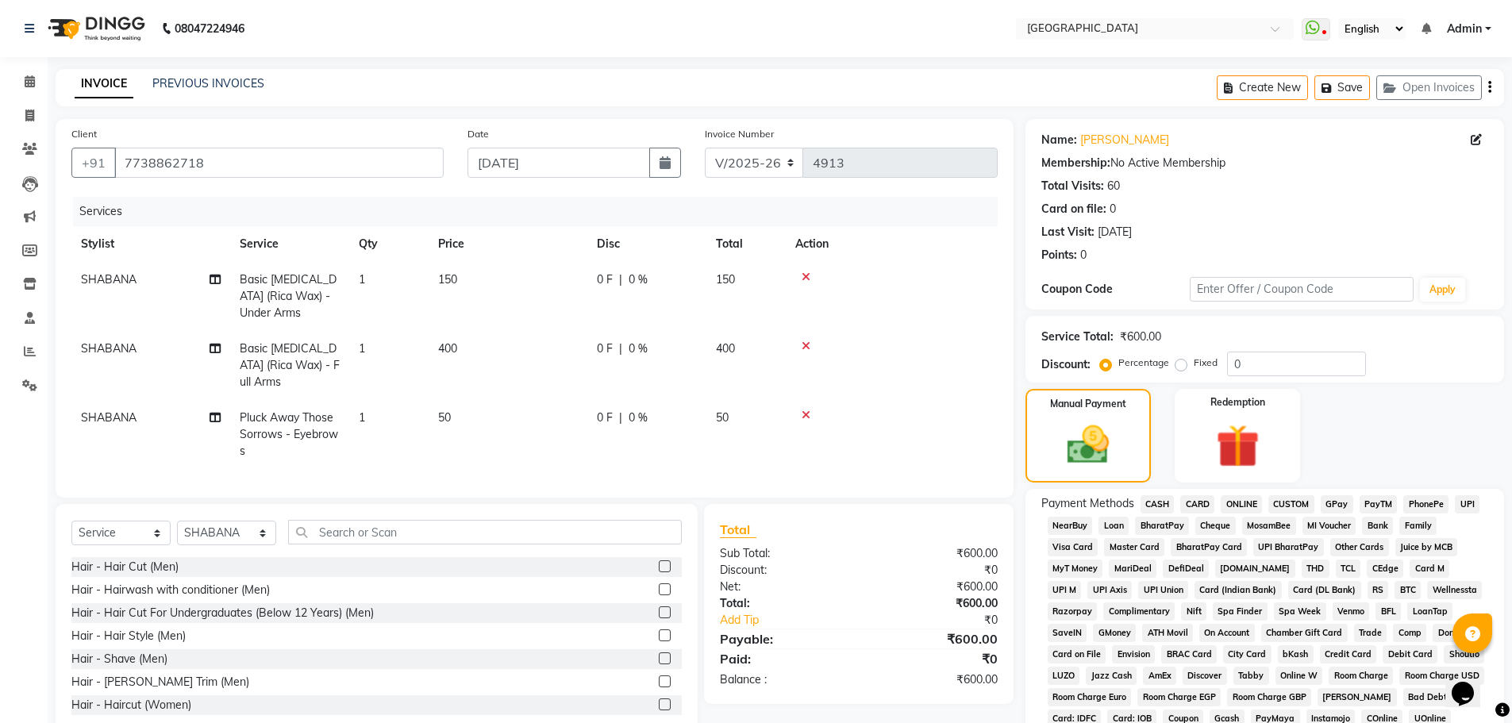
click at [1153, 502] on span "CASH" at bounding box center [1157, 504] width 34 height 18
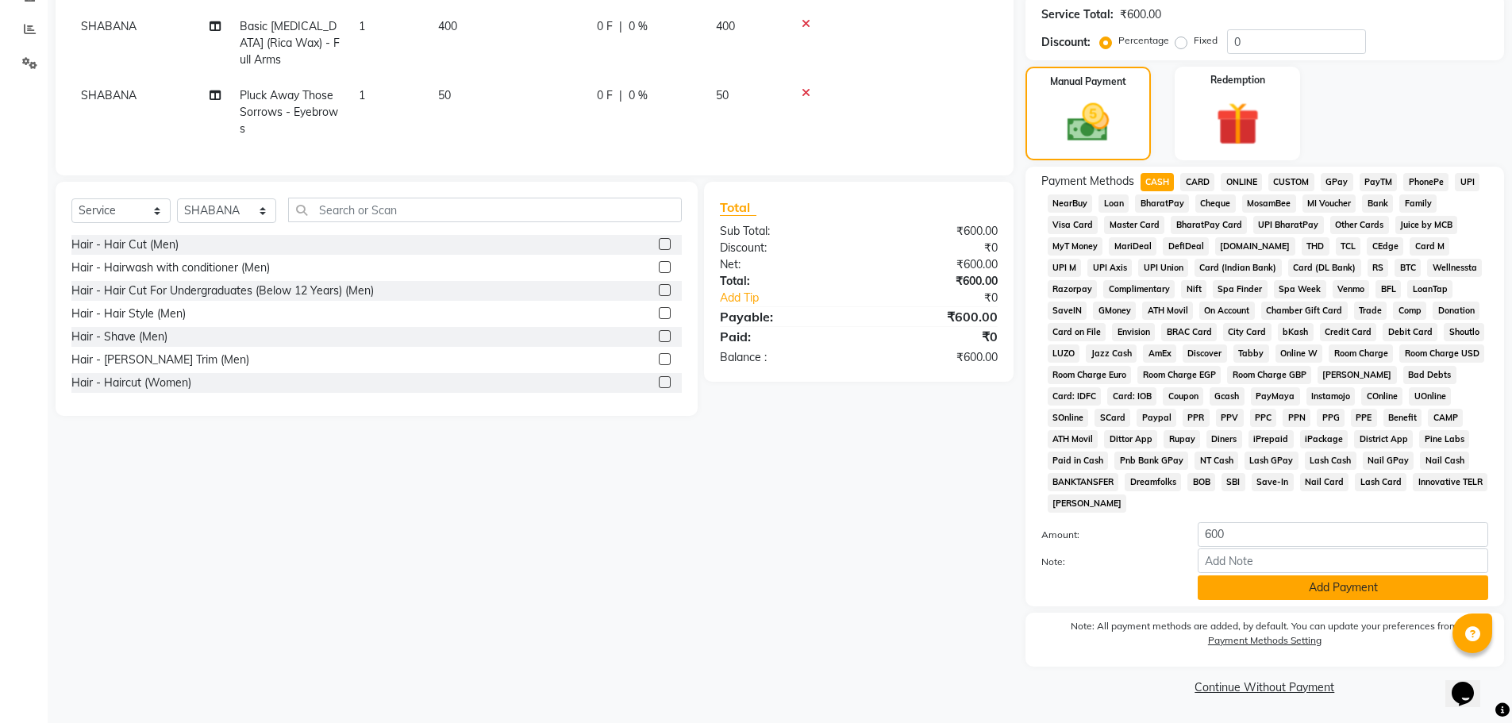
click at [1318, 583] on button "Add Payment" at bounding box center [1342, 587] width 290 height 25
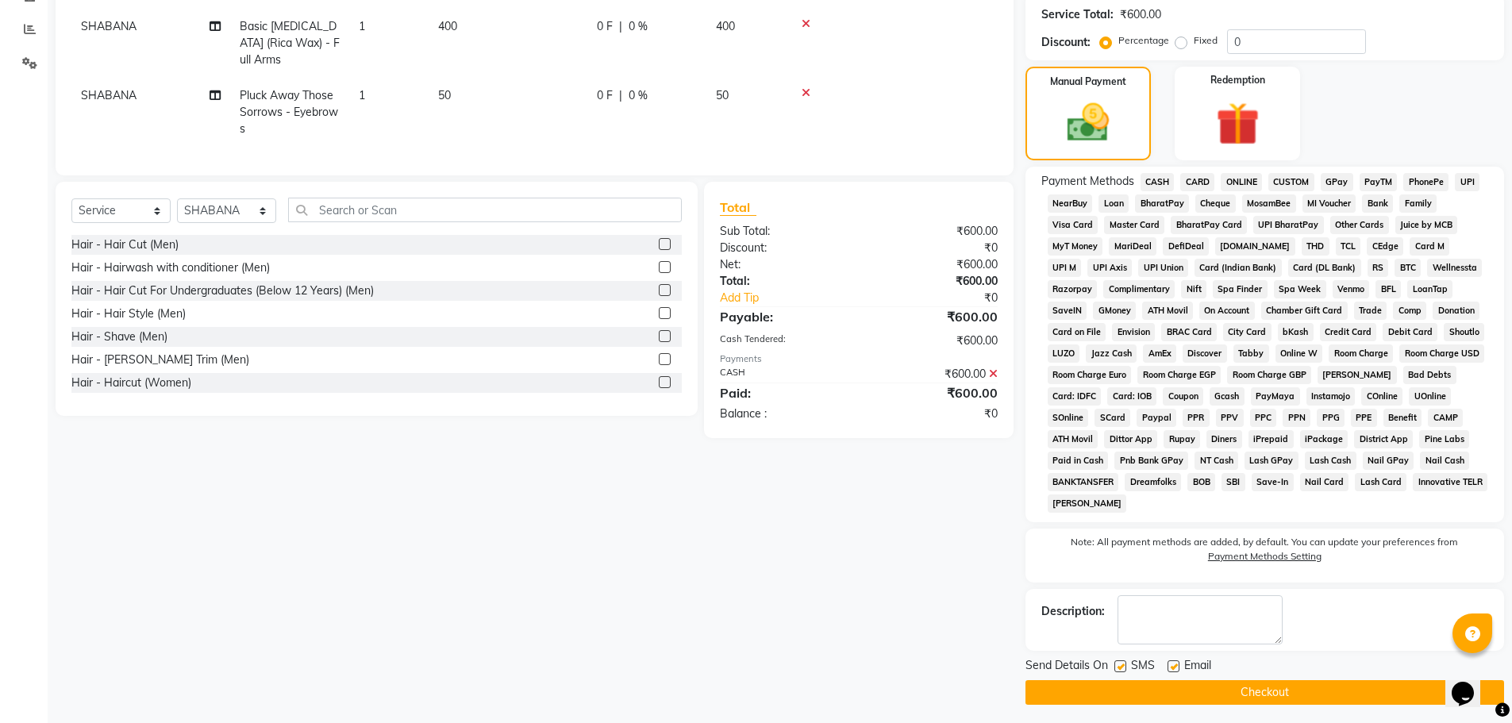
click at [1259, 690] on button "Checkout" at bounding box center [1264, 692] width 479 height 25
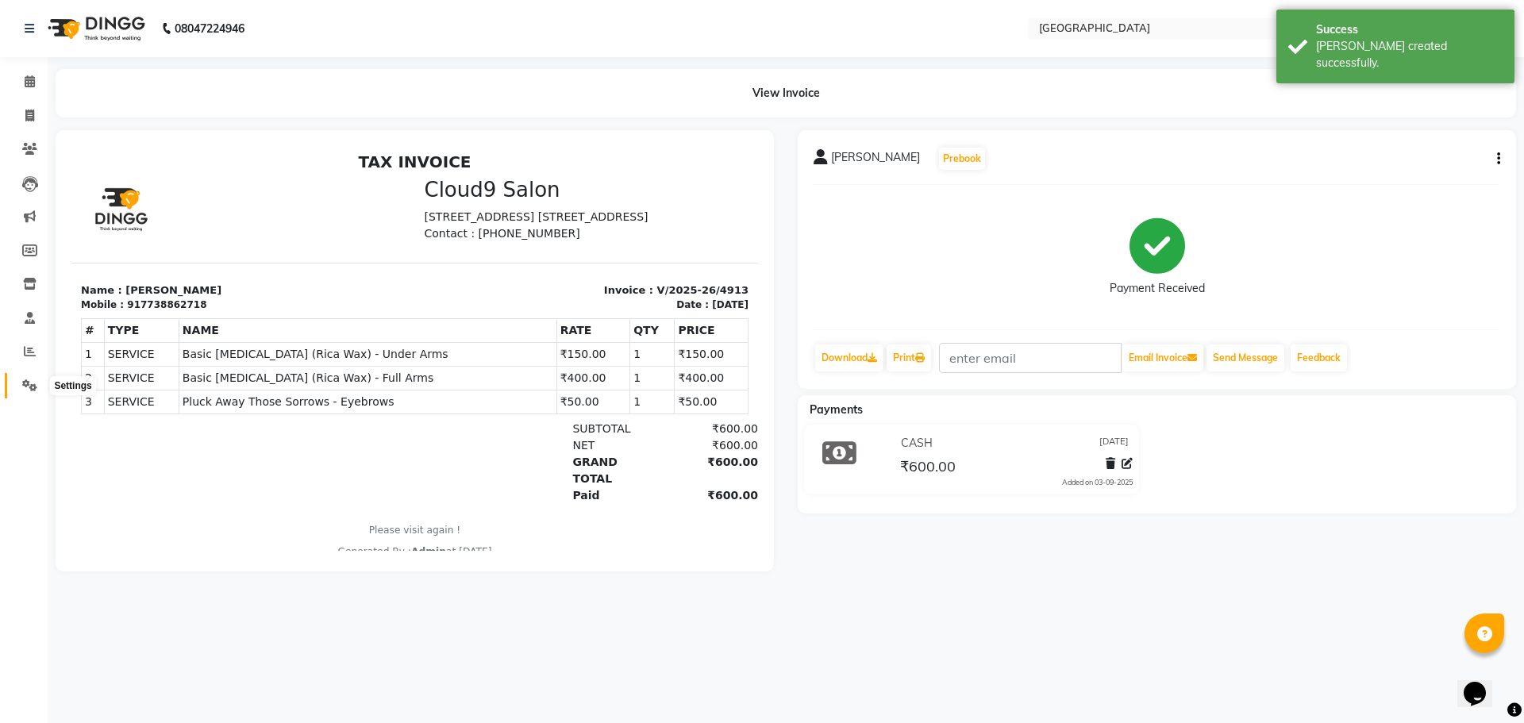
click at [34, 382] on icon at bounding box center [29, 385] width 15 height 12
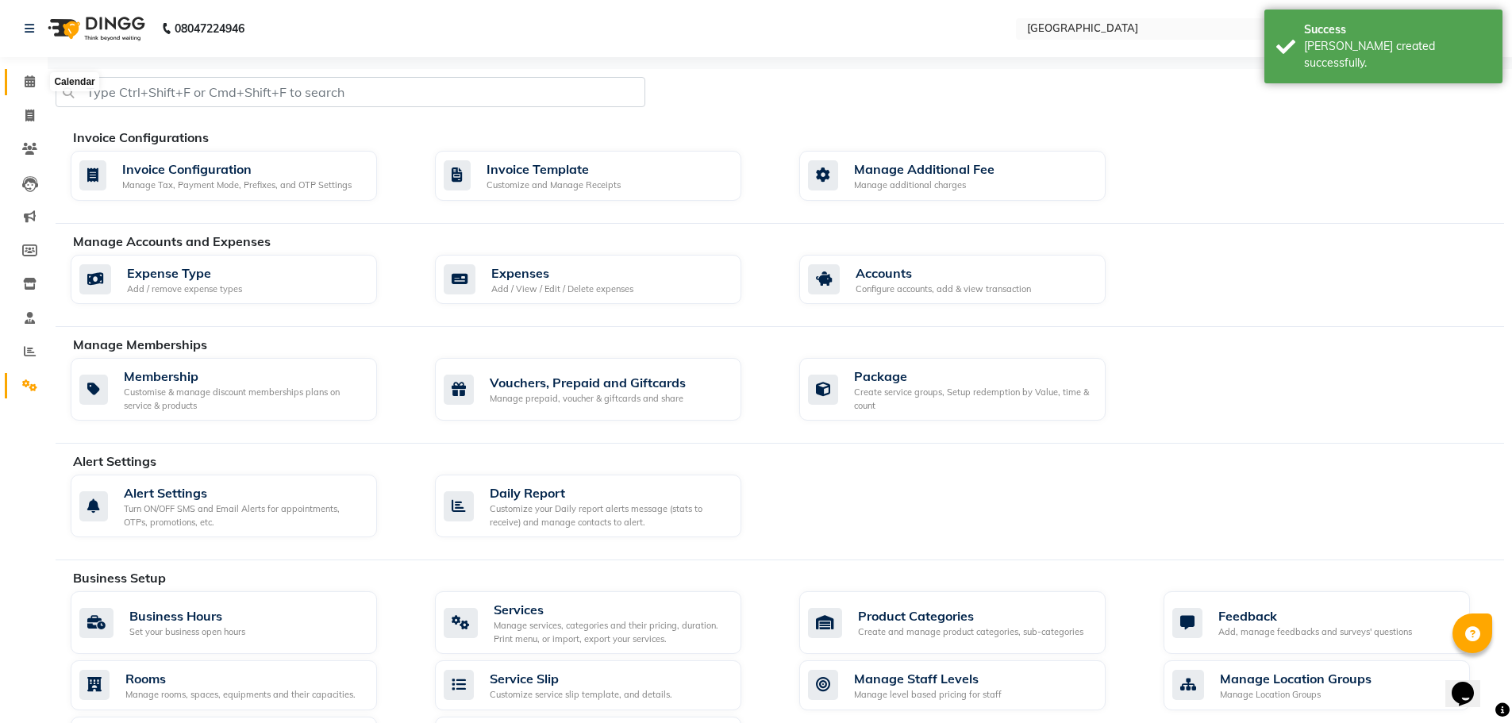
click at [27, 83] on icon at bounding box center [30, 81] width 10 height 12
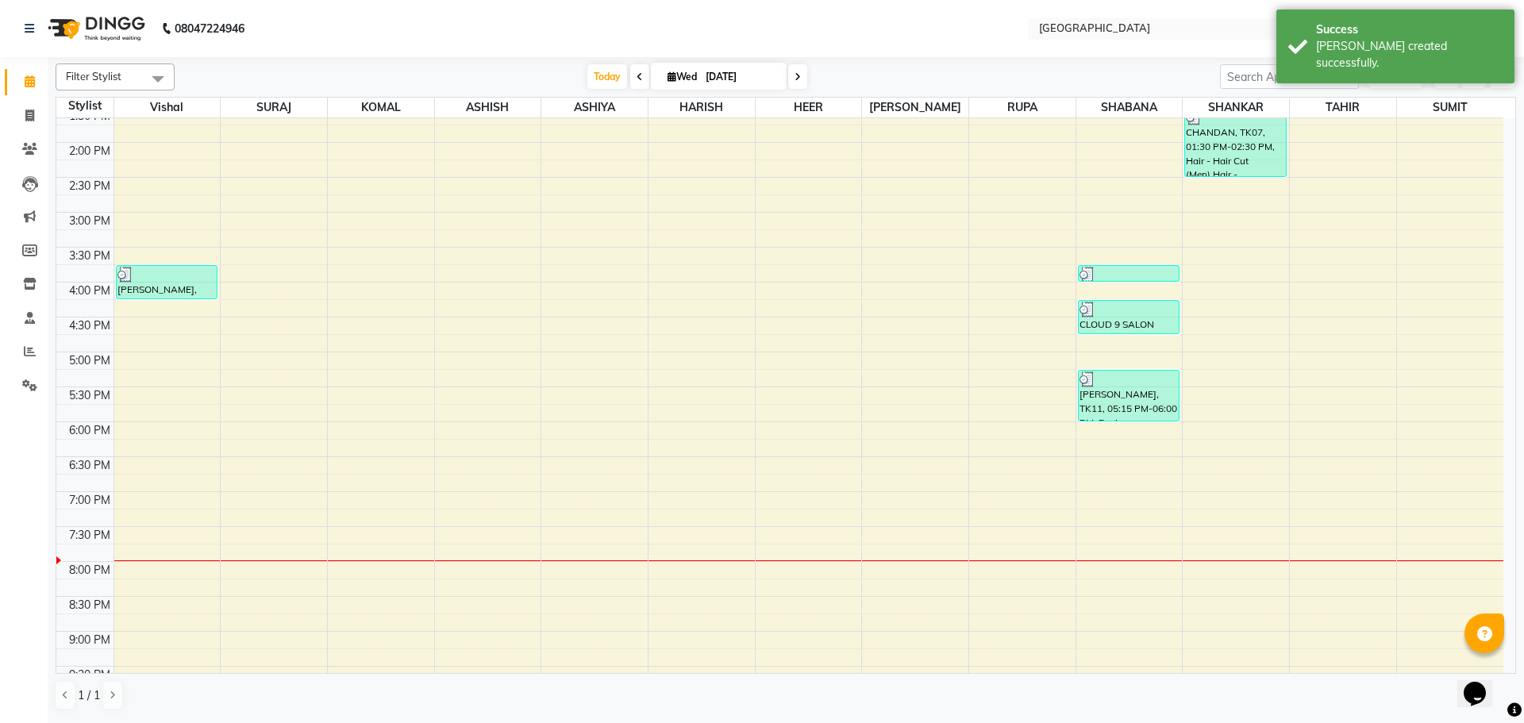
scroll to position [397, 0]
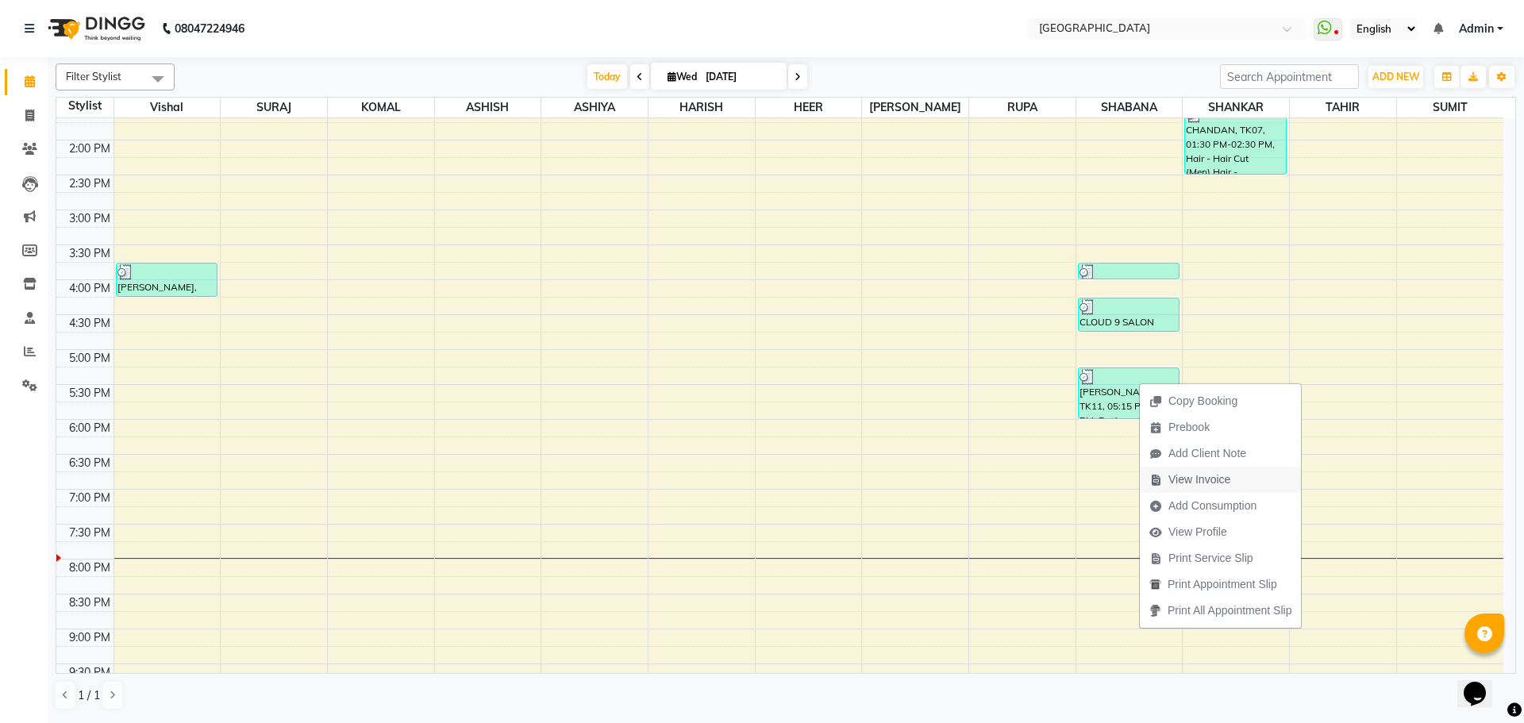
click at [1220, 481] on span "View Invoice" at bounding box center [1199, 479] width 62 height 17
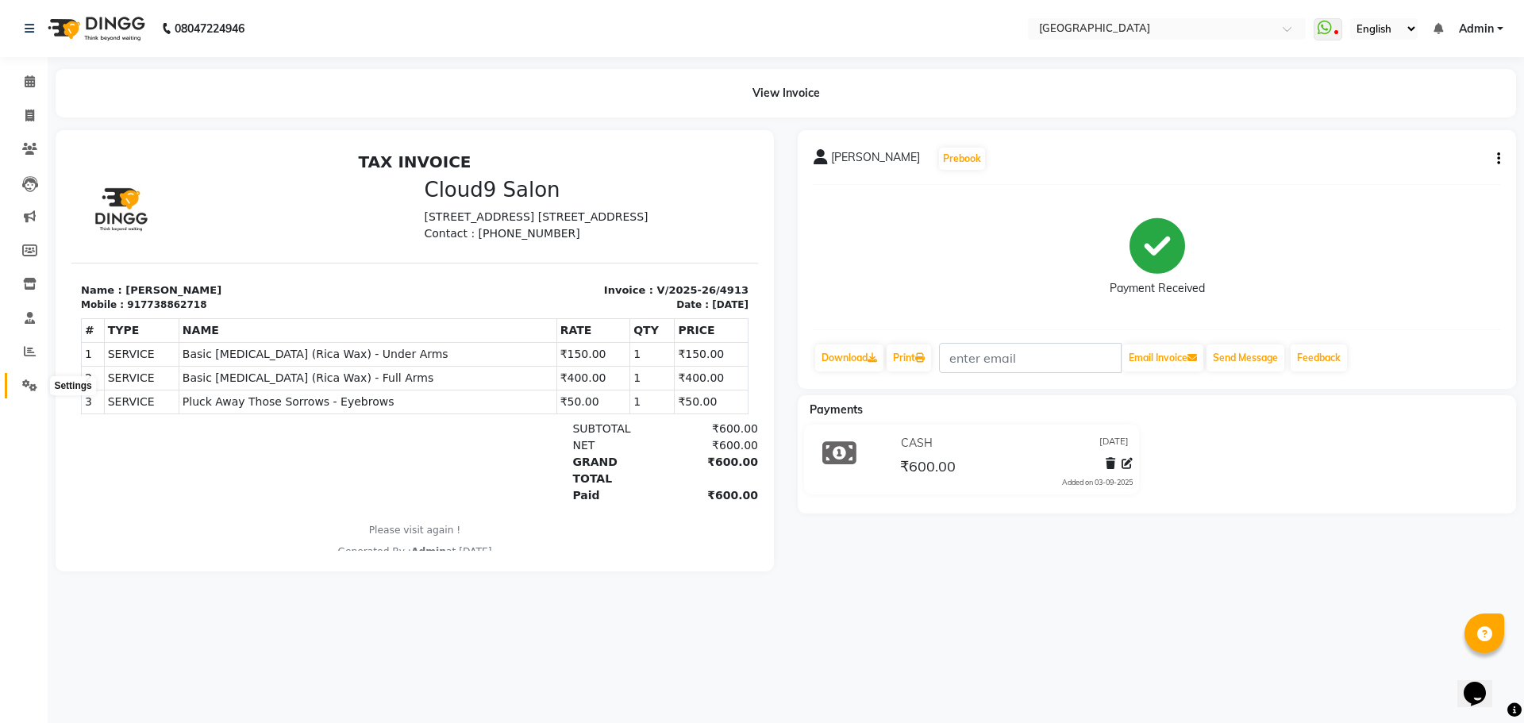
click at [36, 382] on icon at bounding box center [29, 385] width 15 height 12
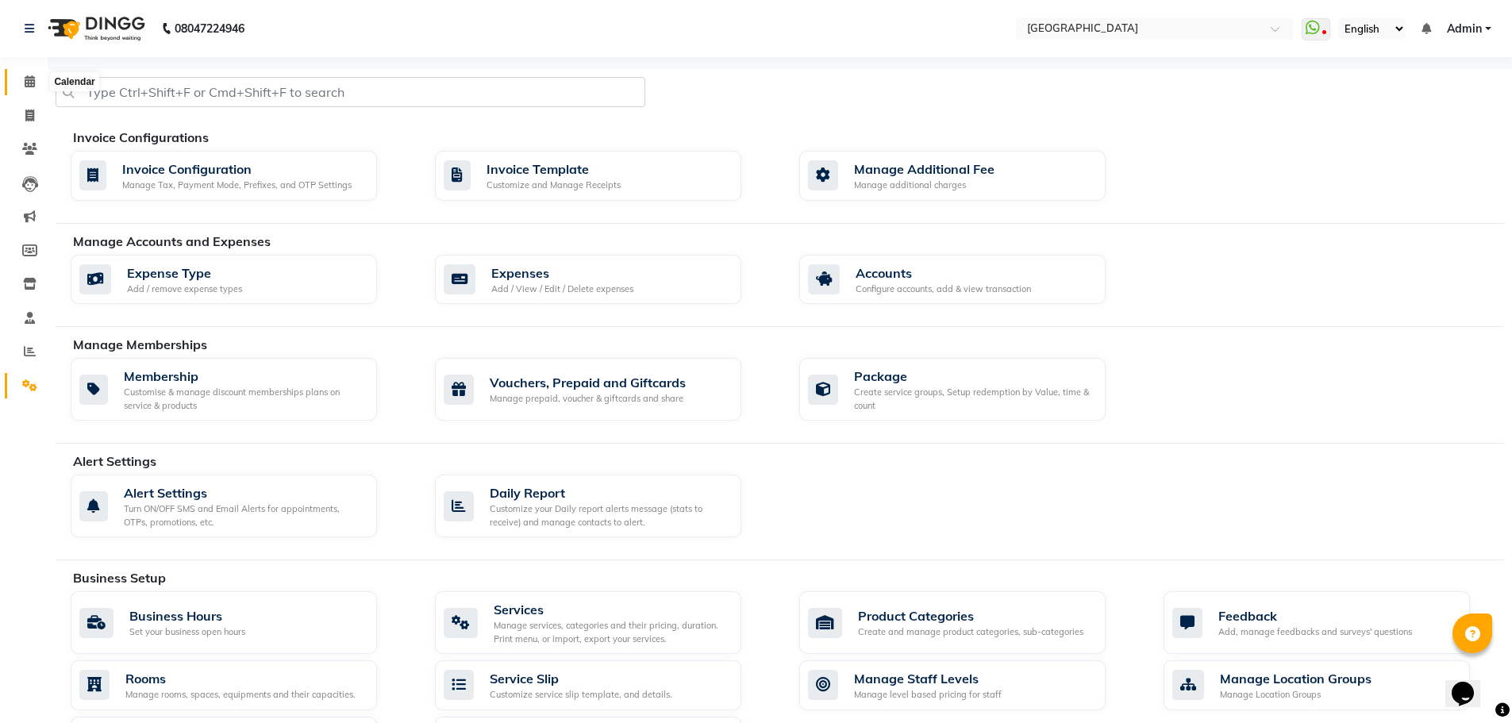
click at [33, 79] on icon at bounding box center [30, 81] width 10 height 12
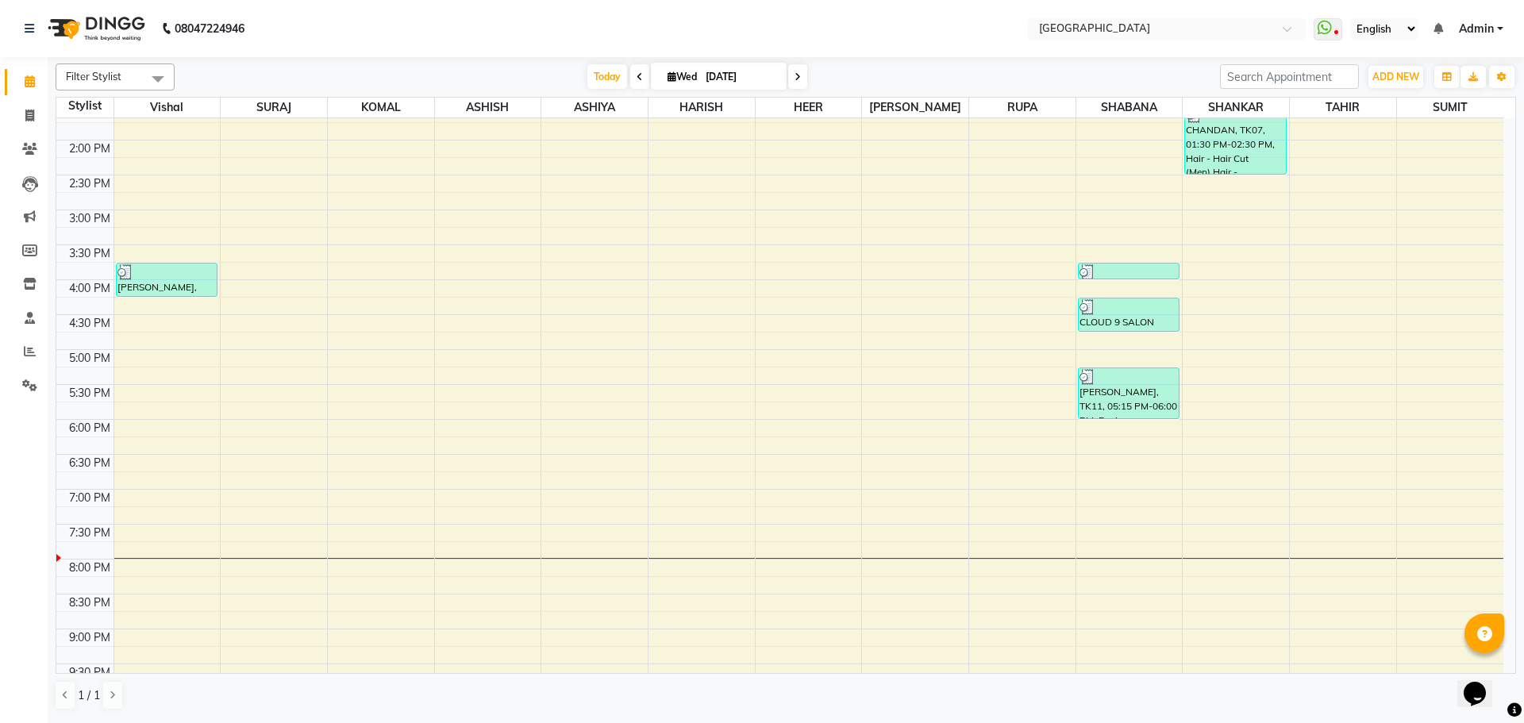
scroll to position [476, 0]
